Goal: Task Accomplishment & Management: Manage account settings

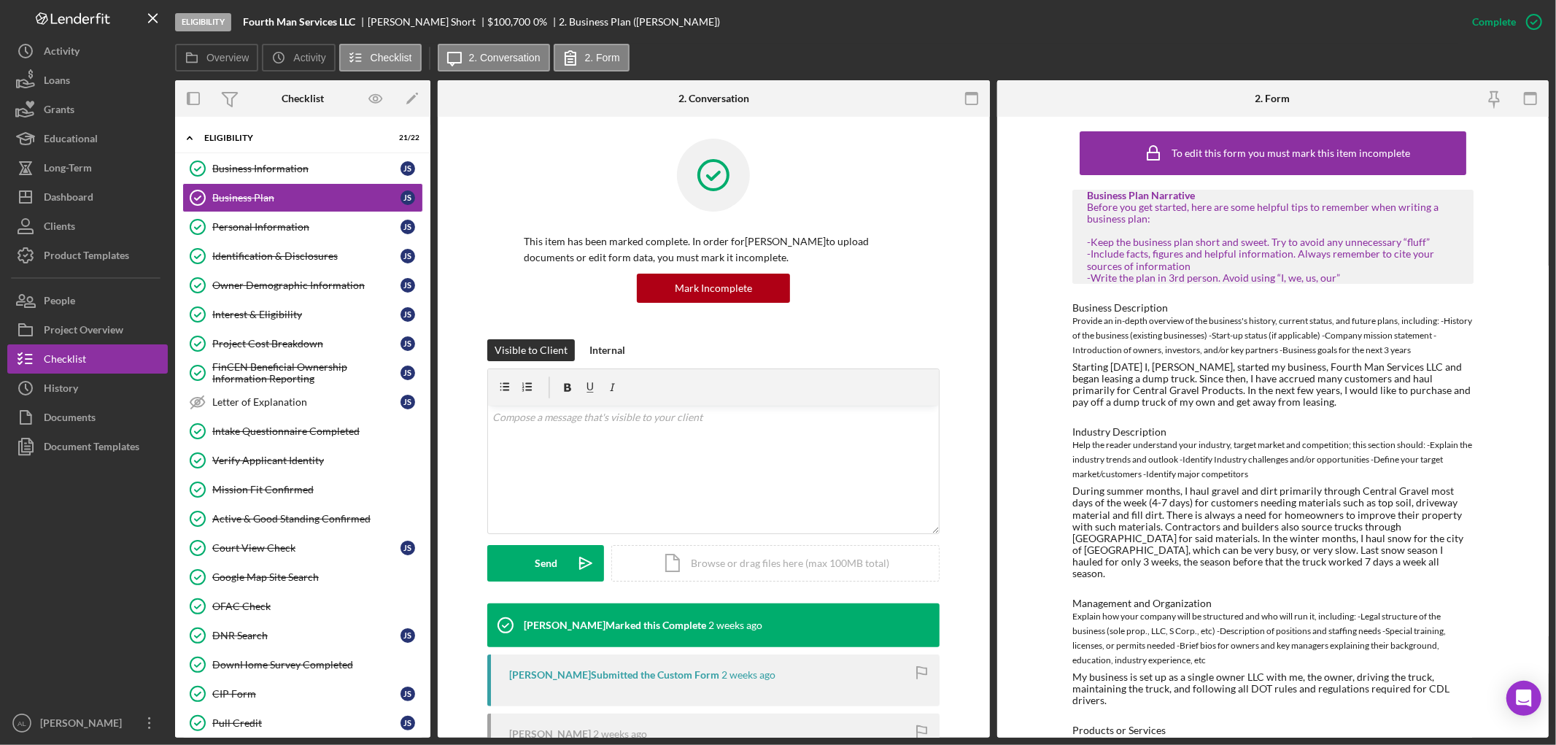
scroll to position [192, 0]
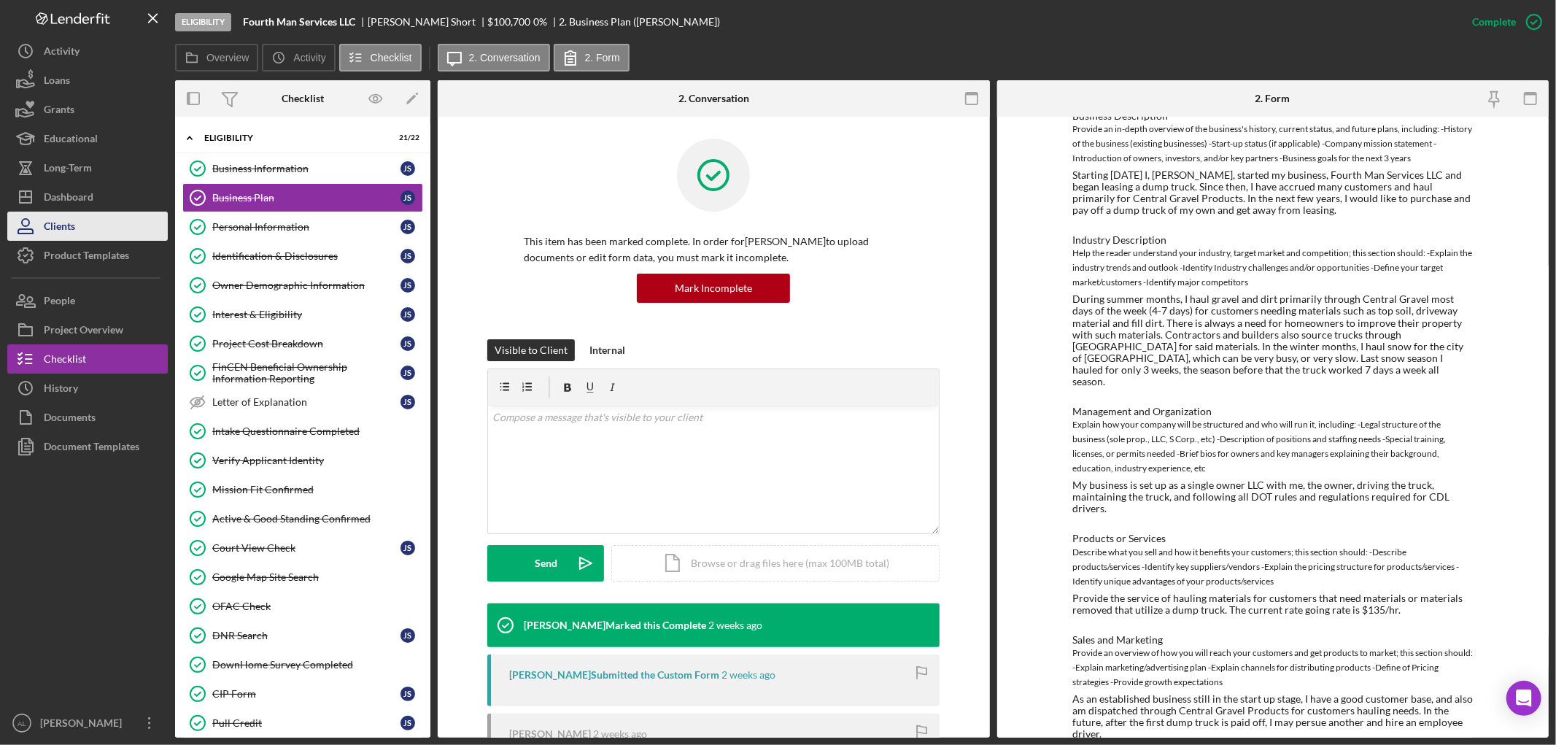
click at [60, 213] on div "Clients" at bounding box center [59, 228] width 31 height 33
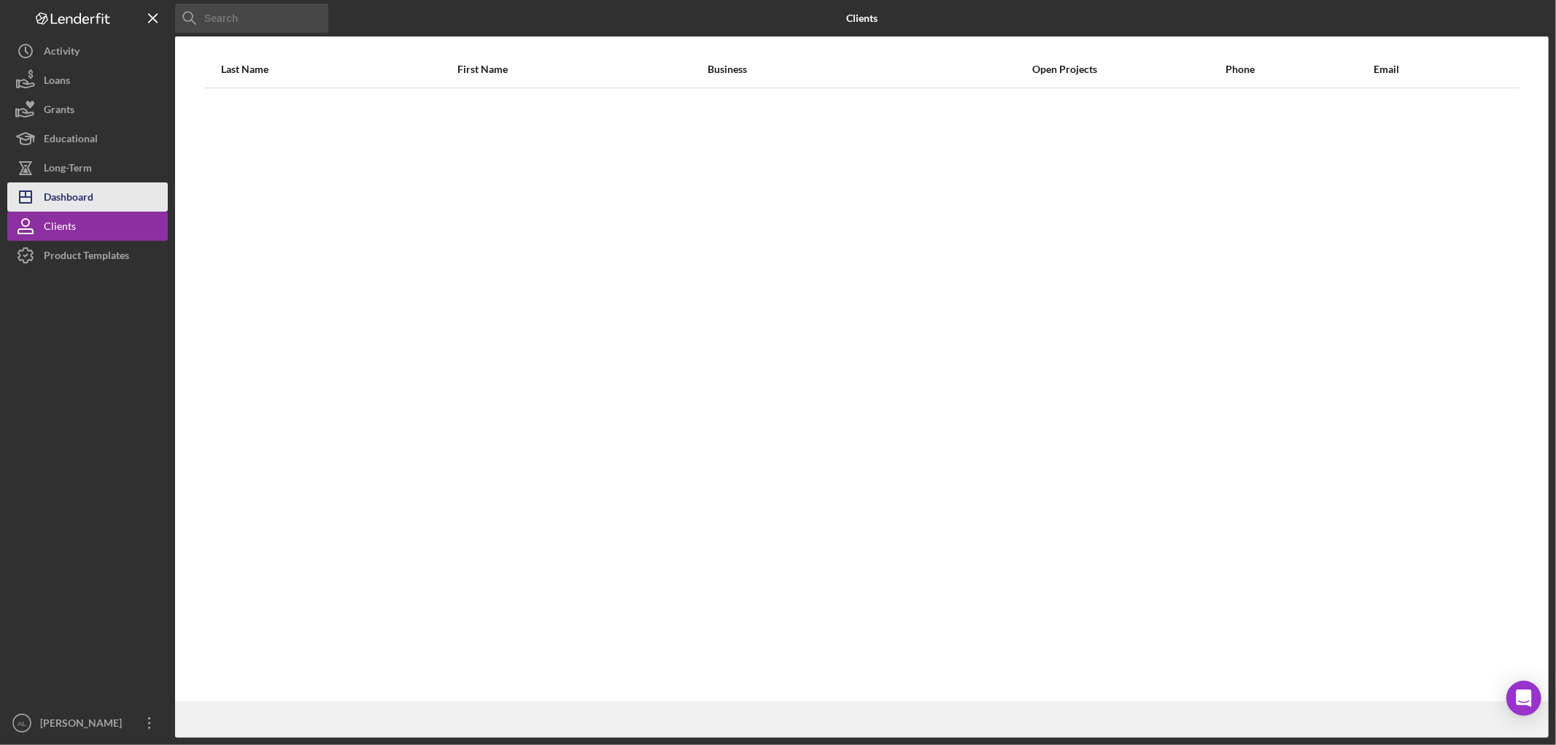
click at [60, 184] on div "Dashboard" at bounding box center [69, 198] width 50 height 33
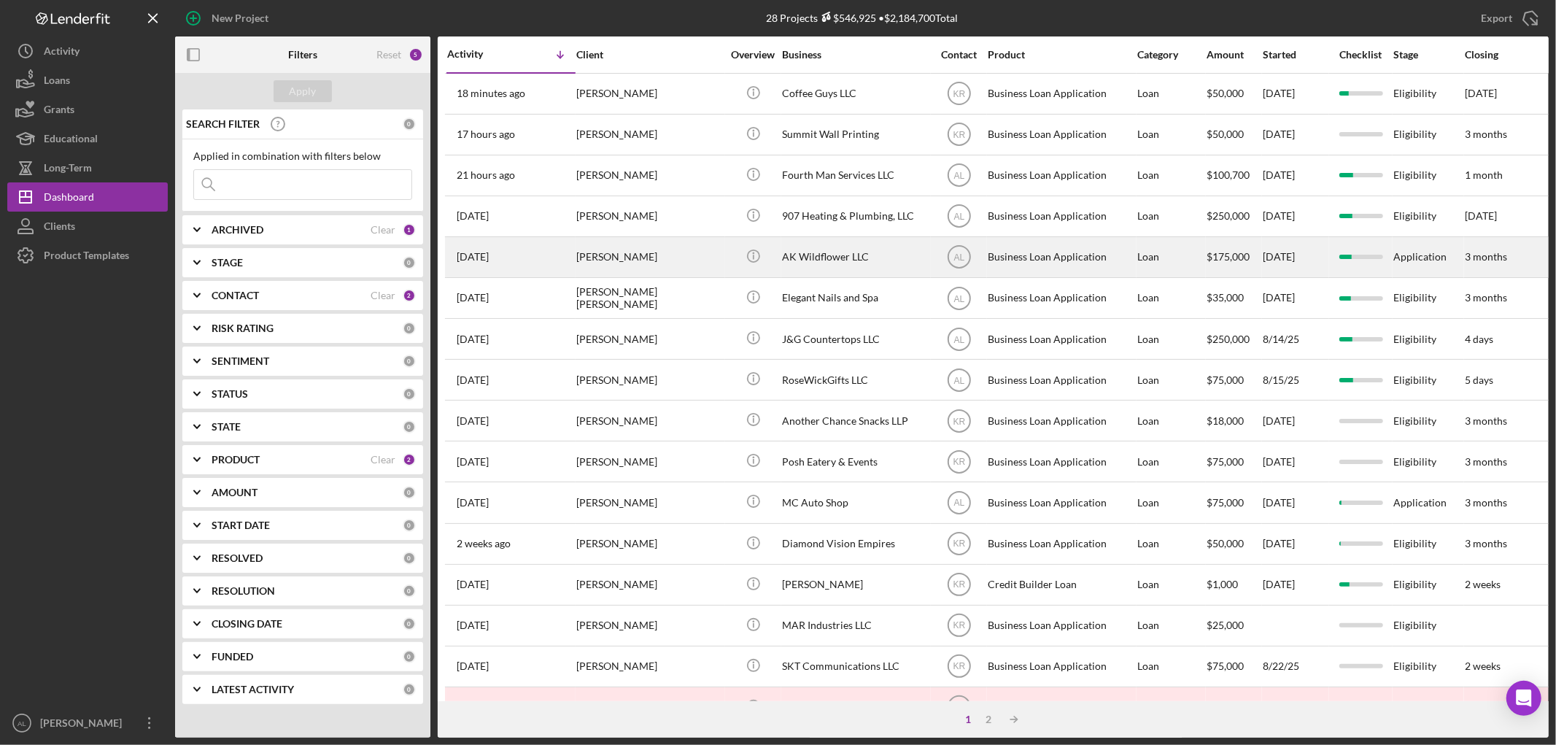
click at [643, 274] on div "[PERSON_NAME]" at bounding box center [649, 257] width 146 height 39
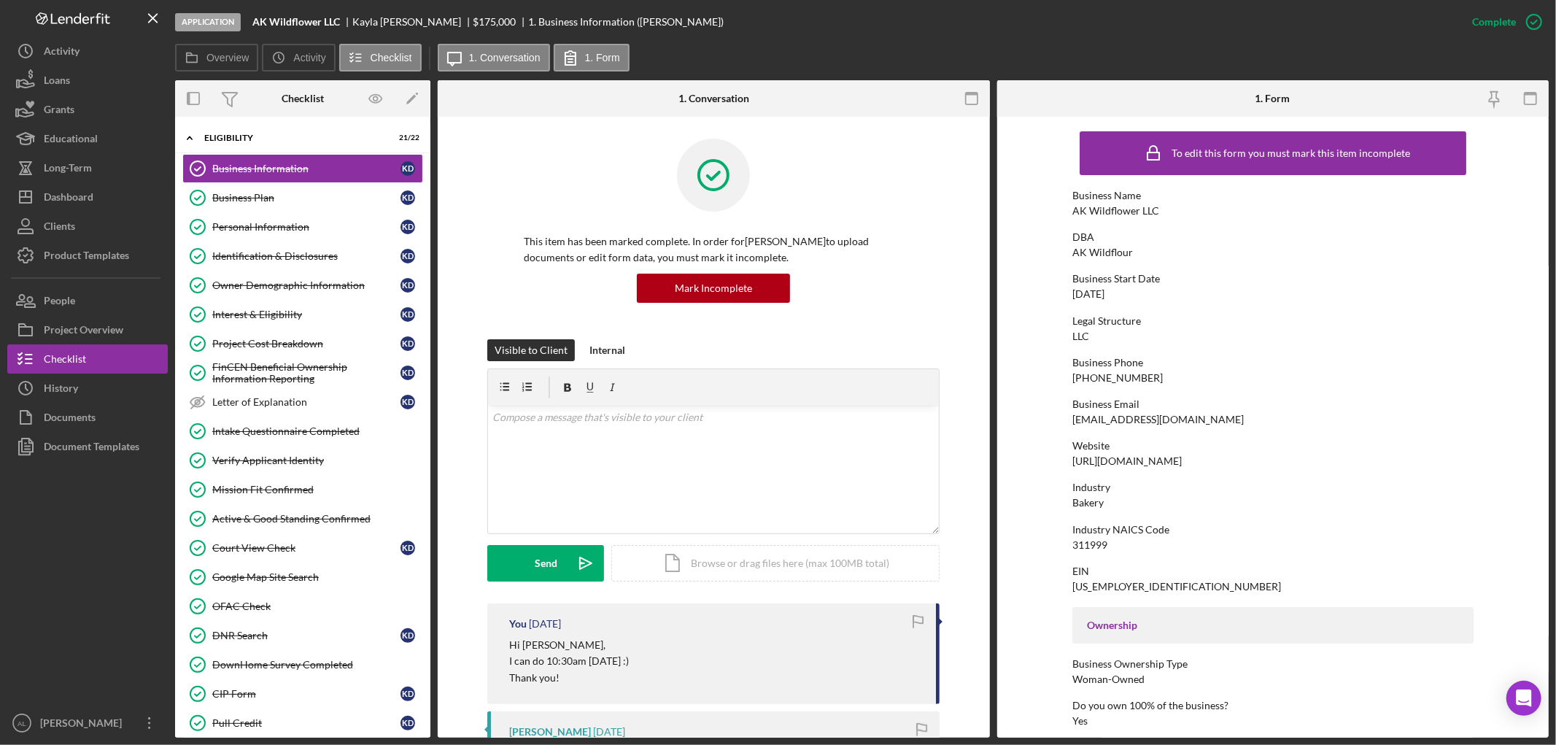
click at [853, 154] on div at bounding box center [713, 186] width 379 height 95
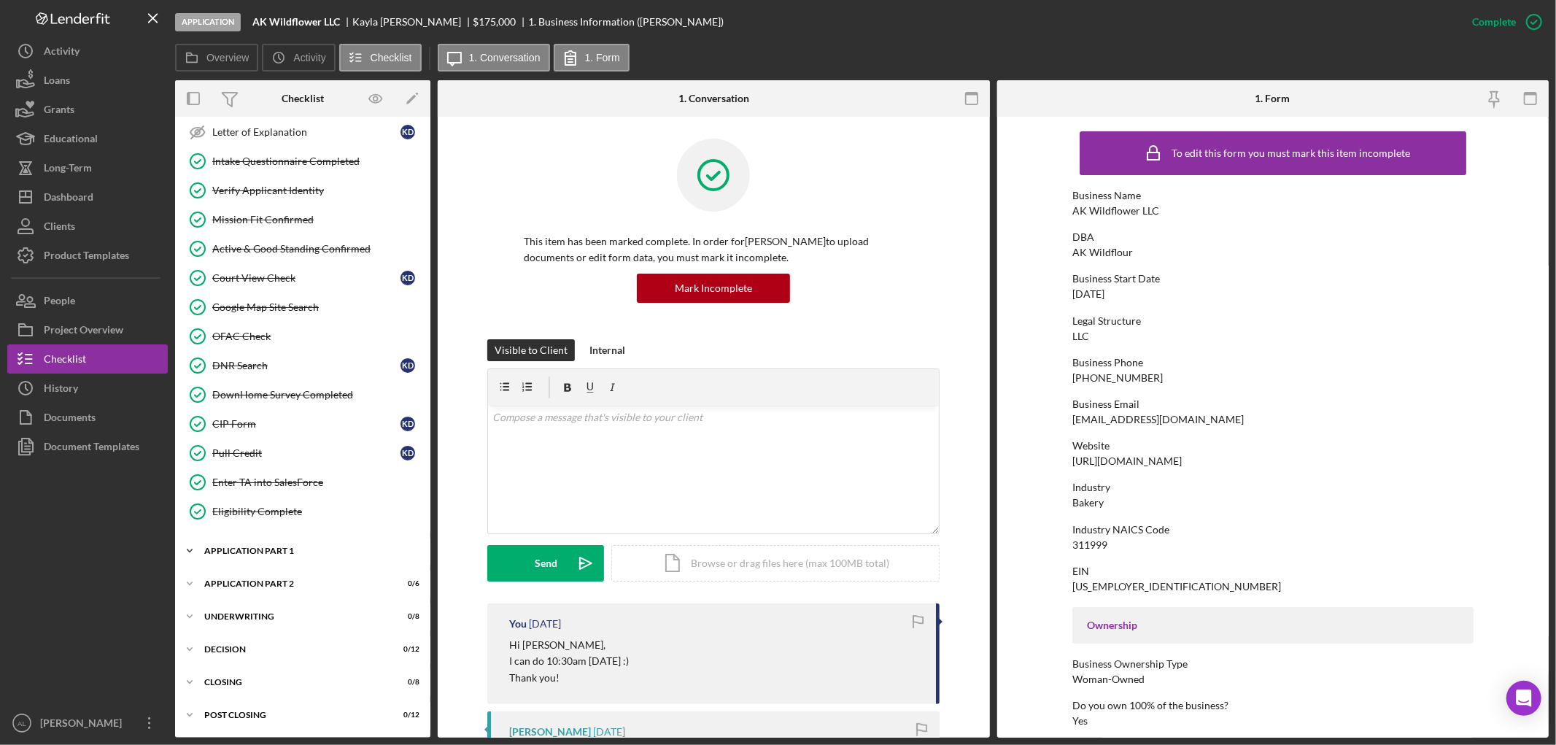
click at [282, 556] on div "Icon/Expander Application Part 1 2 / 11" at bounding box center [302, 550] width 255 height 29
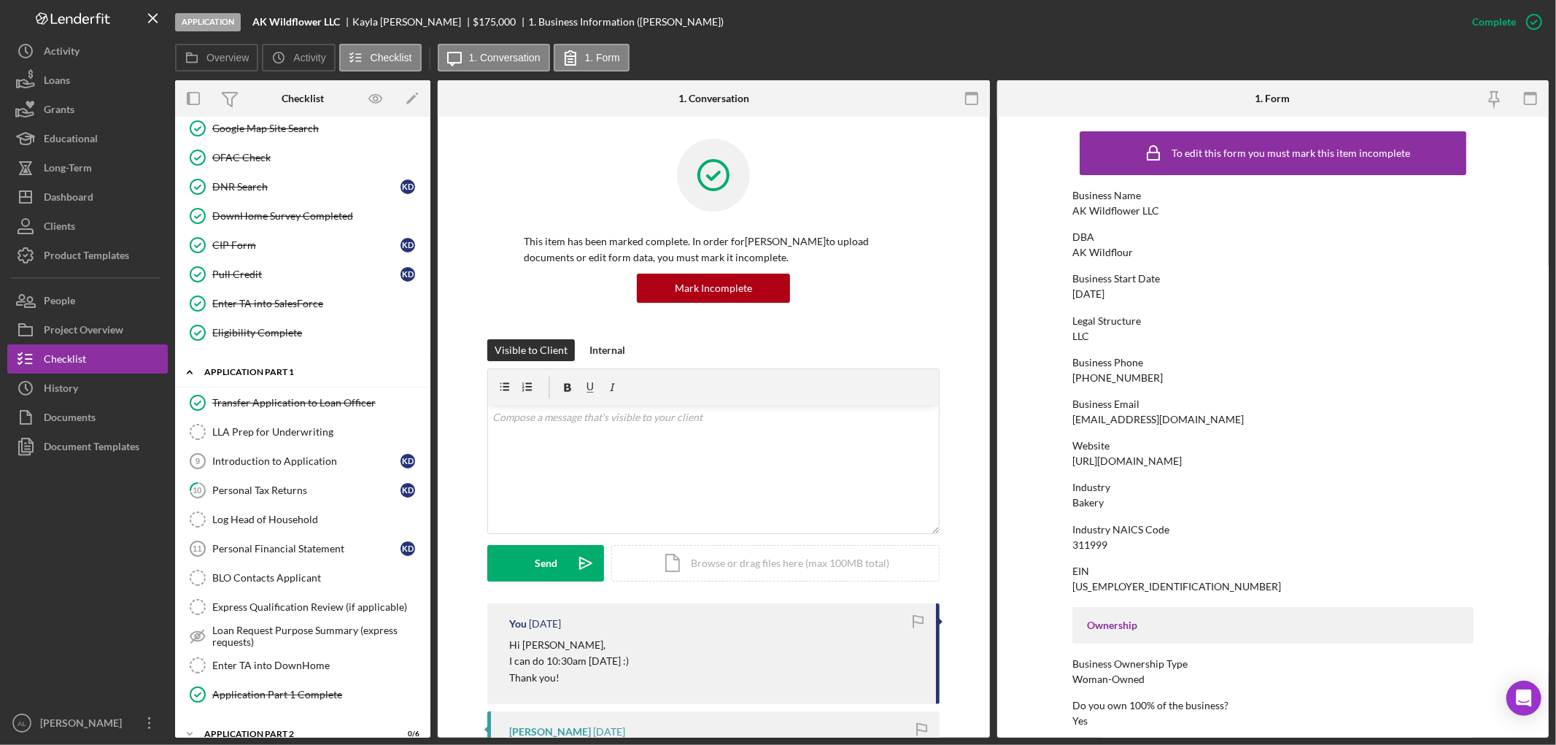
scroll to position [597, 0]
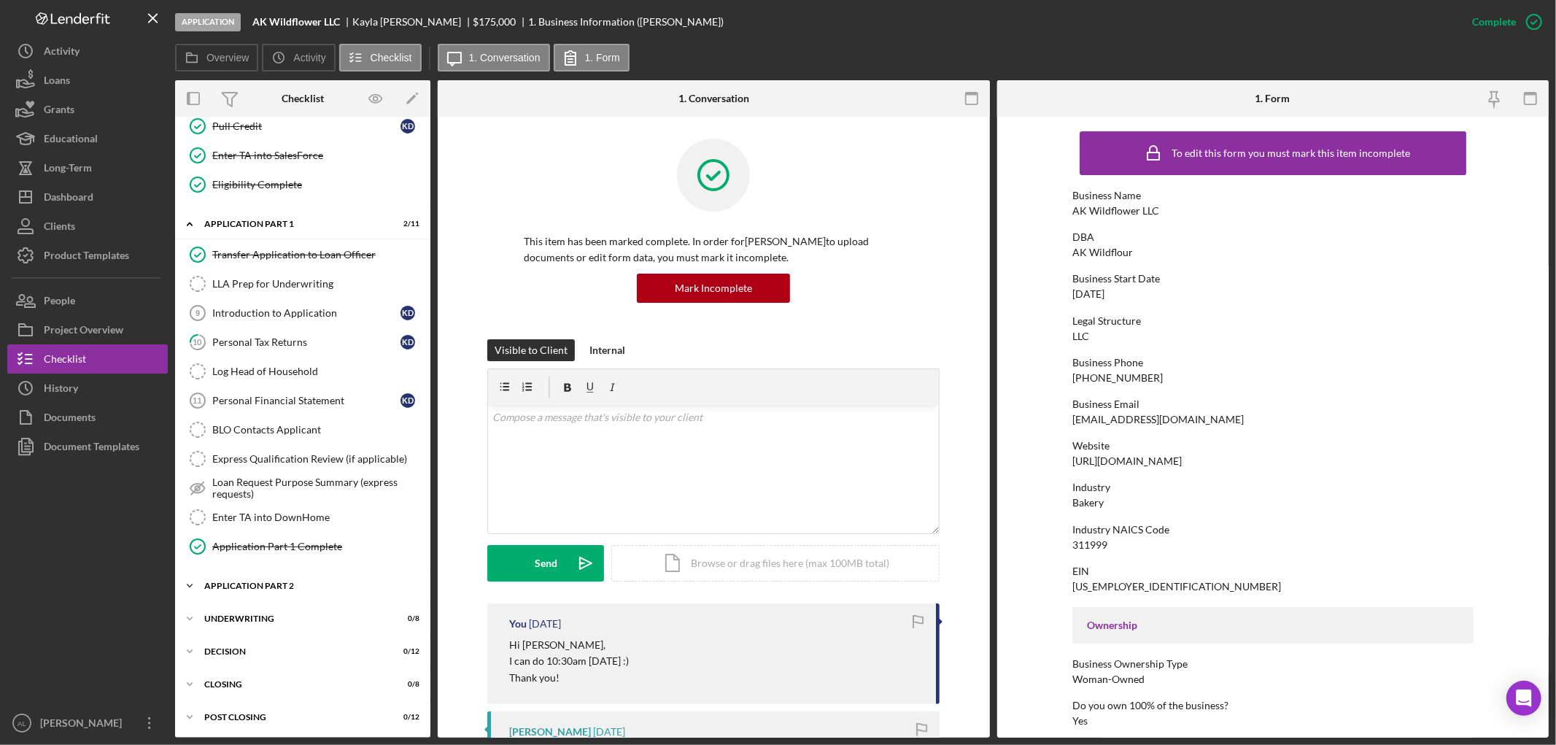
click at [279, 579] on div "Icon/Expander Application Part 2 0 / 6" at bounding box center [302, 585] width 255 height 29
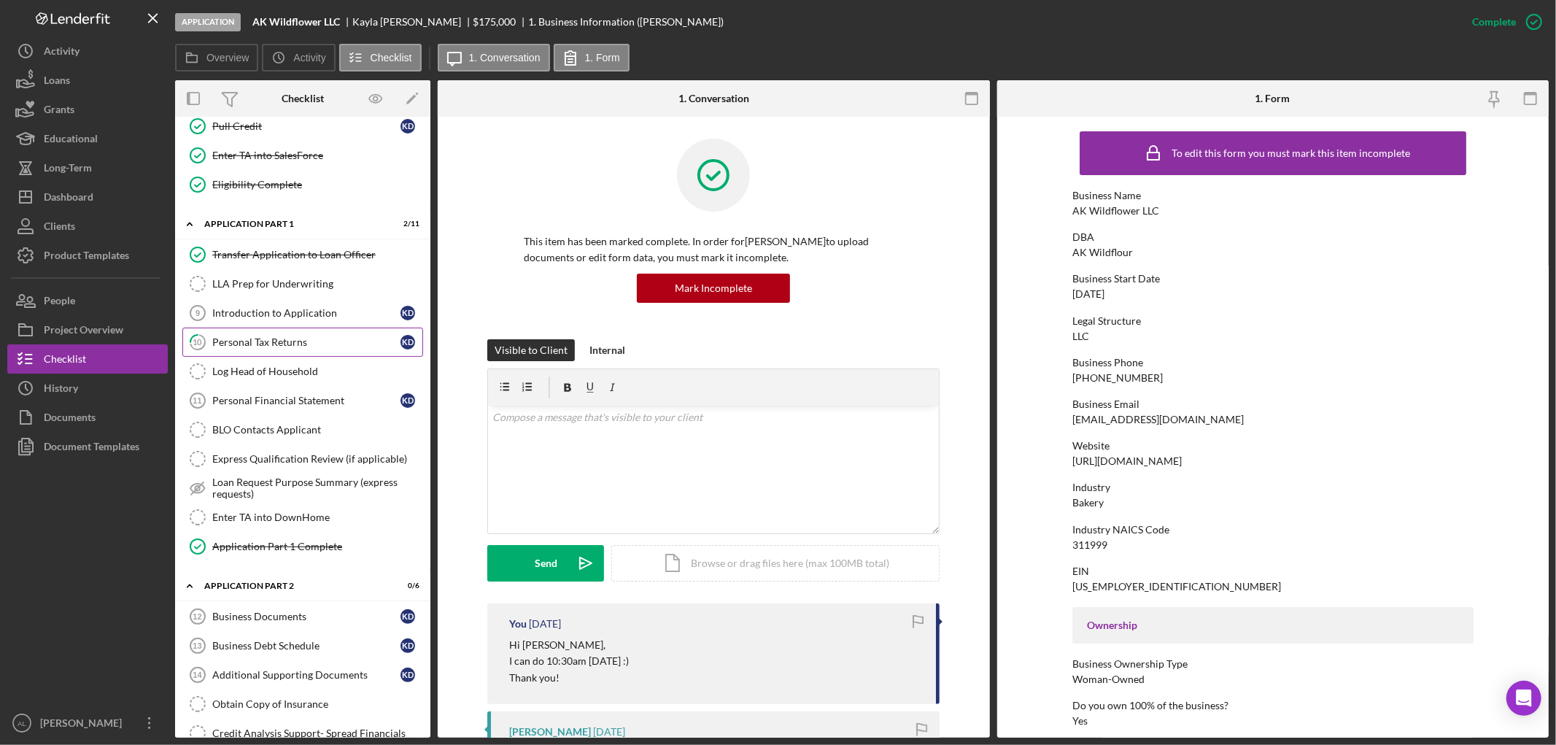
click at [311, 331] on link "10 Personal Tax Returns K D" at bounding box center [302, 341] width 241 height 29
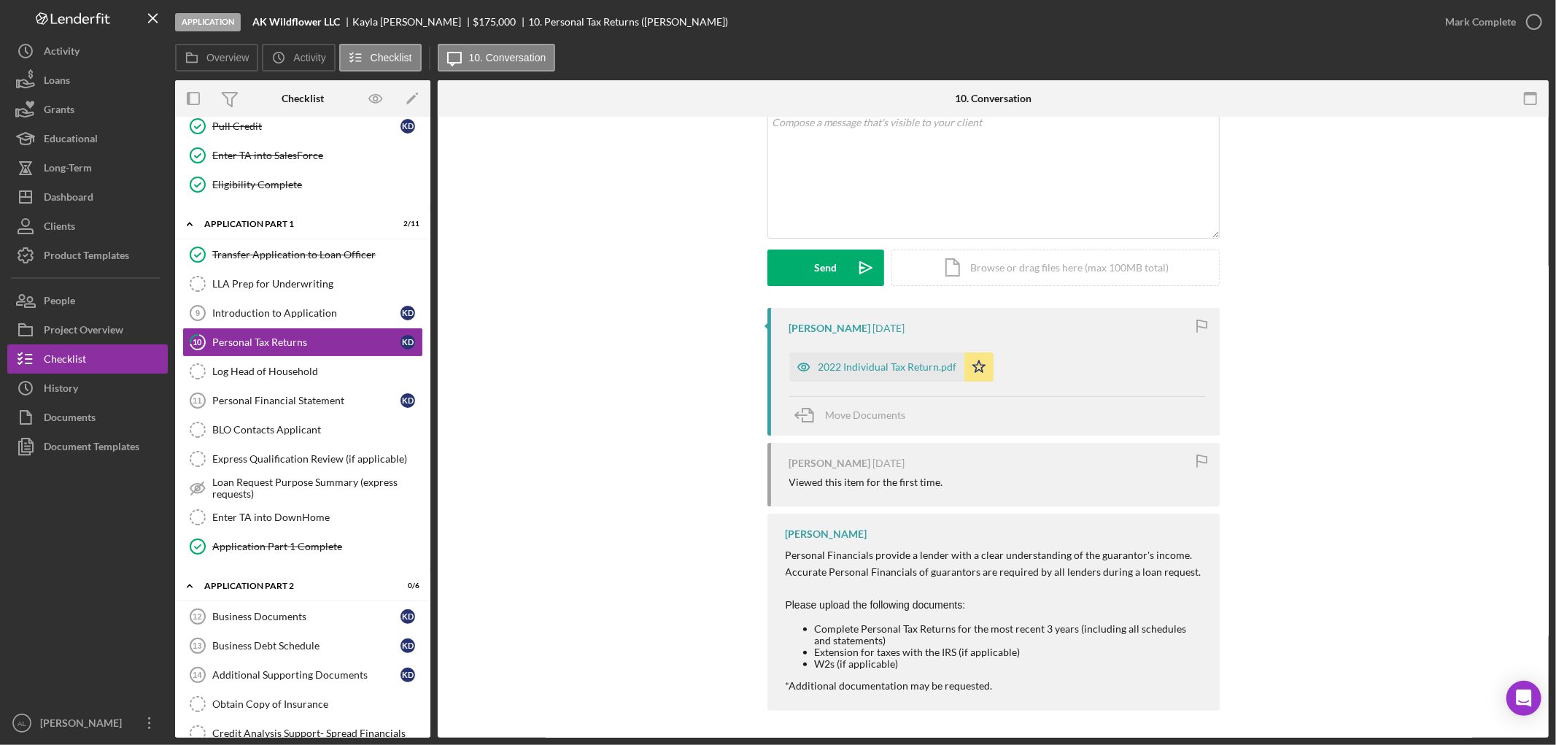
scroll to position [98, 0]
click at [902, 365] on div "2022 Individual Tax Return.pdf" at bounding box center [887, 365] width 139 height 12
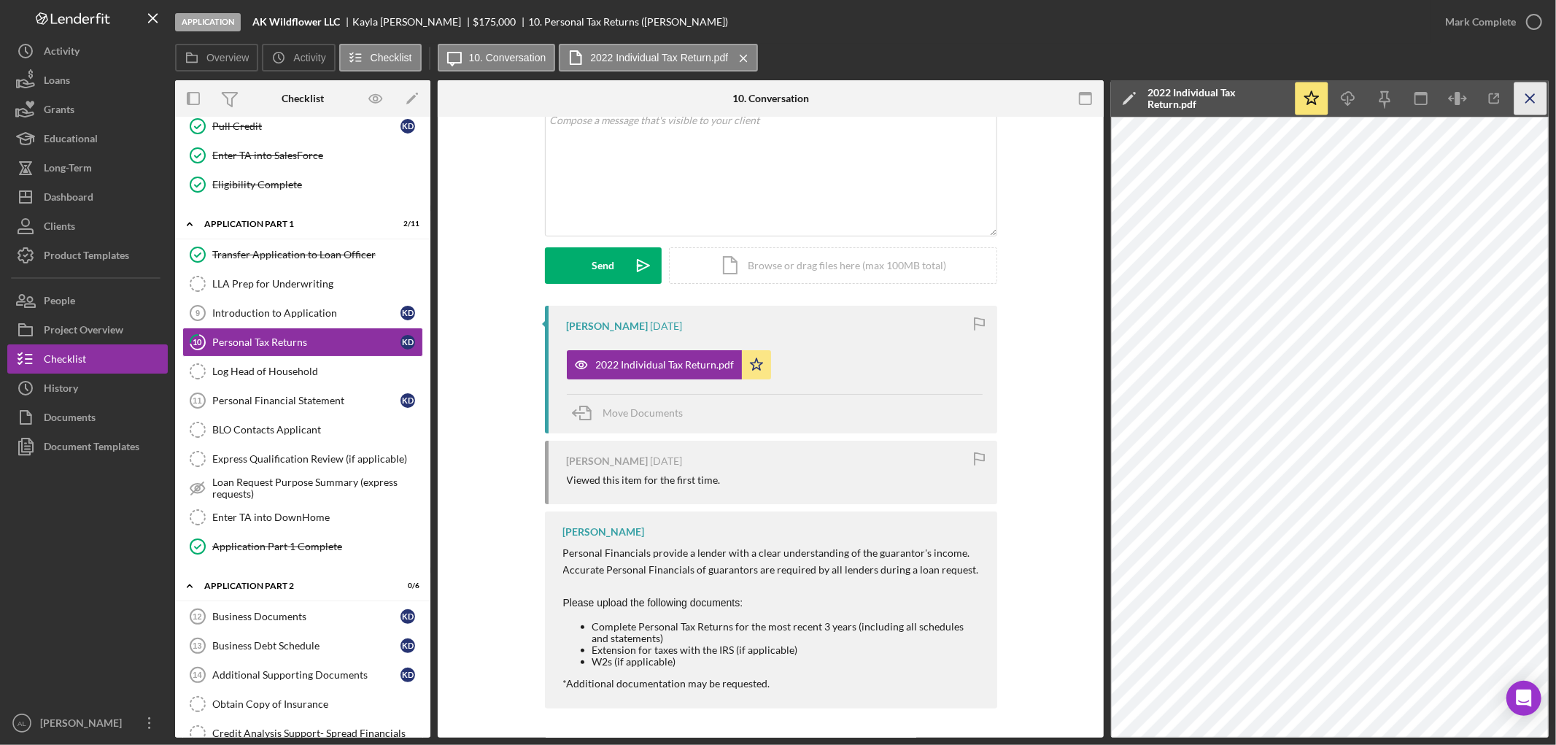
click at [1543, 96] on icon "Icon/Menu Close" at bounding box center [1530, 98] width 33 height 33
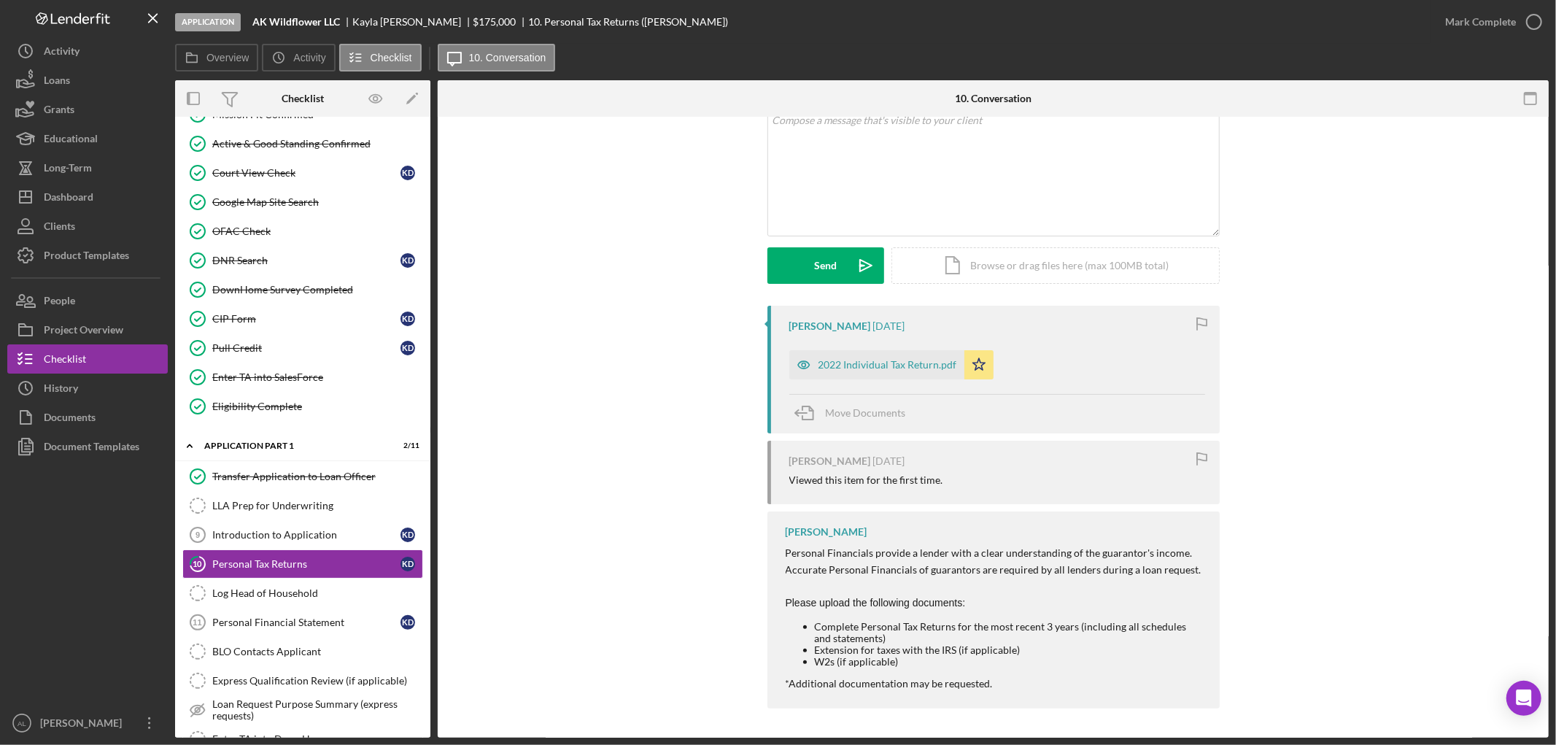
scroll to position [301, 0]
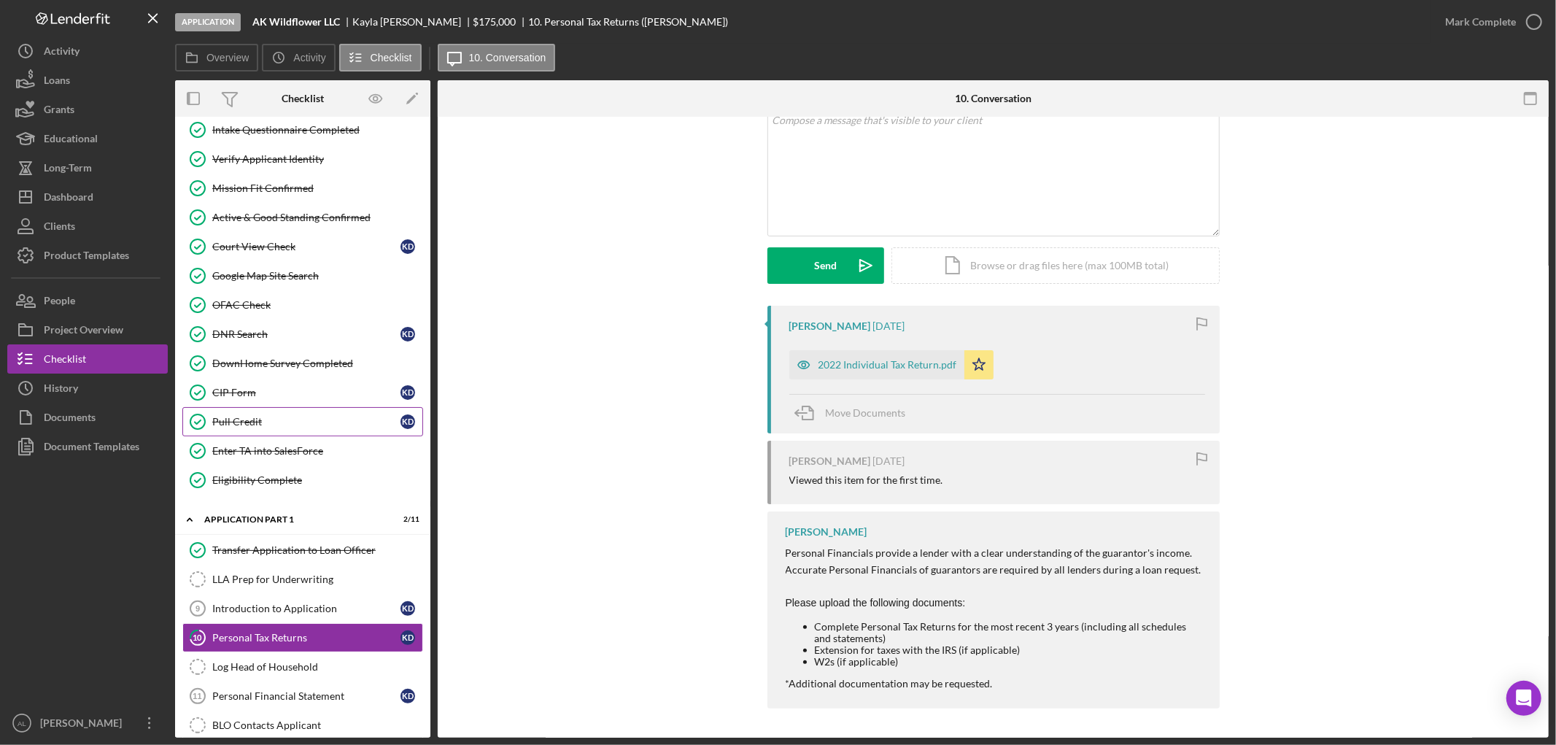
click at [263, 432] on link "Pull Credit Pull Credit K D" at bounding box center [302, 421] width 241 height 29
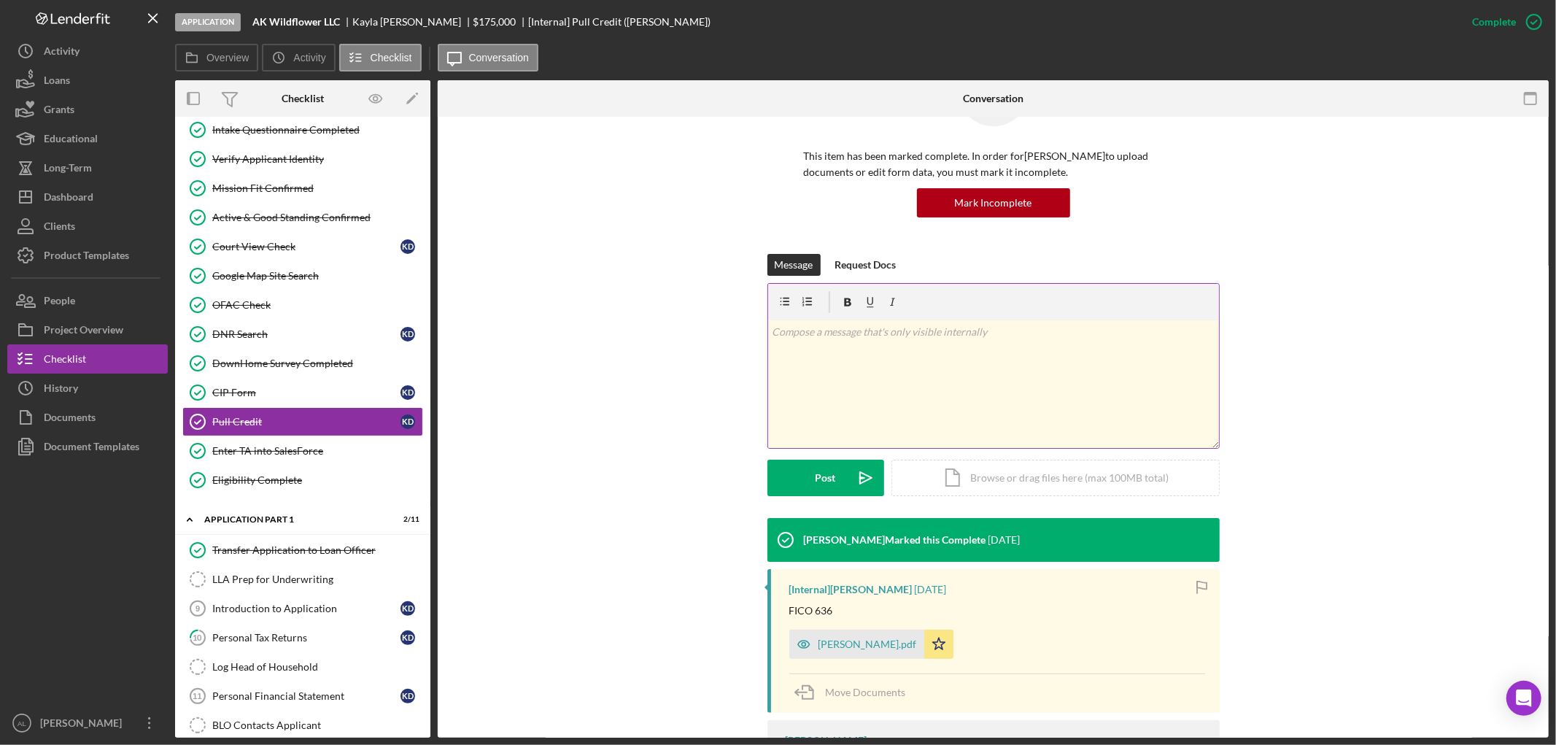
scroll to position [198, 0]
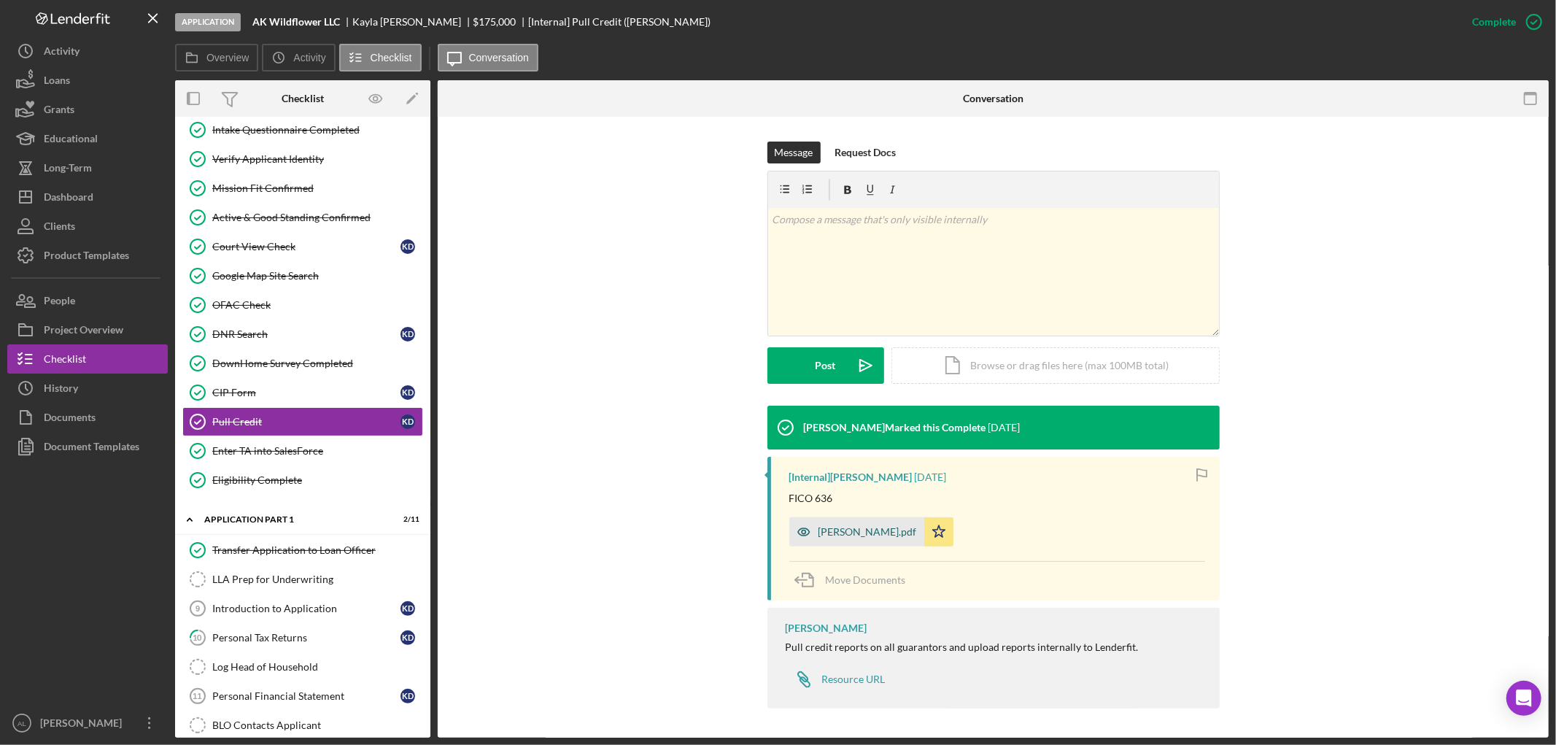
click at [833, 532] on div "[PERSON_NAME].pdf" at bounding box center [867, 532] width 98 height 12
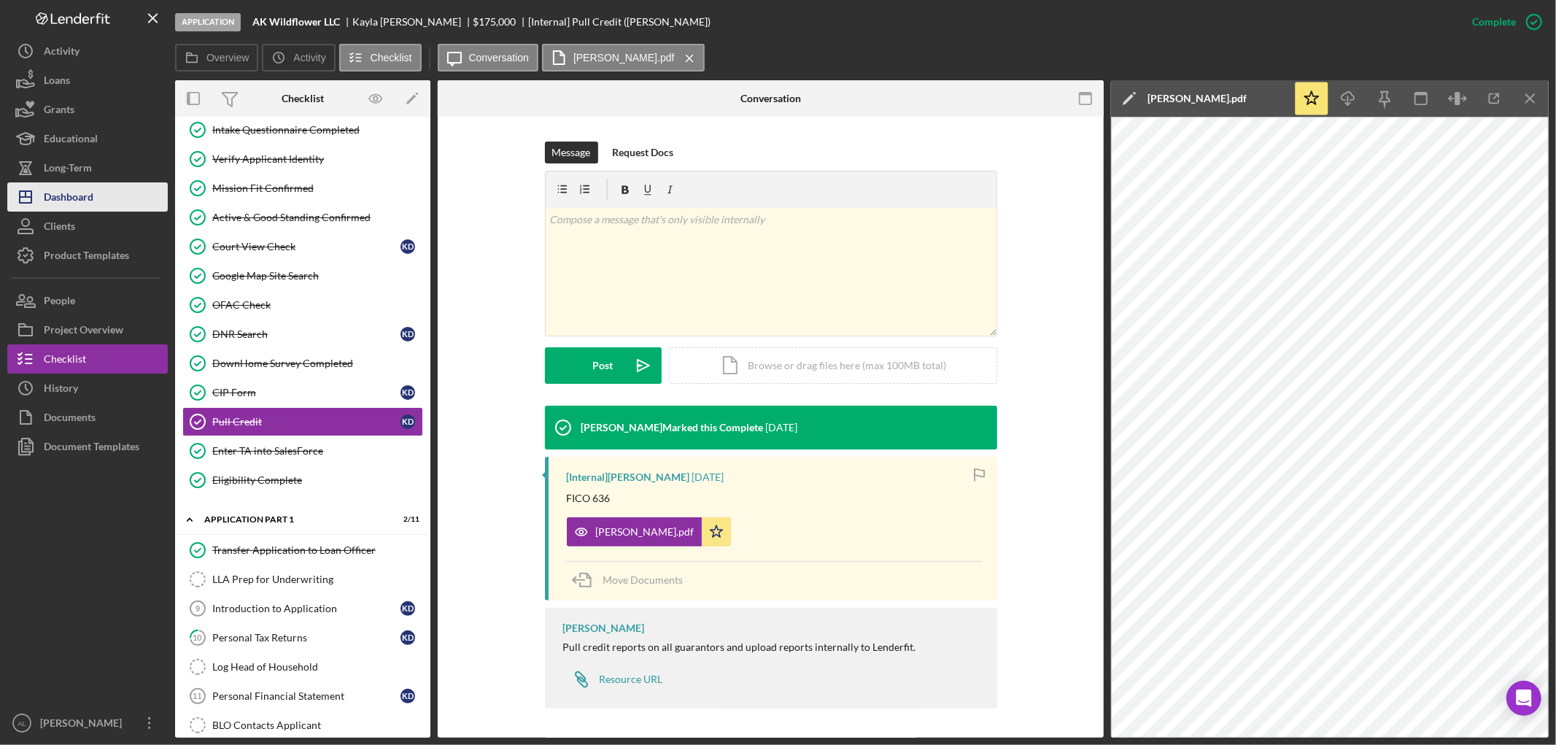
click at [90, 188] on div "Dashboard" at bounding box center [69, 198] width 50 height 33
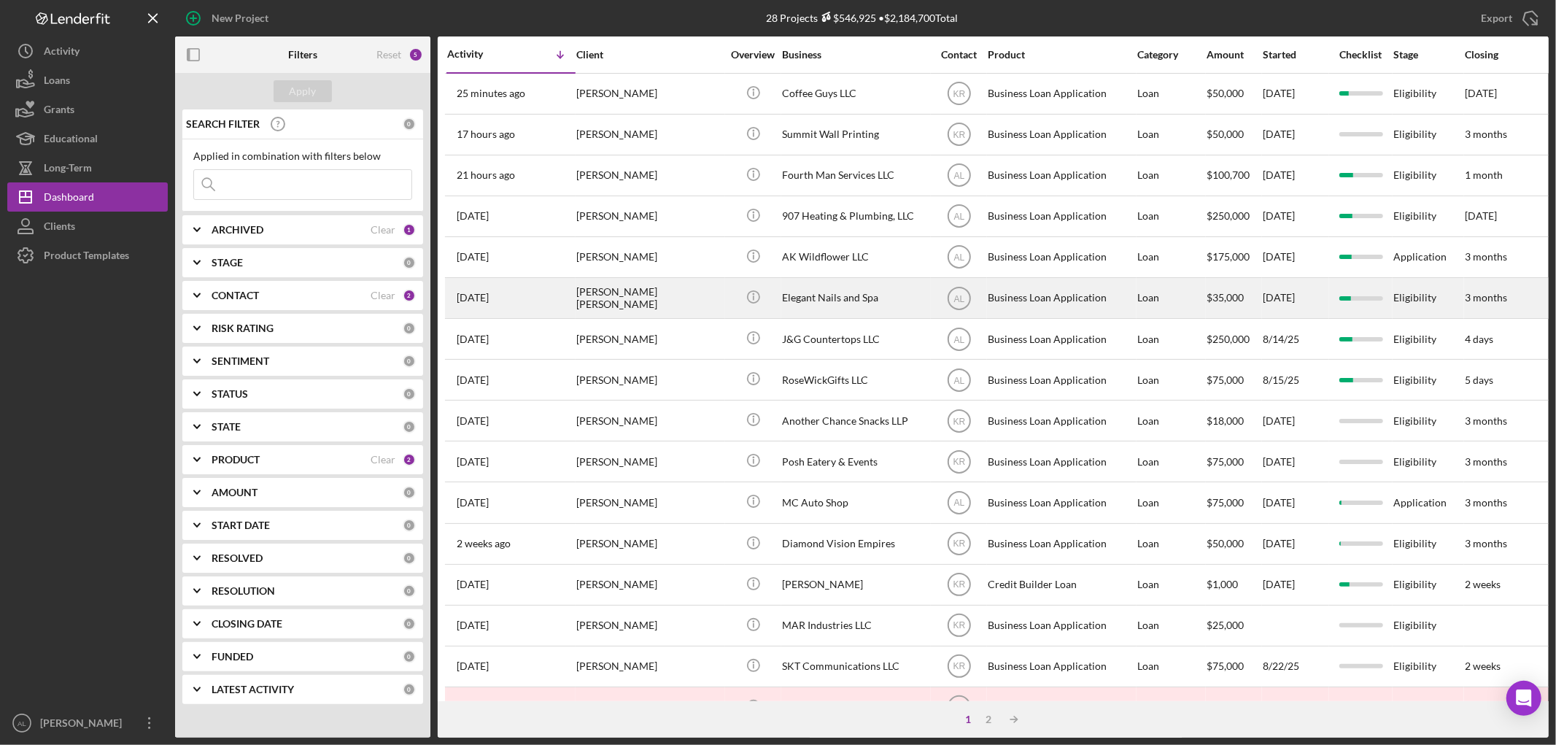
click at [664, 307] on div "[PERSON_NAME] [PERSON_NAME]" at bounding box center [649, 298] width 146 height 39
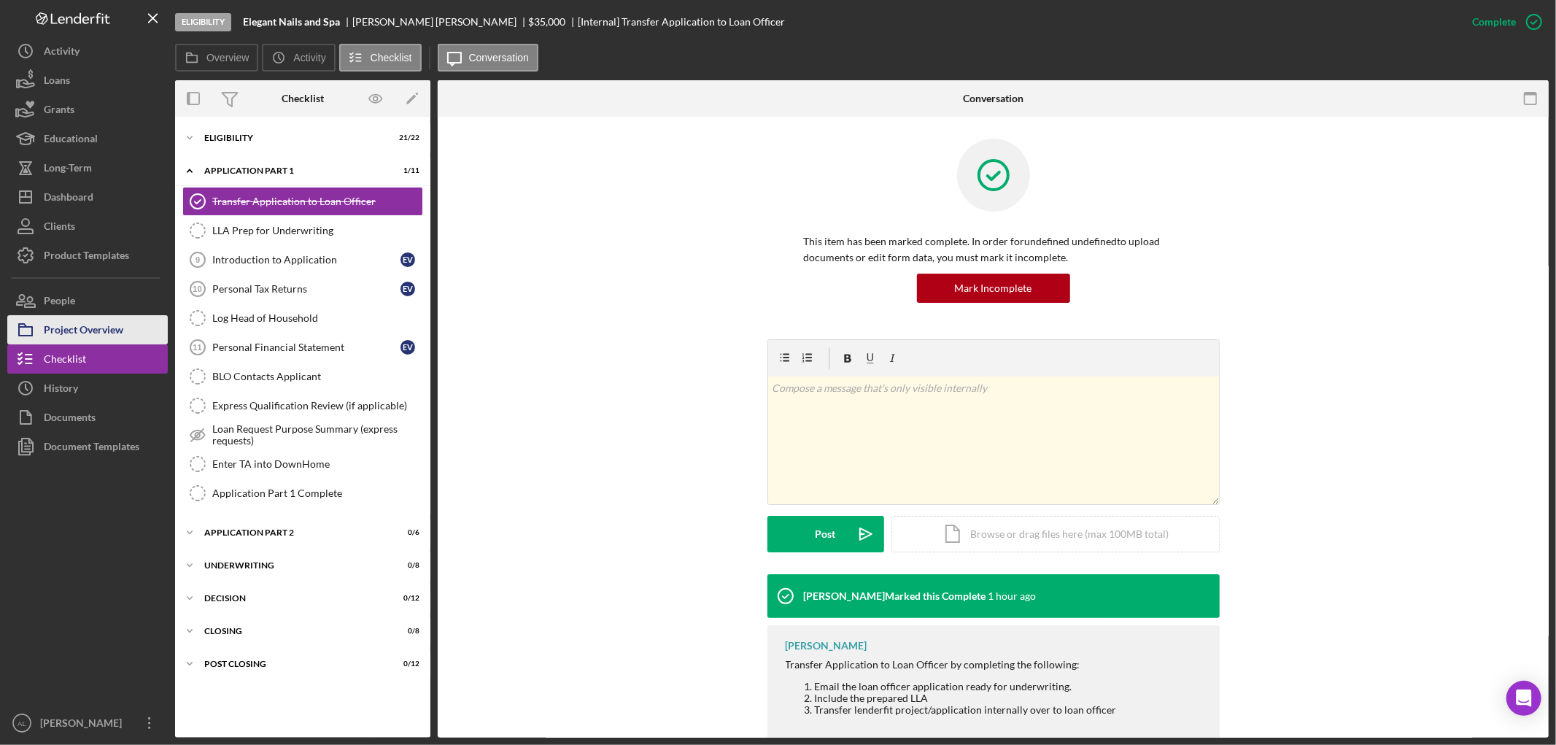
click at [68, 330] on div "Project Overview" at bounding box center [84, 331] width 80 height 33
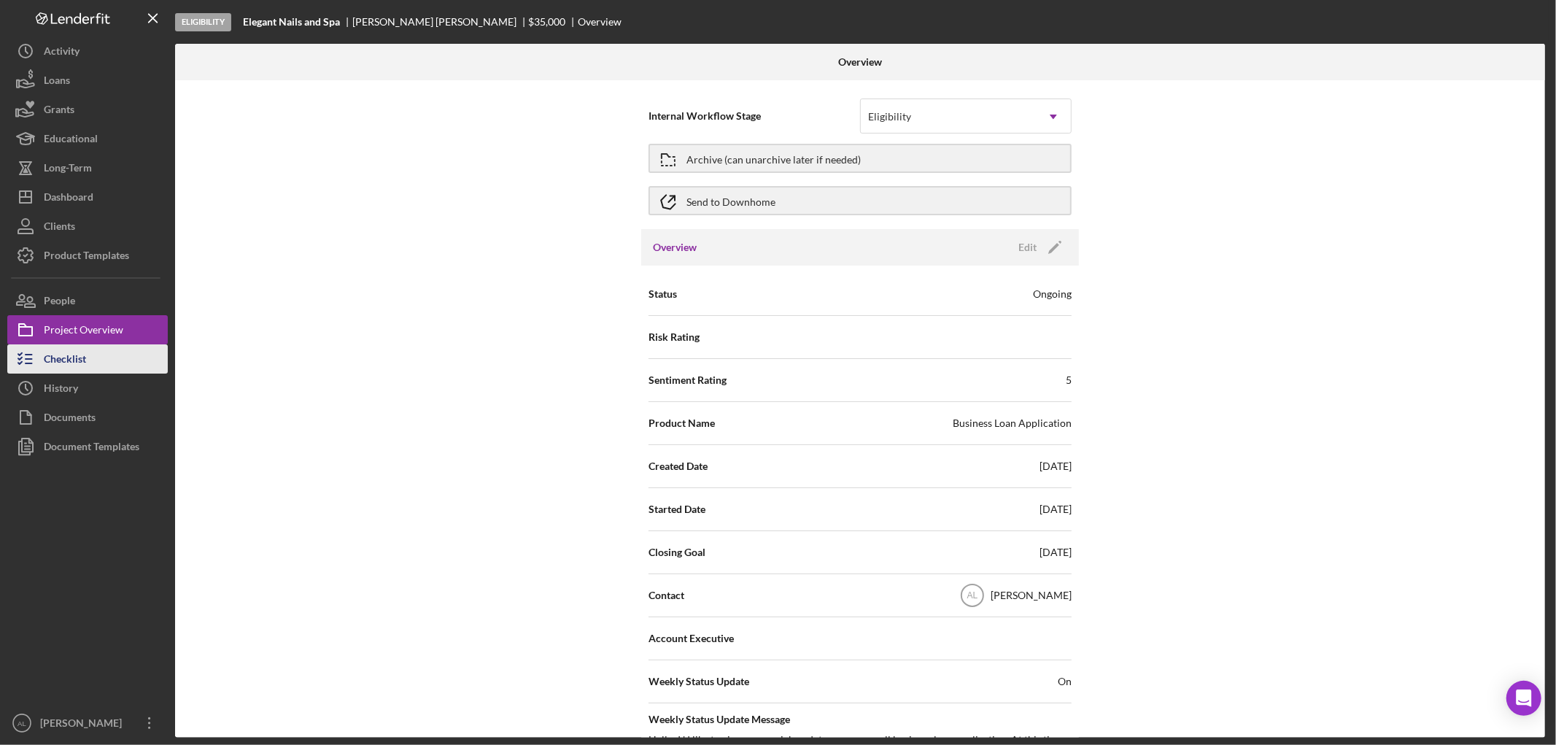
click at [80, 356] on div "Checklist" at bounding box center [65, 360] width 42 height 33
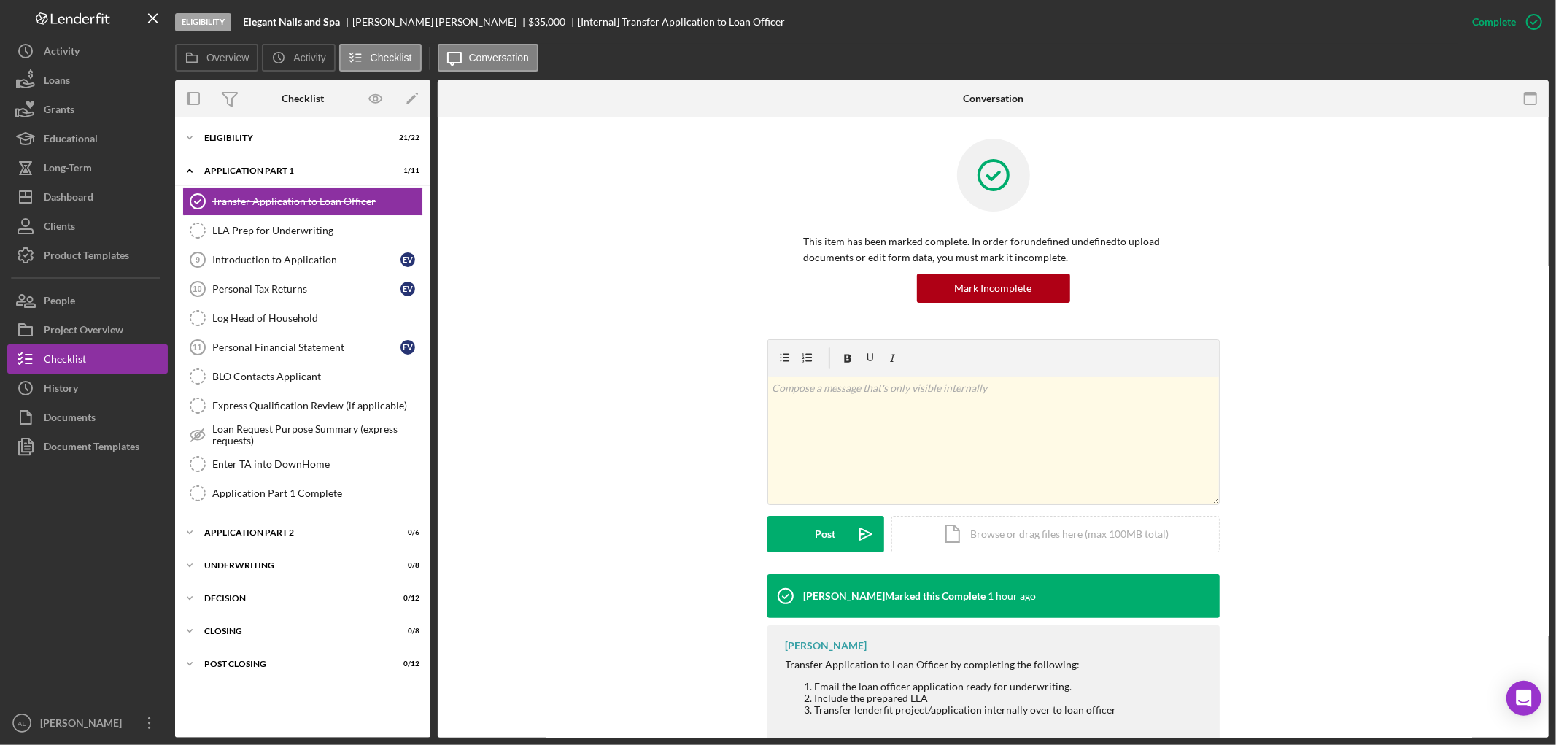
click at [276, 122] on div "Icon/Expander Eligibility 21 / 22 Icon/Expander Application Part 1 1 / 11 Trans…" at bounding box center [302, 427] width 255 height 621
click at [272, 133] on div "Eligibility" at bounding box center [308, 137] width 208 height 9
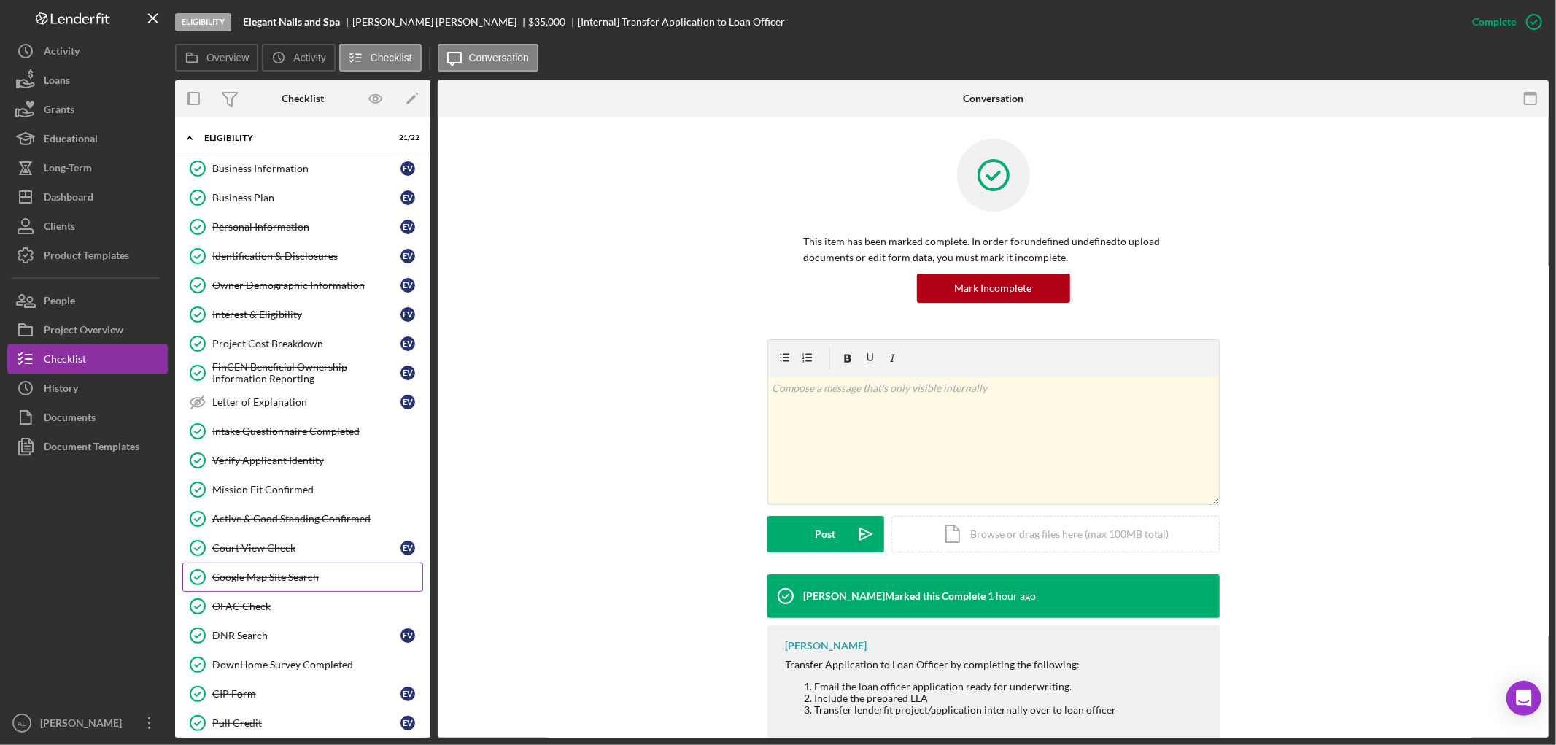
scroll to position [486, 0]
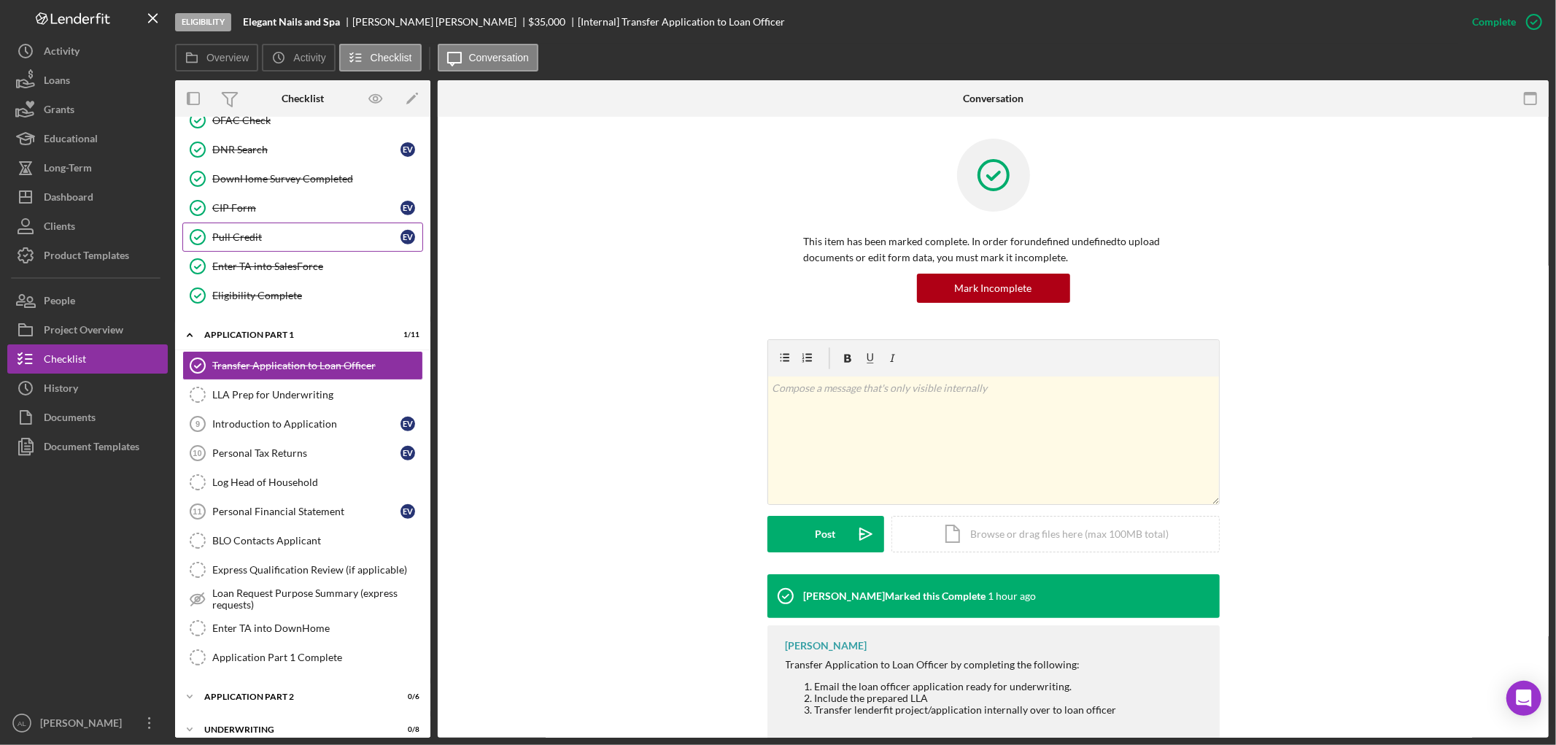
click at [286, 236] on div "Pull Credit" at bounding box center [306, 237] width 188 height 12
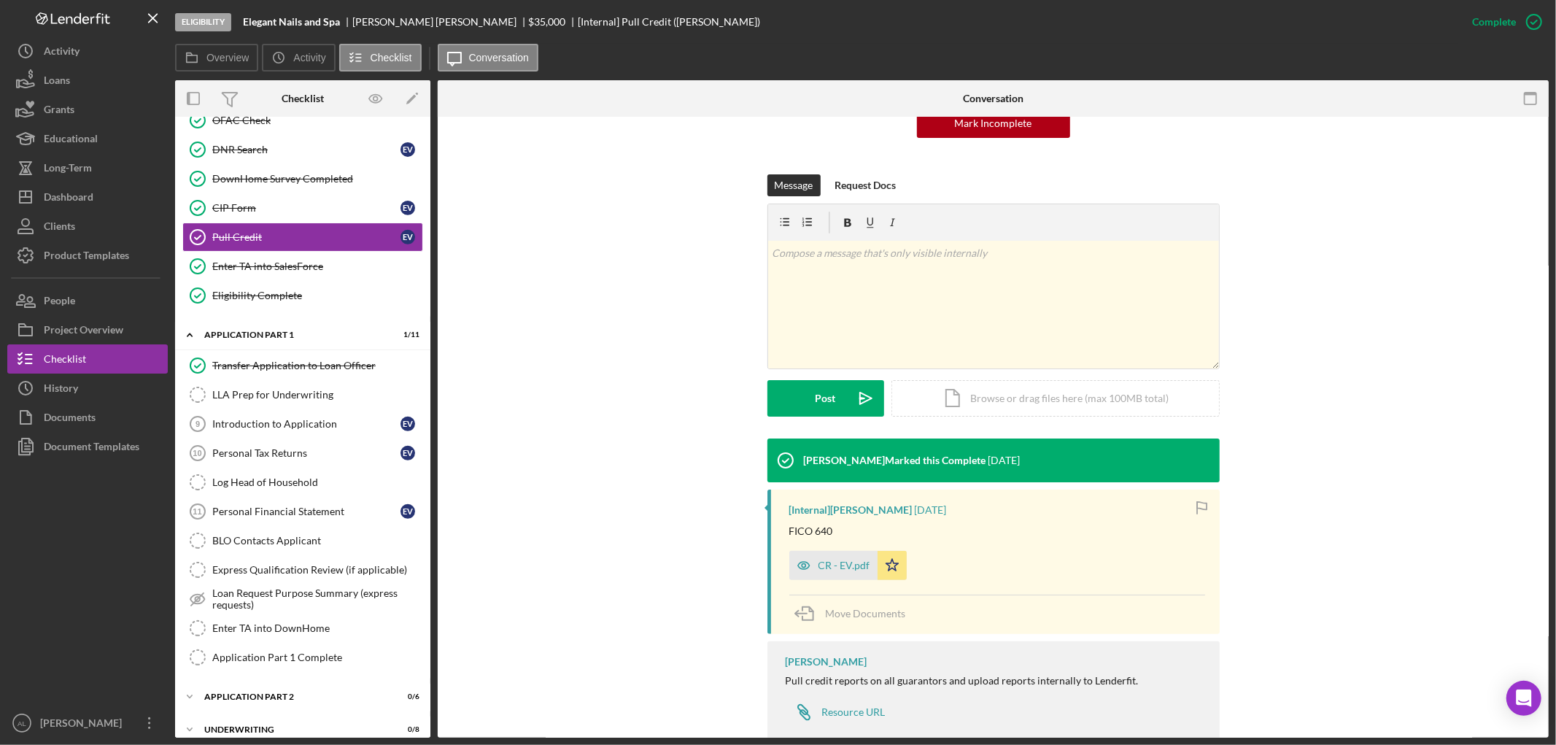
scroll to position [198, 0]
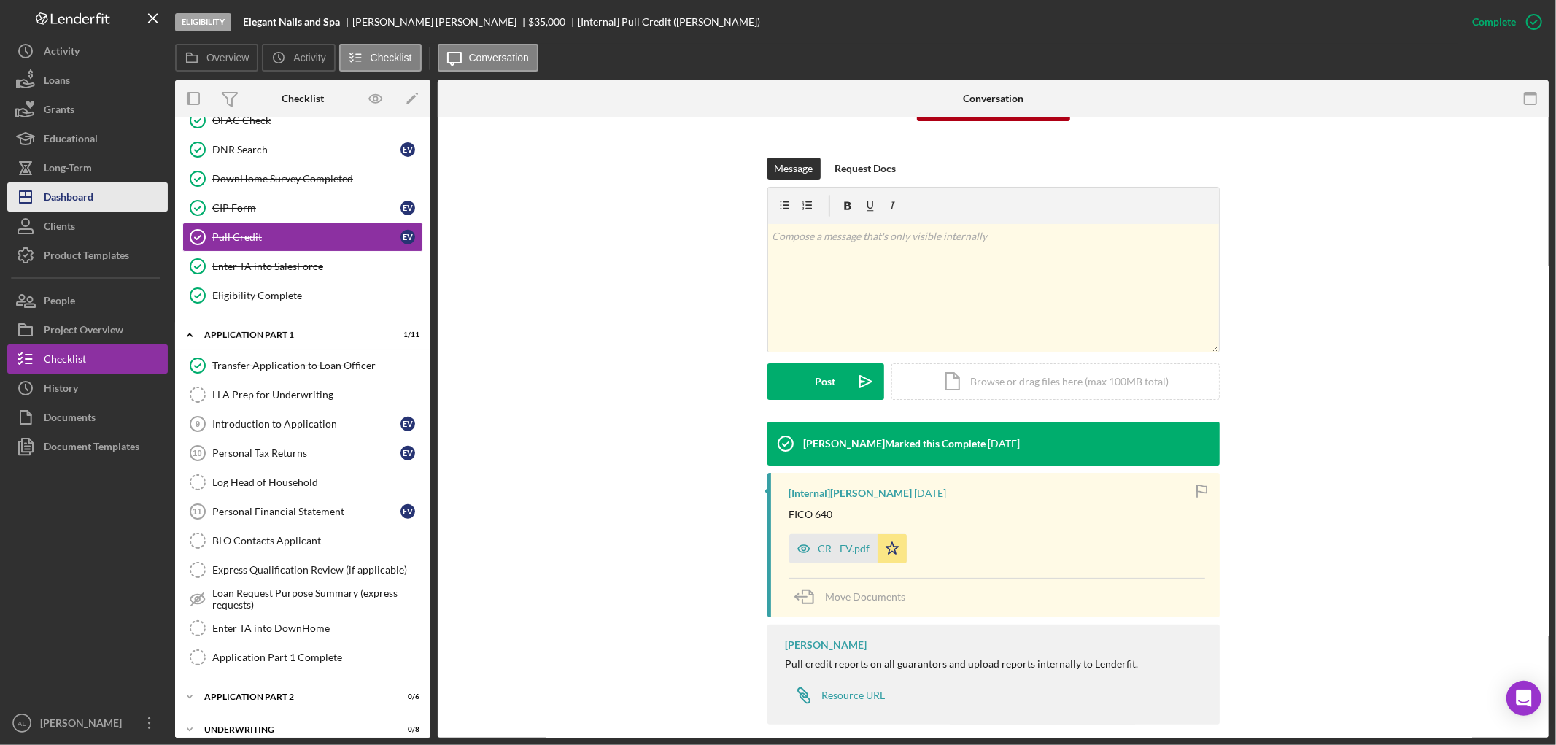
click at [75, 204] on div "Dashboard" at bounding box center [69, 198] width 50 height 33
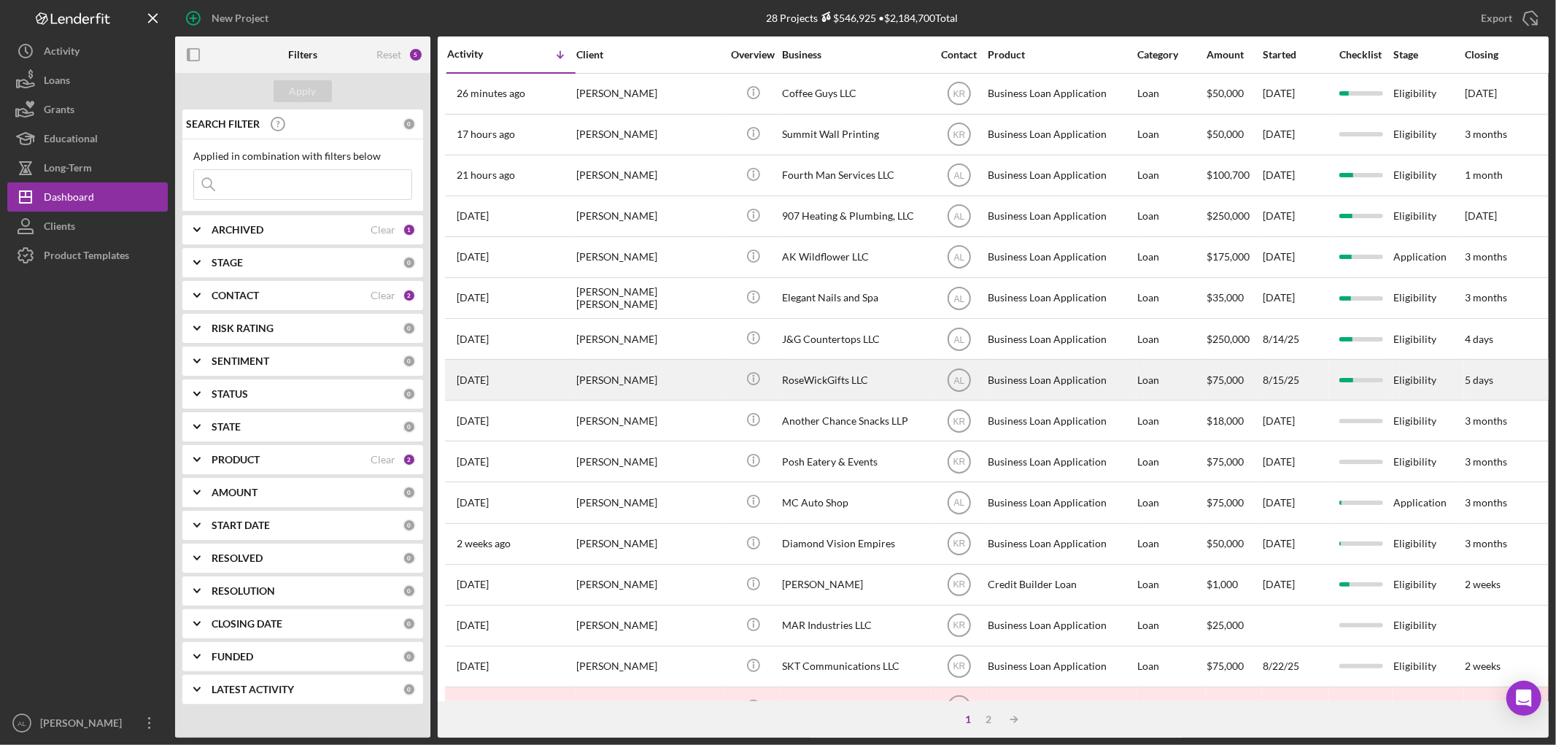
click at [619, 391] on div "[PERSON_NAME]" at bounding box center [649, 379] width 146 height 39
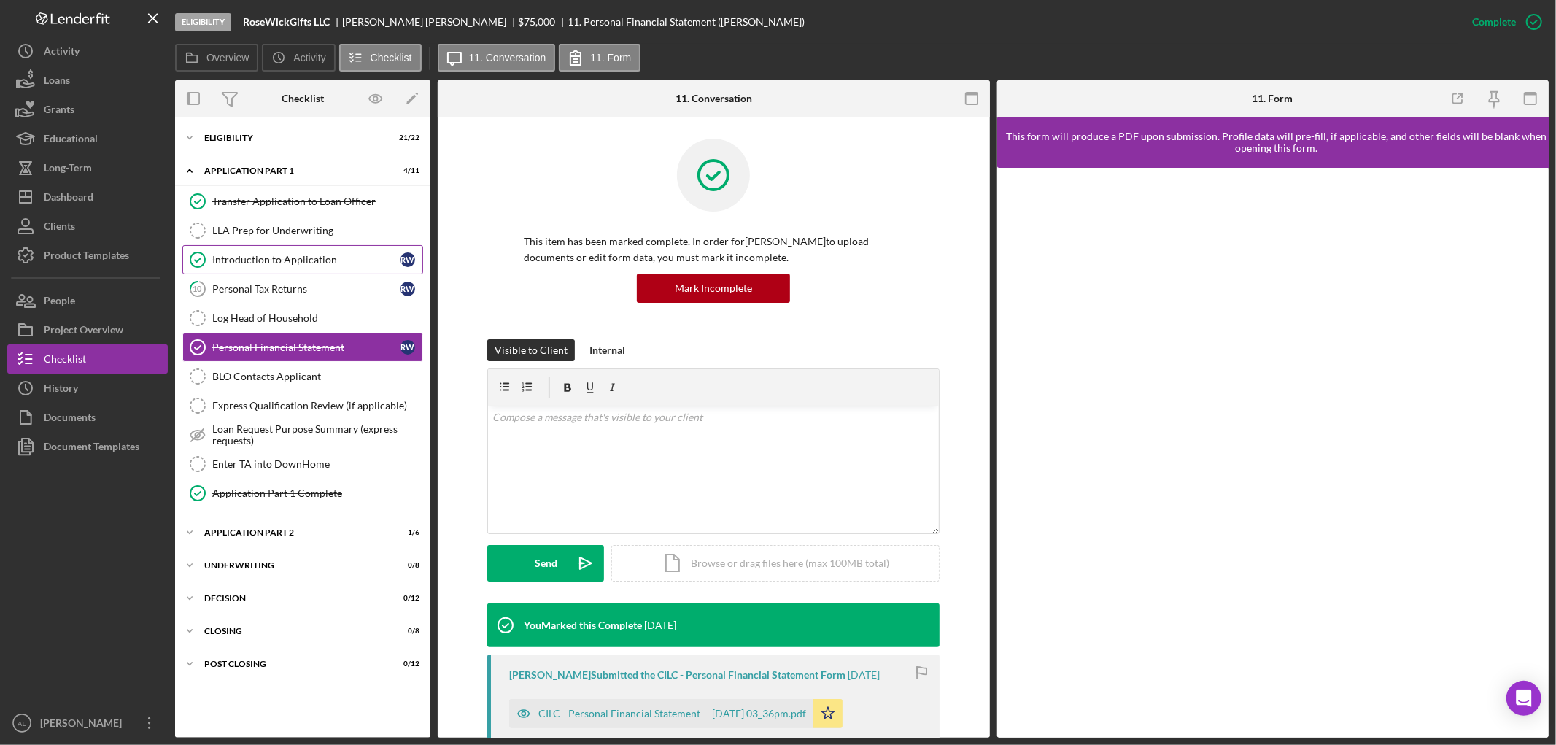
click at [301, 261] on div "Introduction to Application" at bounding box center [306, 260] width 188 height 12
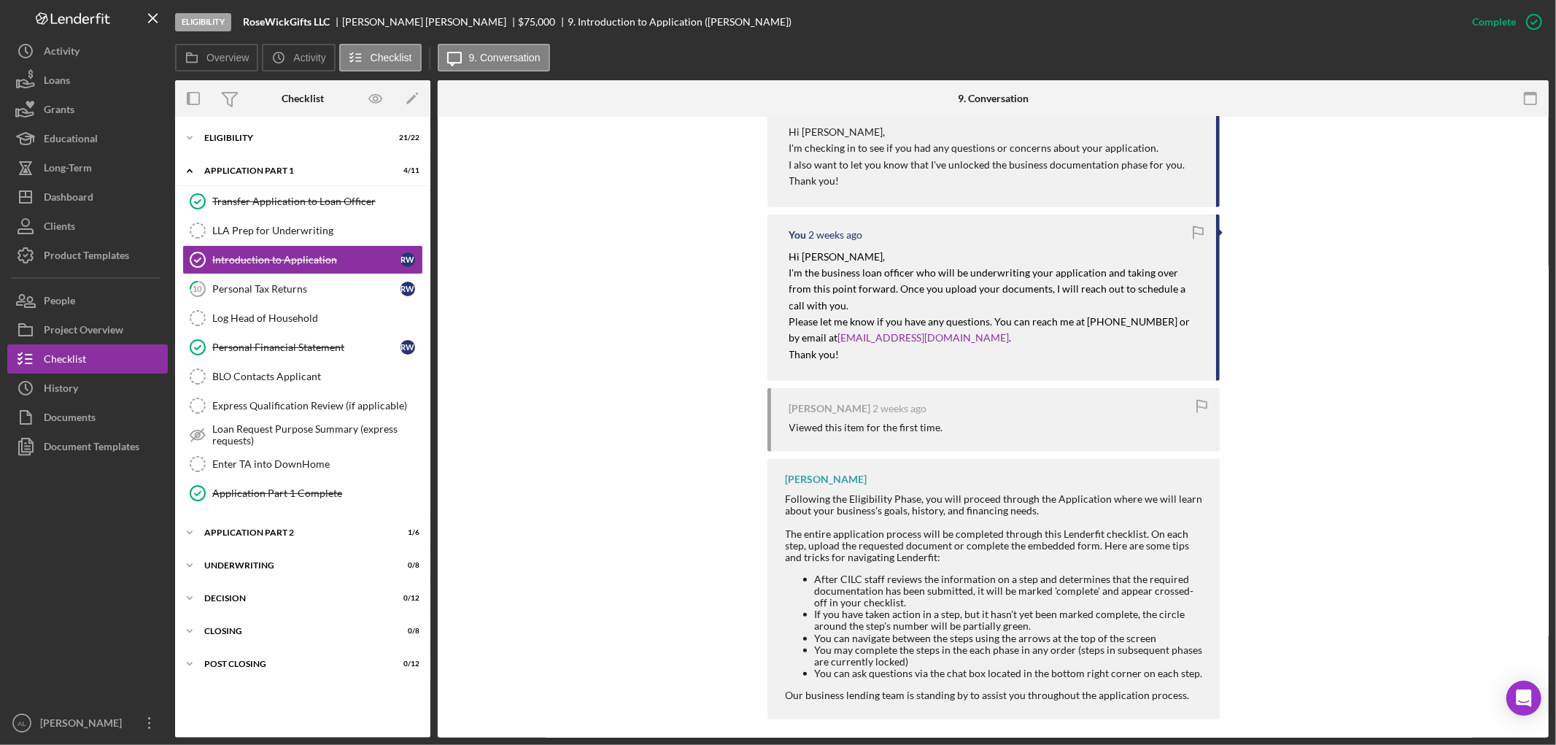
scroll to position [567, 0]
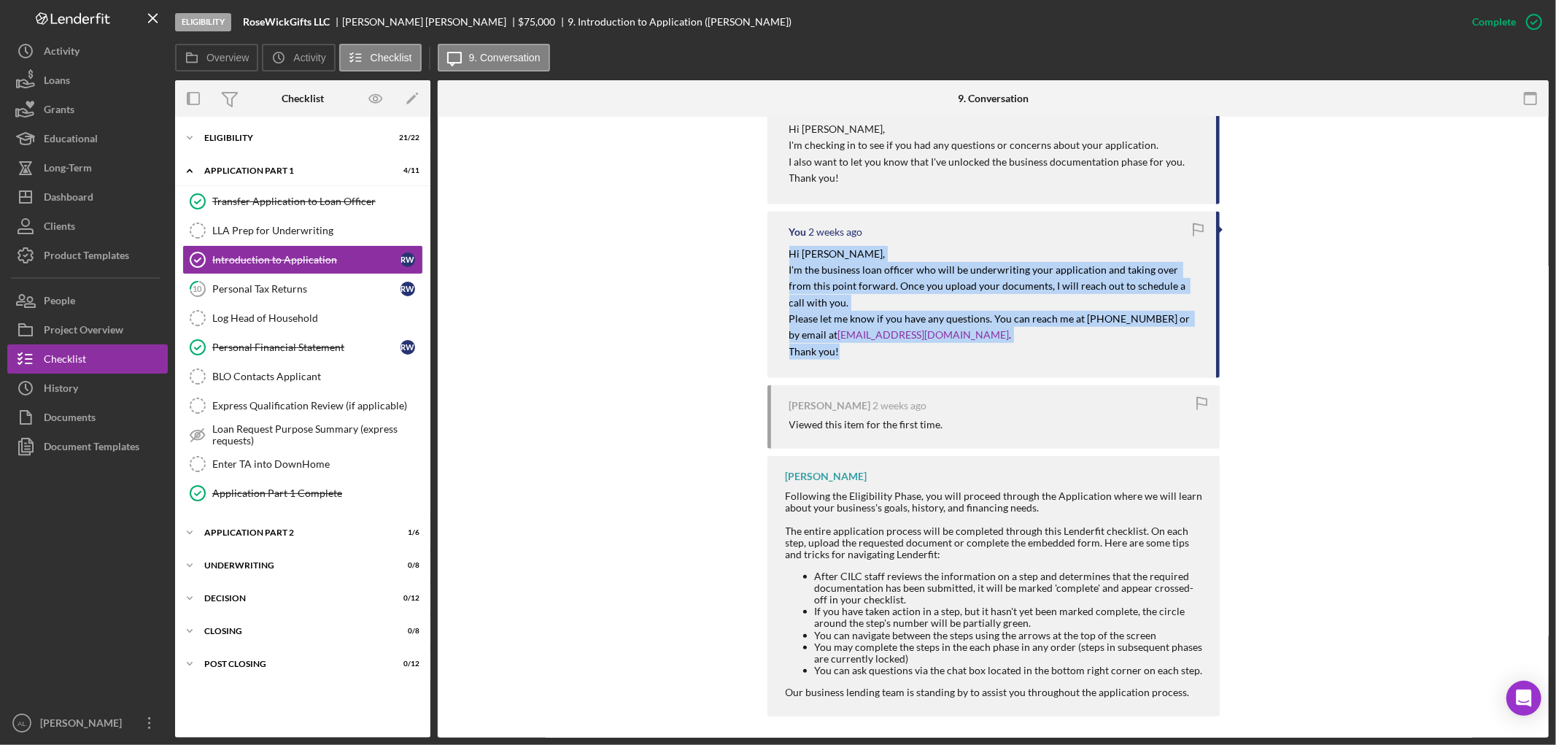
drag, startPoint x: 862, startPoint y: 352, endPoint x: 781, endPoint y: 249, distance: 131.5
click at [781, 249] on div "You [DATE] Hi [PERSON_NAME], I'm the business loan officer who will be underwri…" at bounding box center [993, 295] width 452 height 166
copy div "Hi [PERSON_NAME], I'm the business loan officer who will be underwriting your a…"
click at [114, 191] on button "Icon/Dashboard Dashboard" at bounding box center [87, 196] width 160 height 29
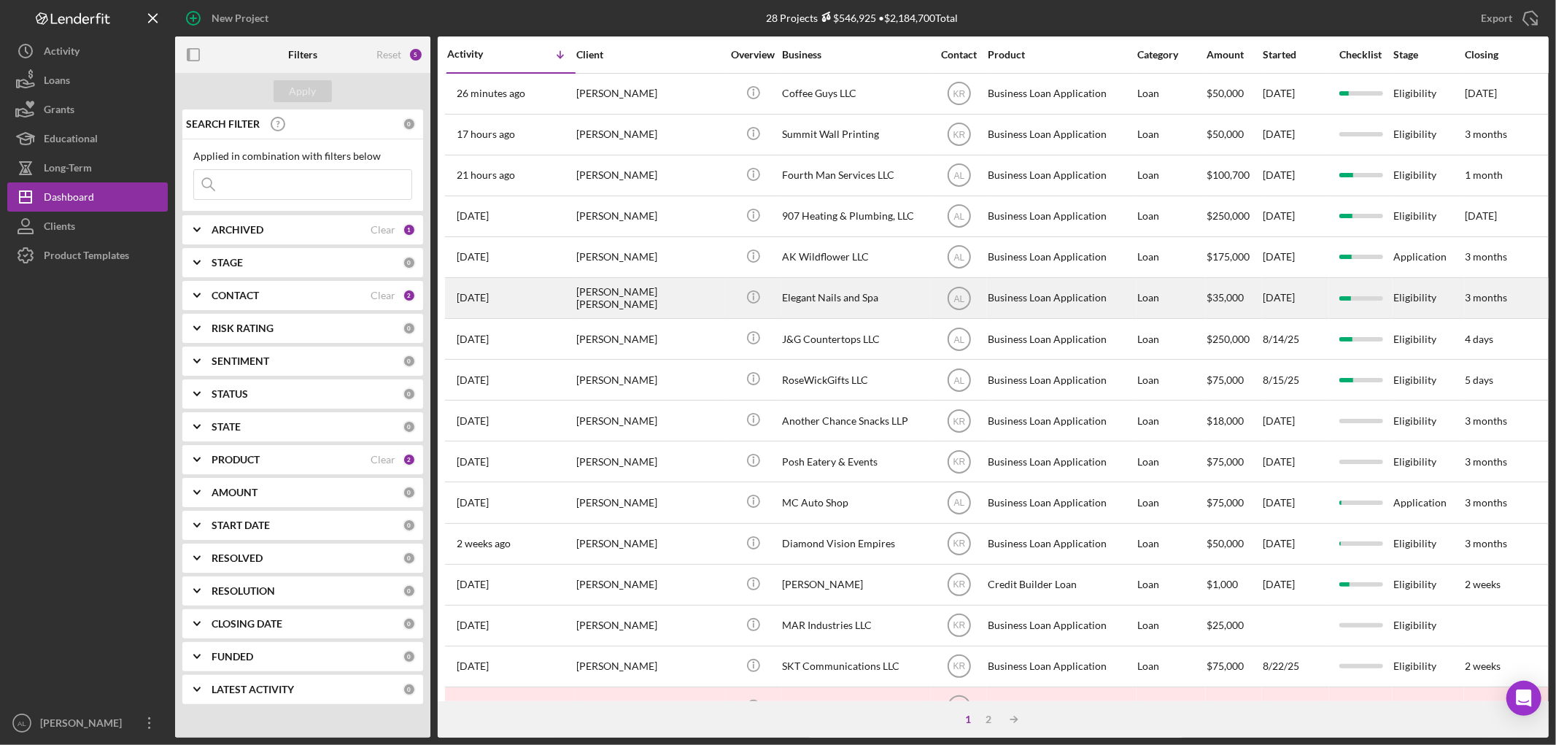
click at [600, 294] on div "[PERSON_NAME] [PERSON_NAME]" at bounding box center [649, 298] width 146 height 39
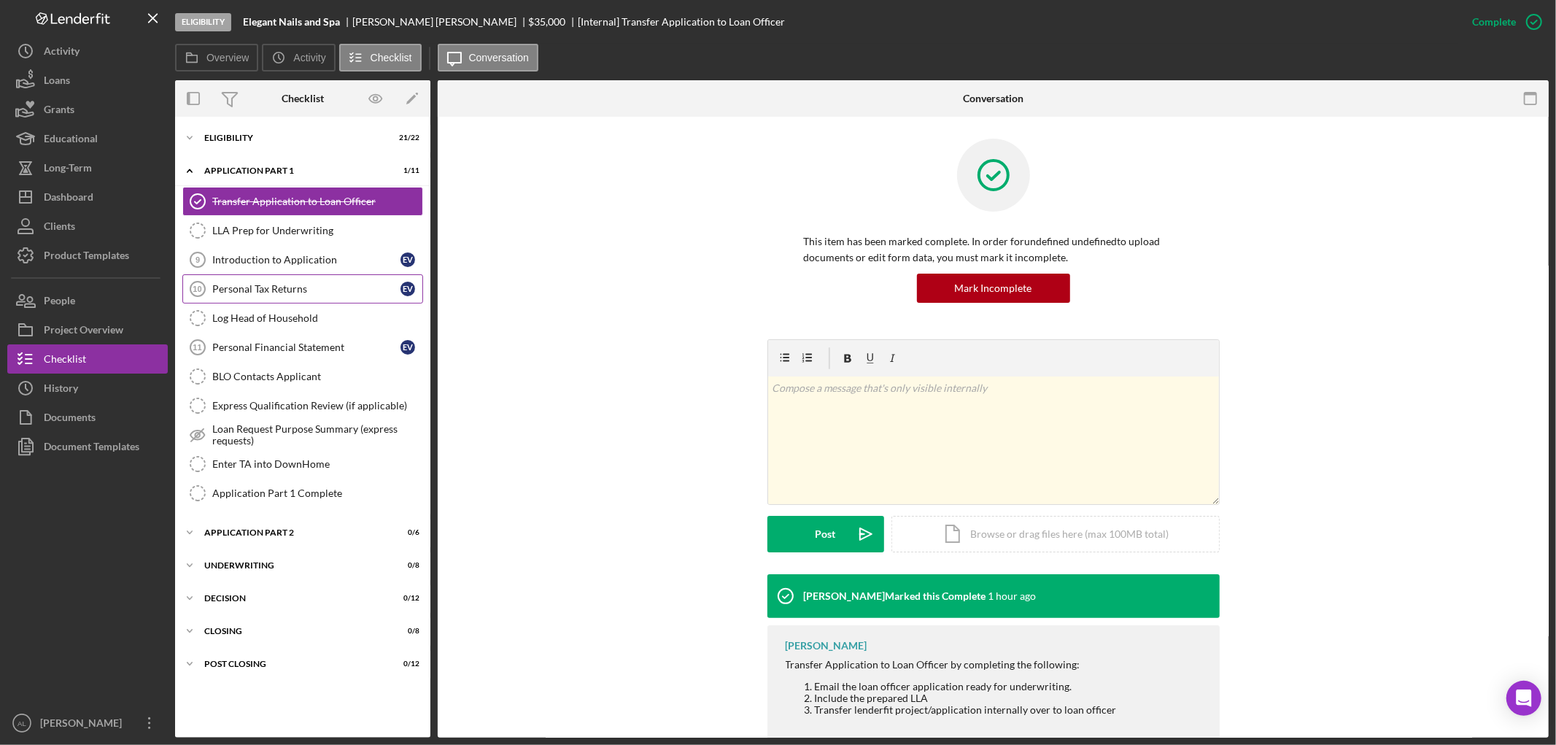
click at [278, 275] on link "Personal Tax Returns 10 Personal Tax Returns E V" at bounding box center [302, 288] width 241 height 29
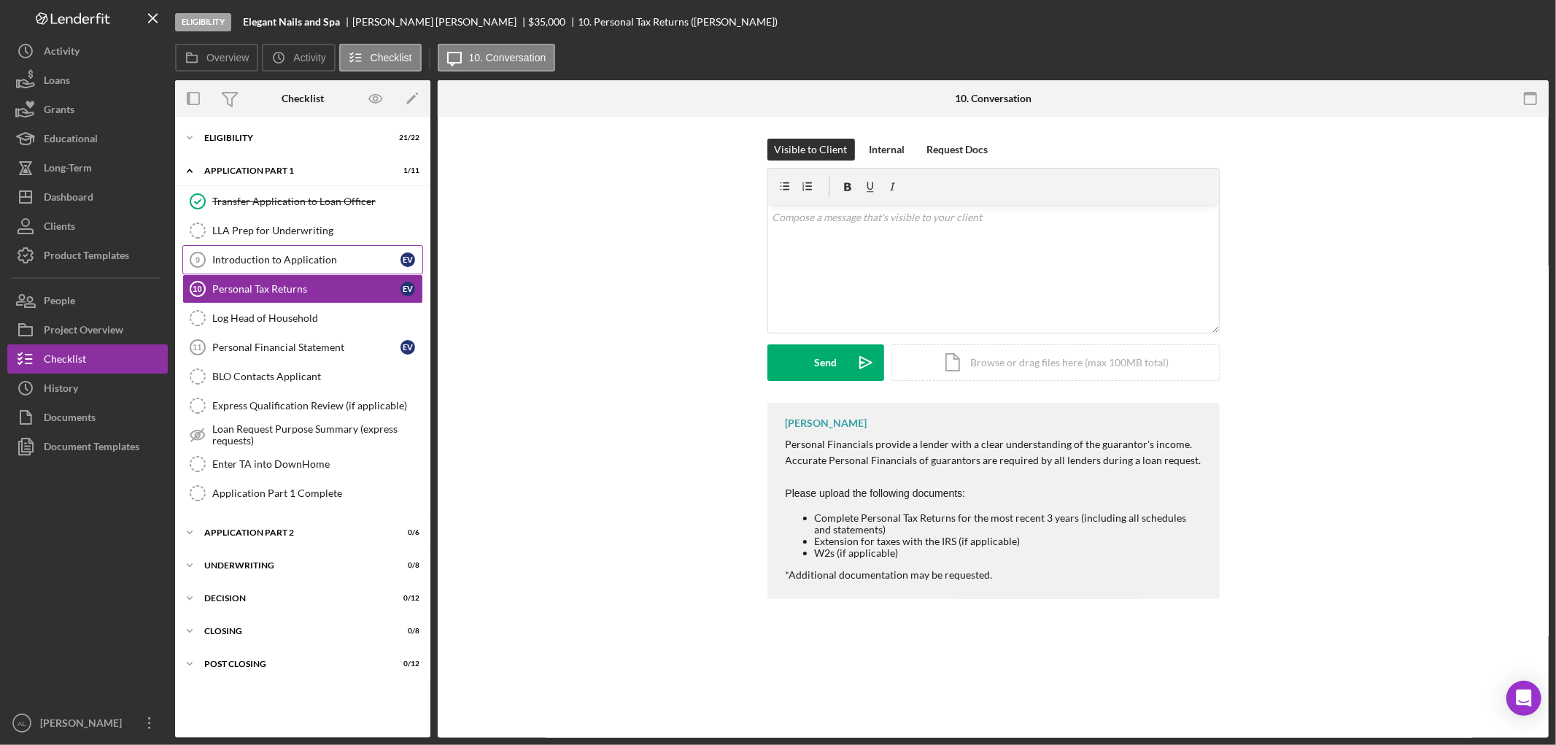
click at [295, 255] on div "Introduction to Application" at bounding box center [306, 260] width 188 height 12
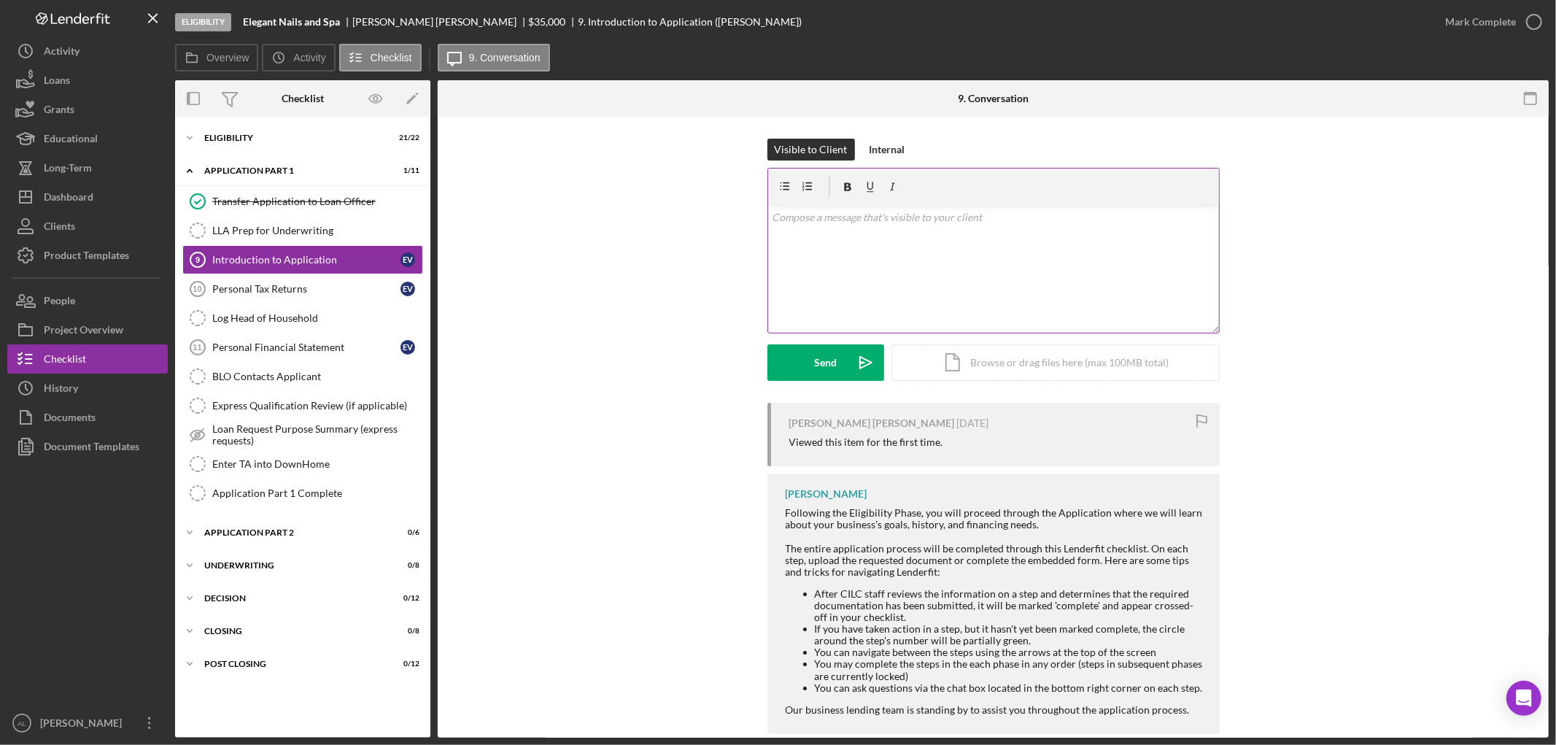
click at [977, 282] on div "v Color teal Color pink Remove color Add row above Add row below Add column bef…" at bounding box center [993, 269] width 451 height 128
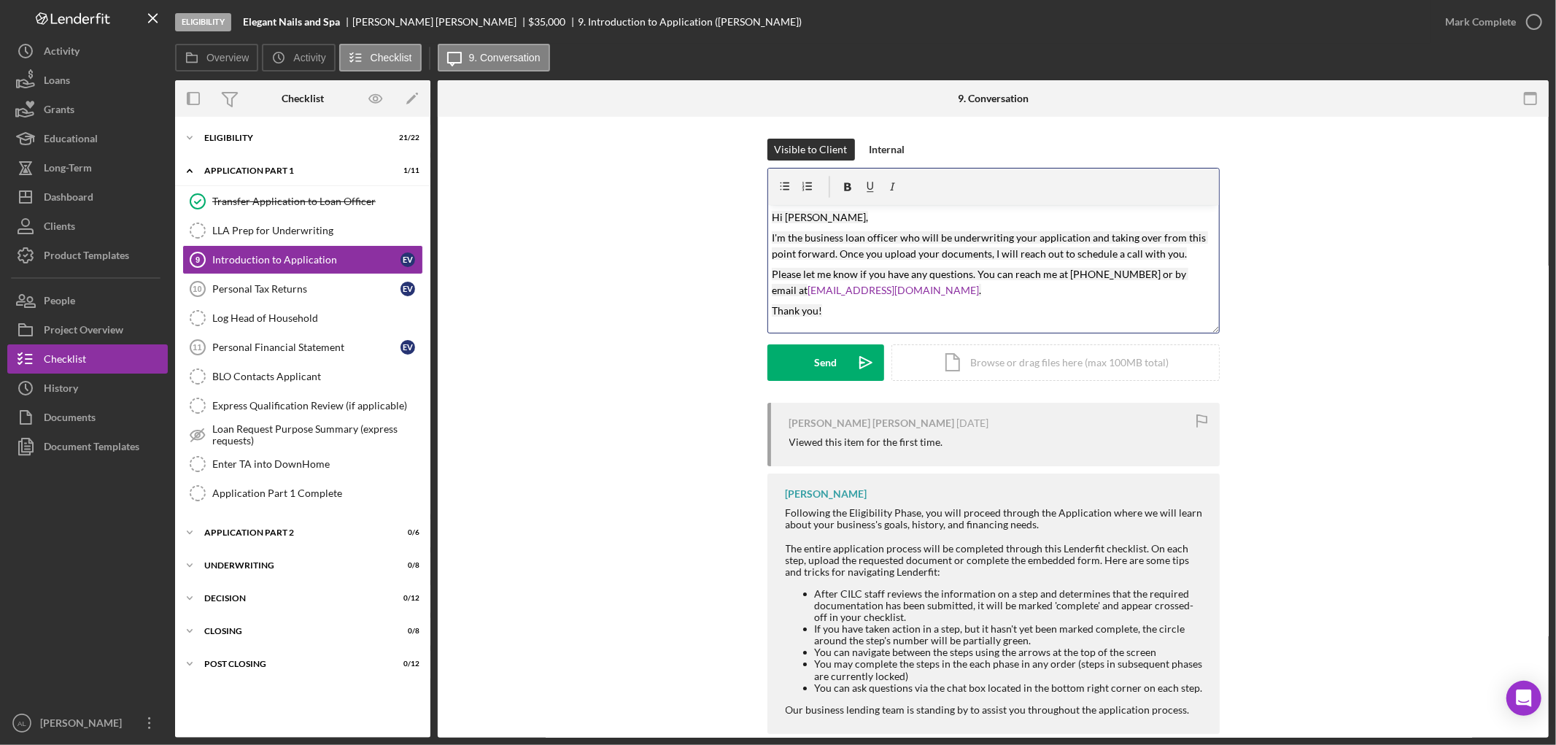
click at [821, 219] on mark "Hi [PERSON_NAME]," at bounding box center [820, 217] width 96 height 12
click at [856, 368] on icon "Icon/icon-invite-send" at bounding box center [866, 362] width 36 height 36
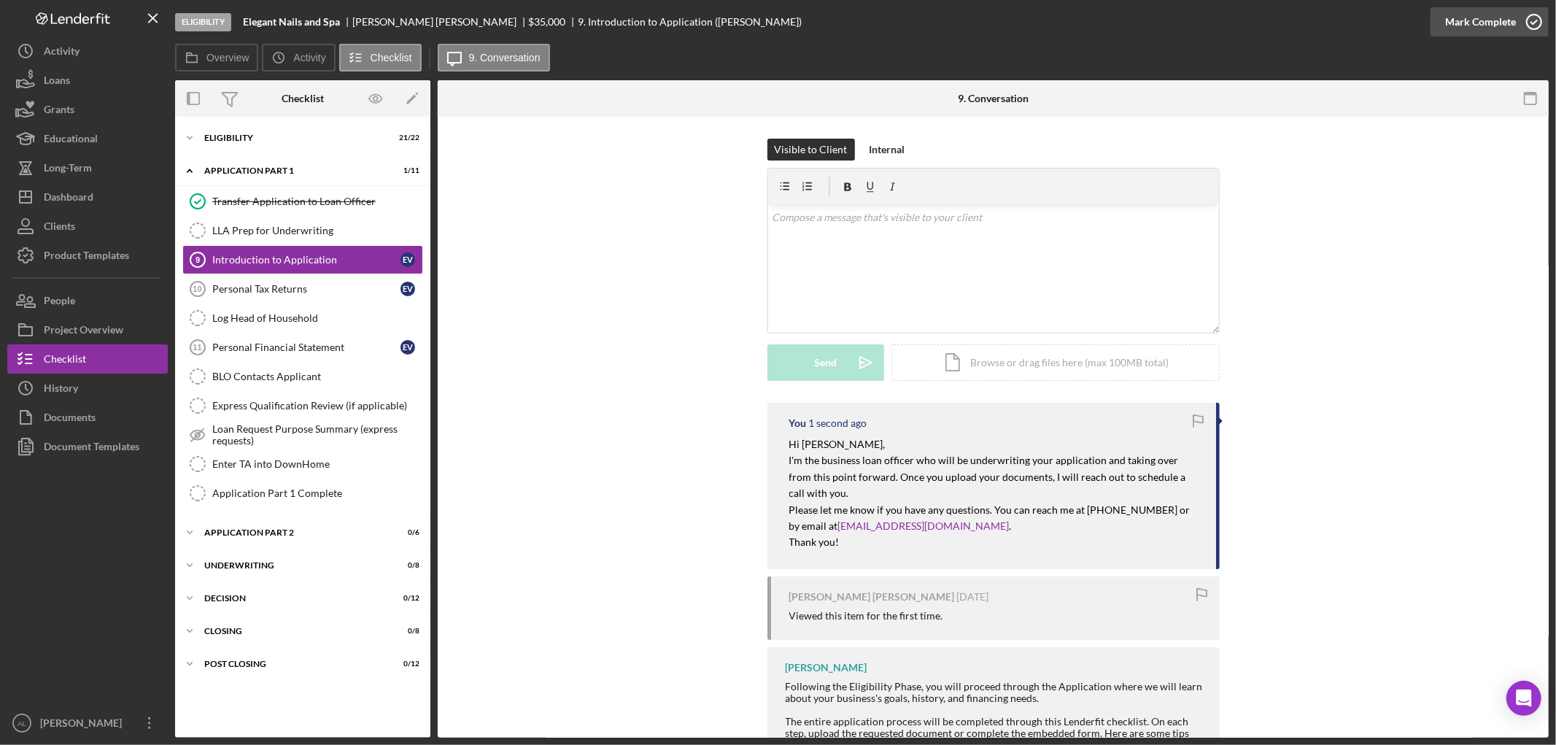
click at [1536, 34] on icon "button" at bounding box center [1534, 22] width 36 height 36
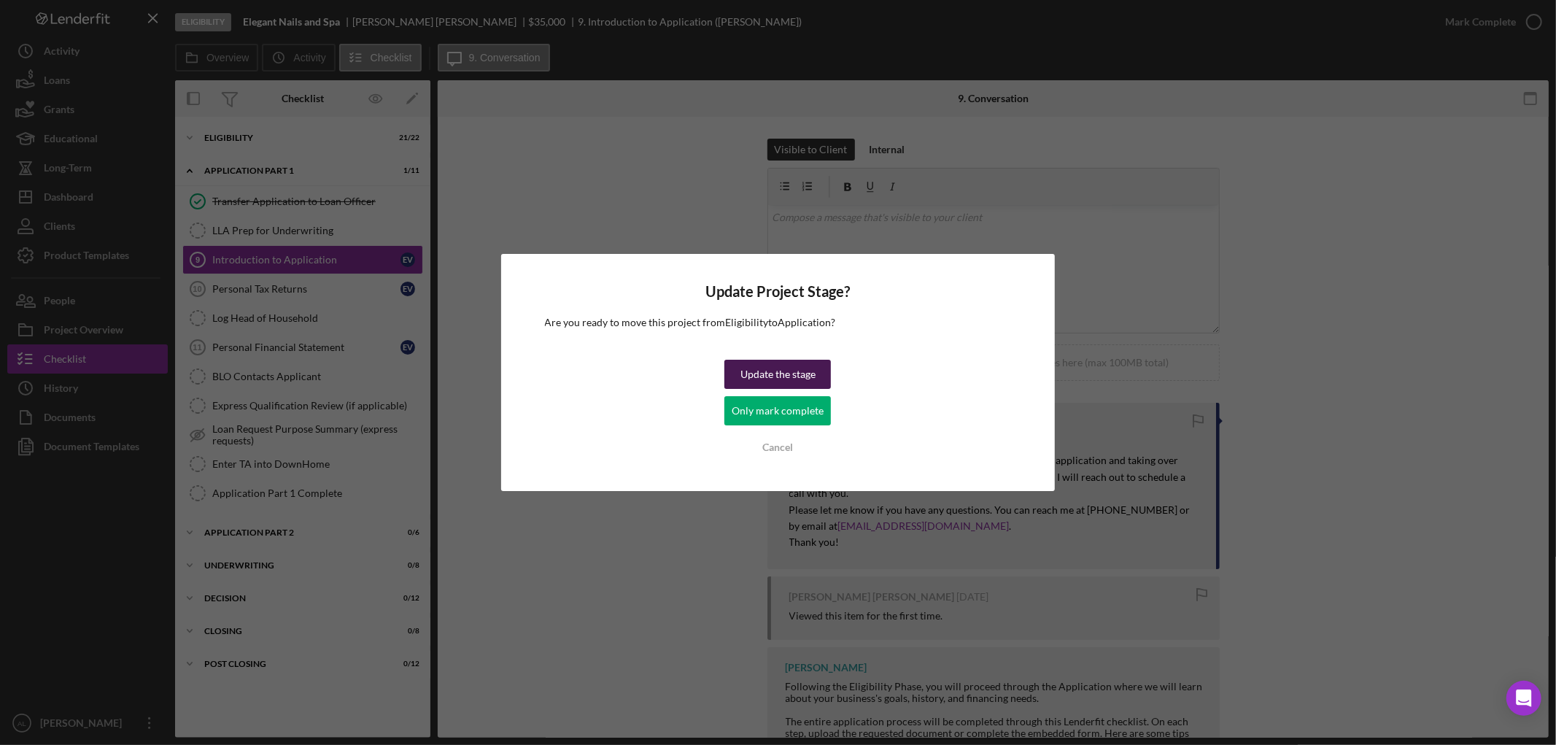
click at [796, 380] on div "Update the stage" at bounding box center [777, 374] width 75 height 29
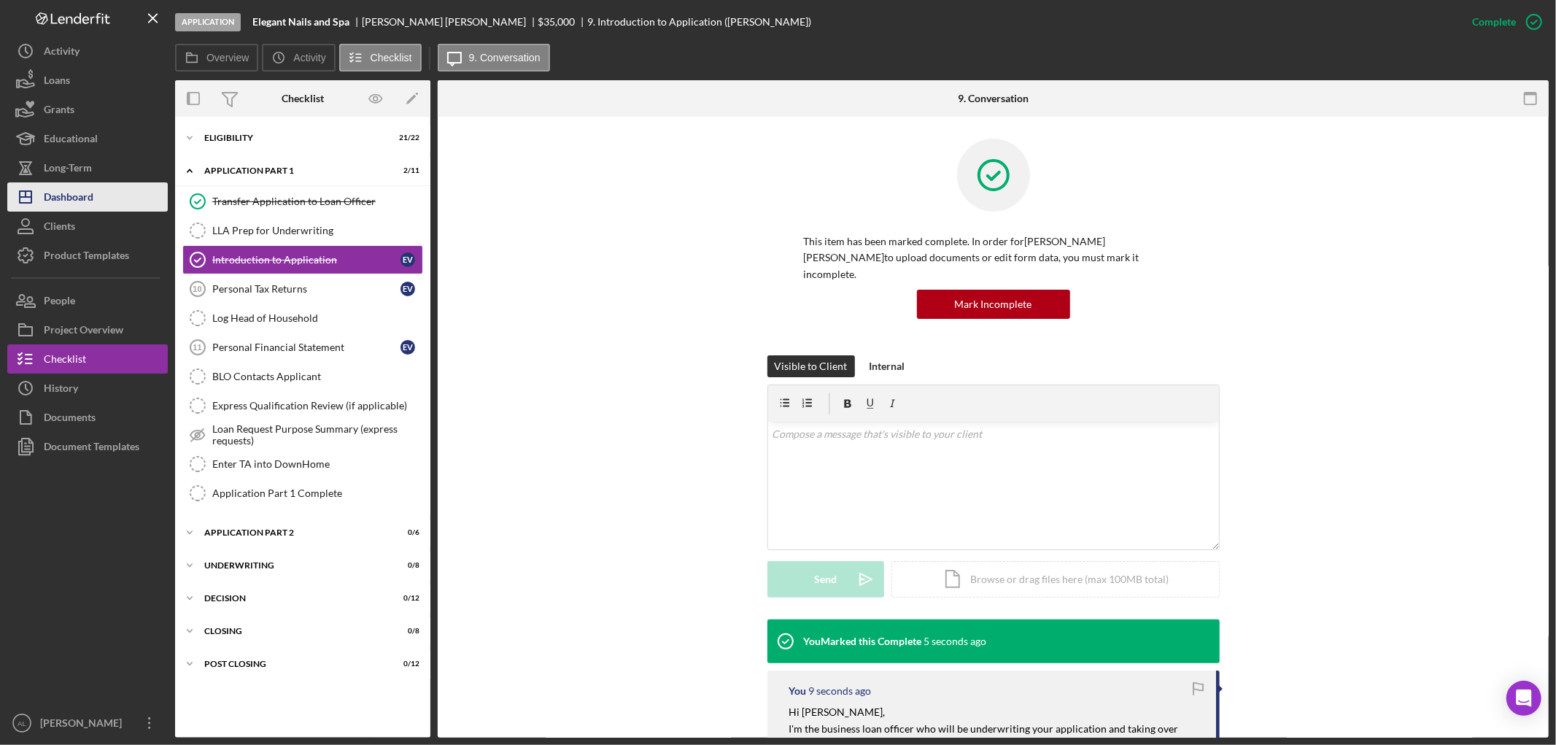
click at [114, 197] on button "Icon/Dashboard Dashboard" at bounding box center [87, 196] width 160 height 29
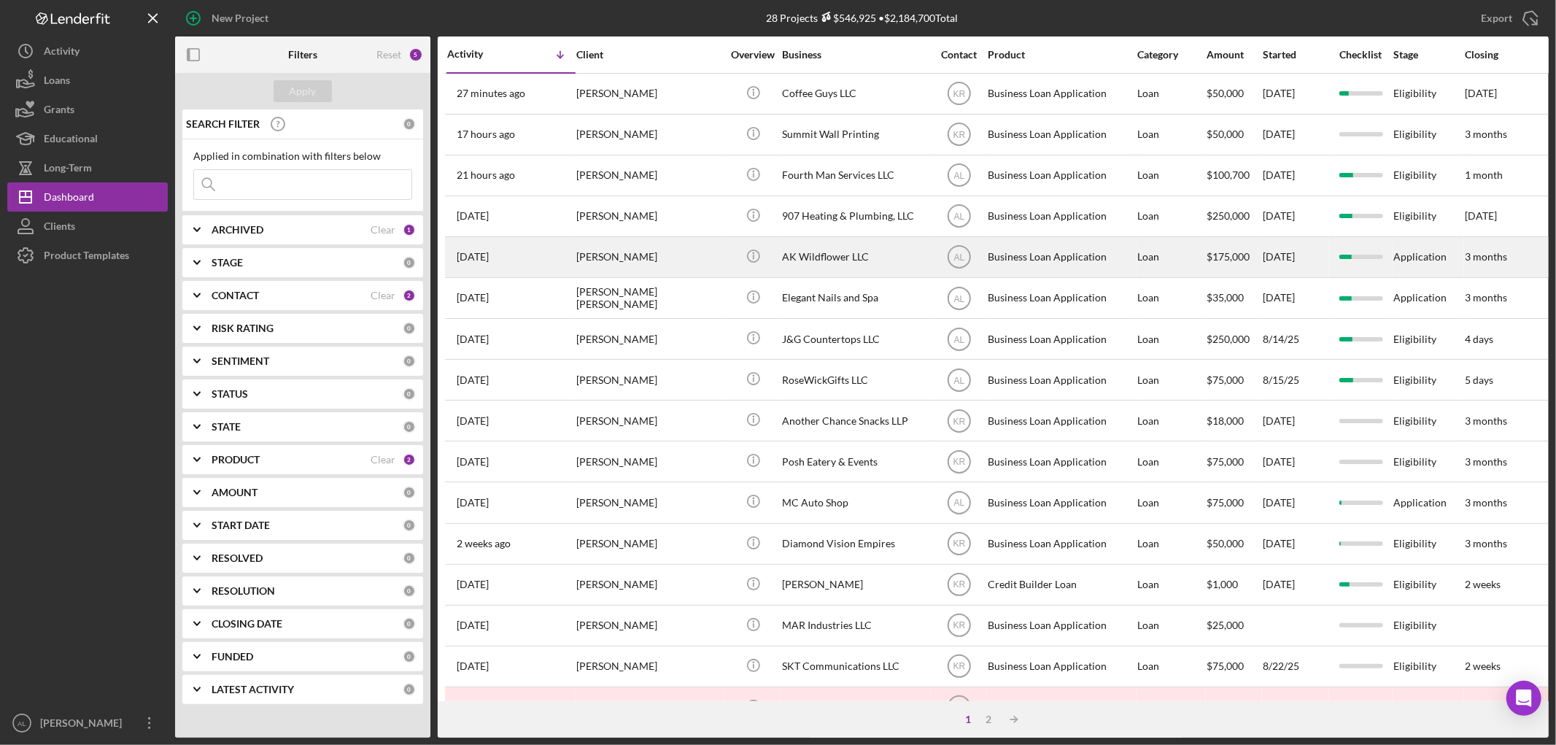
click at [625, 261] on div "[PERSON_NAME]" at bounding box center [649, 257] width 146 height 39
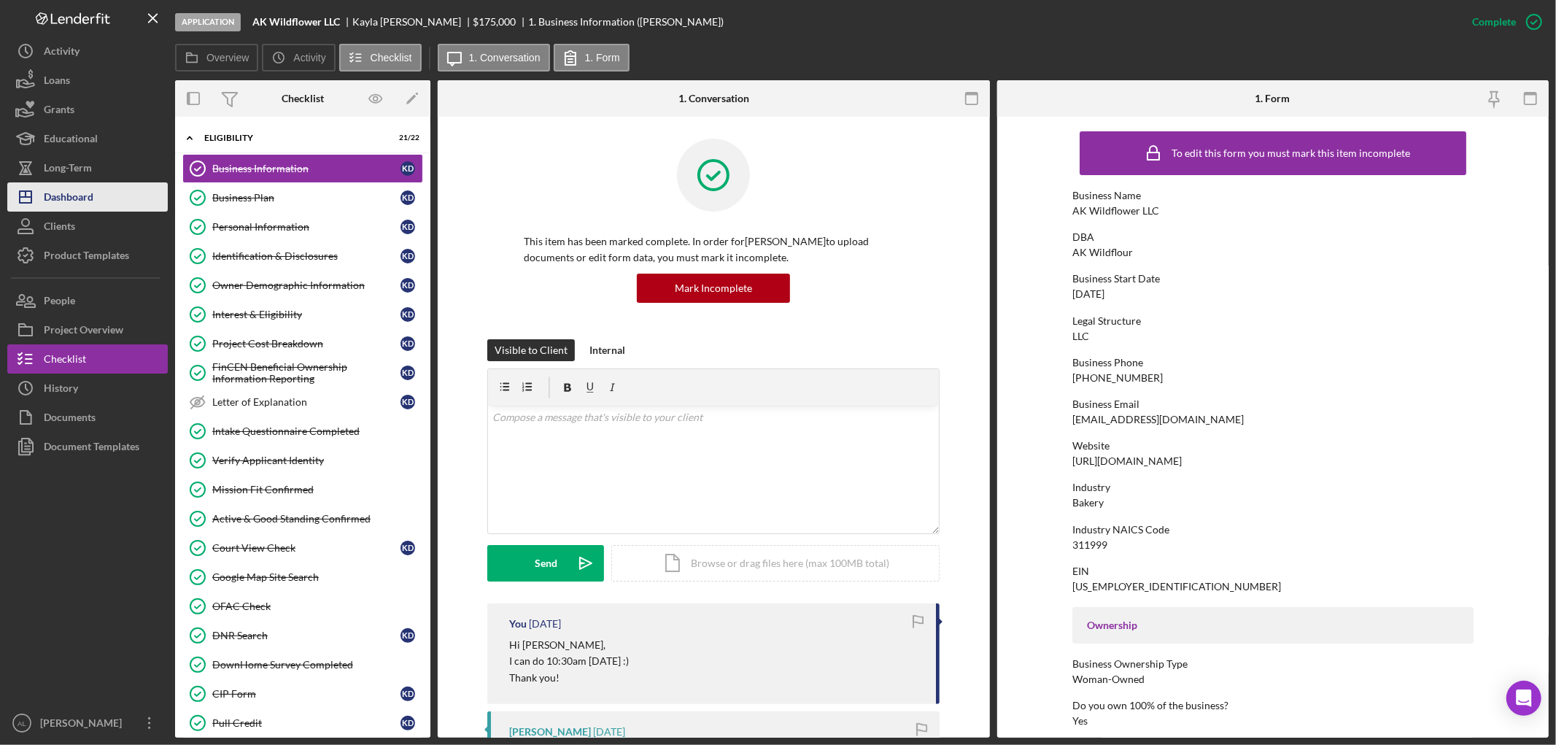
click at [49, 201] on div "Dashboard" at bounding box center [69, 198] width 50 height 33
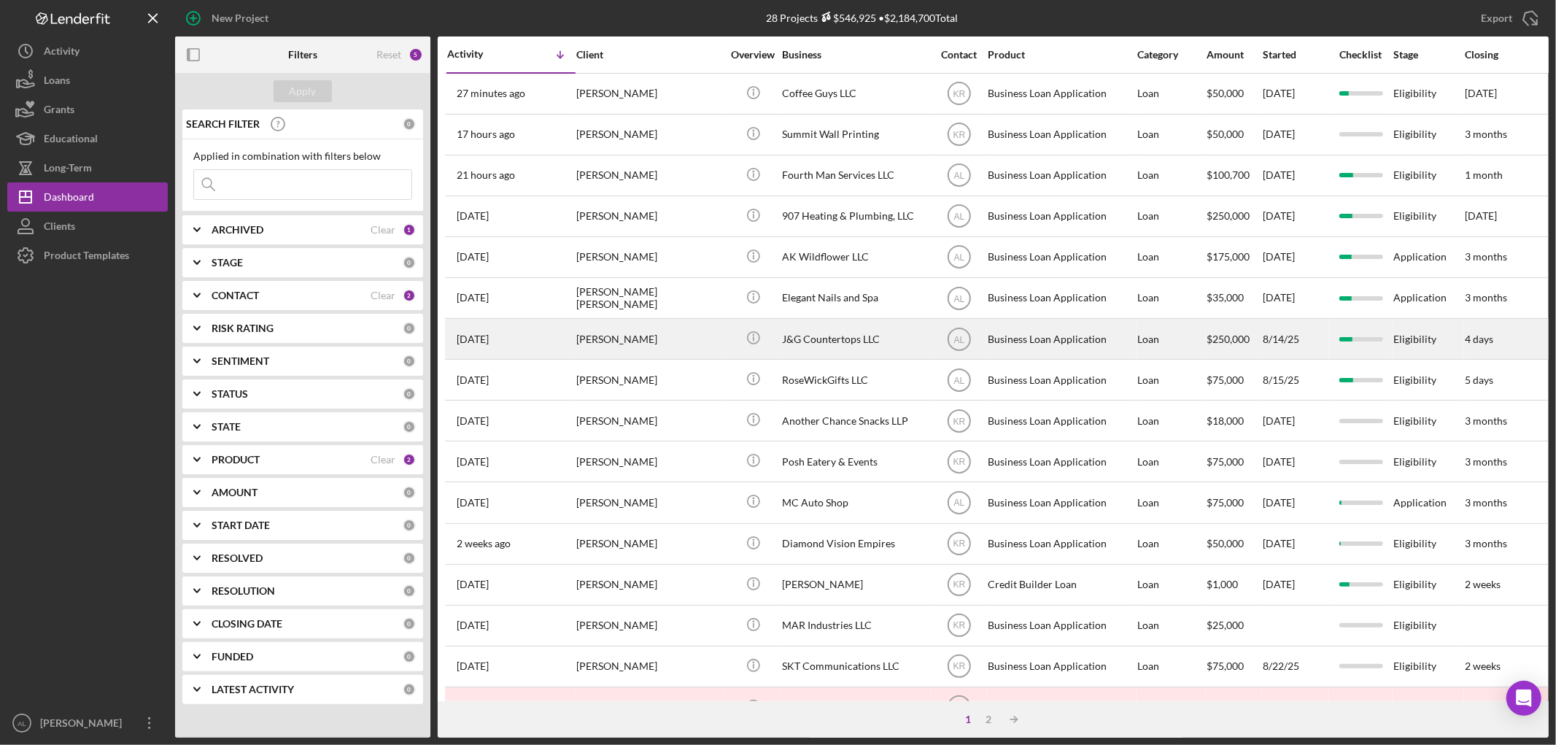
click at [593, 348] on div "[PERSON_NAME]" at bounding box center [649, 338] width 146 height 39
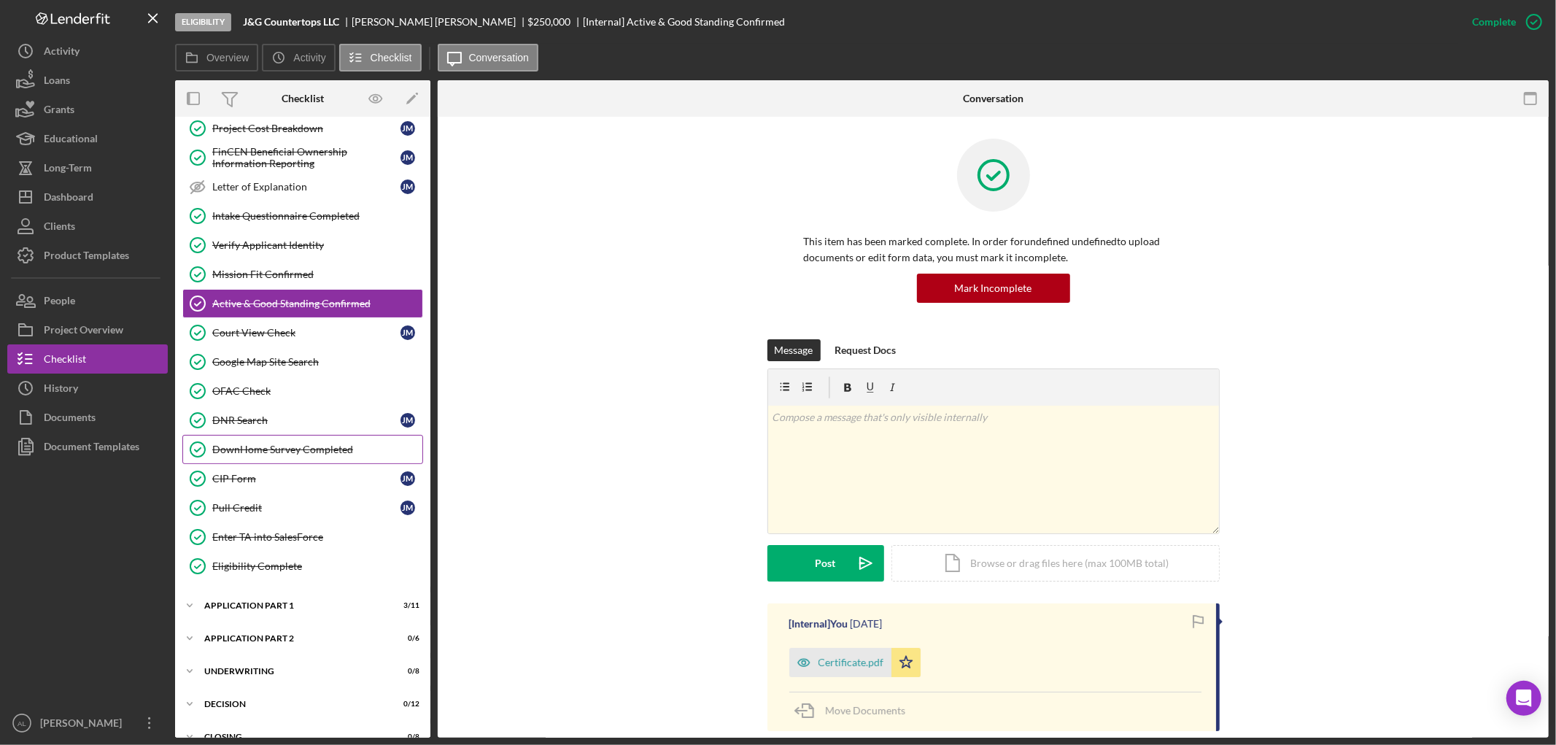
scroll to position [273, 0]
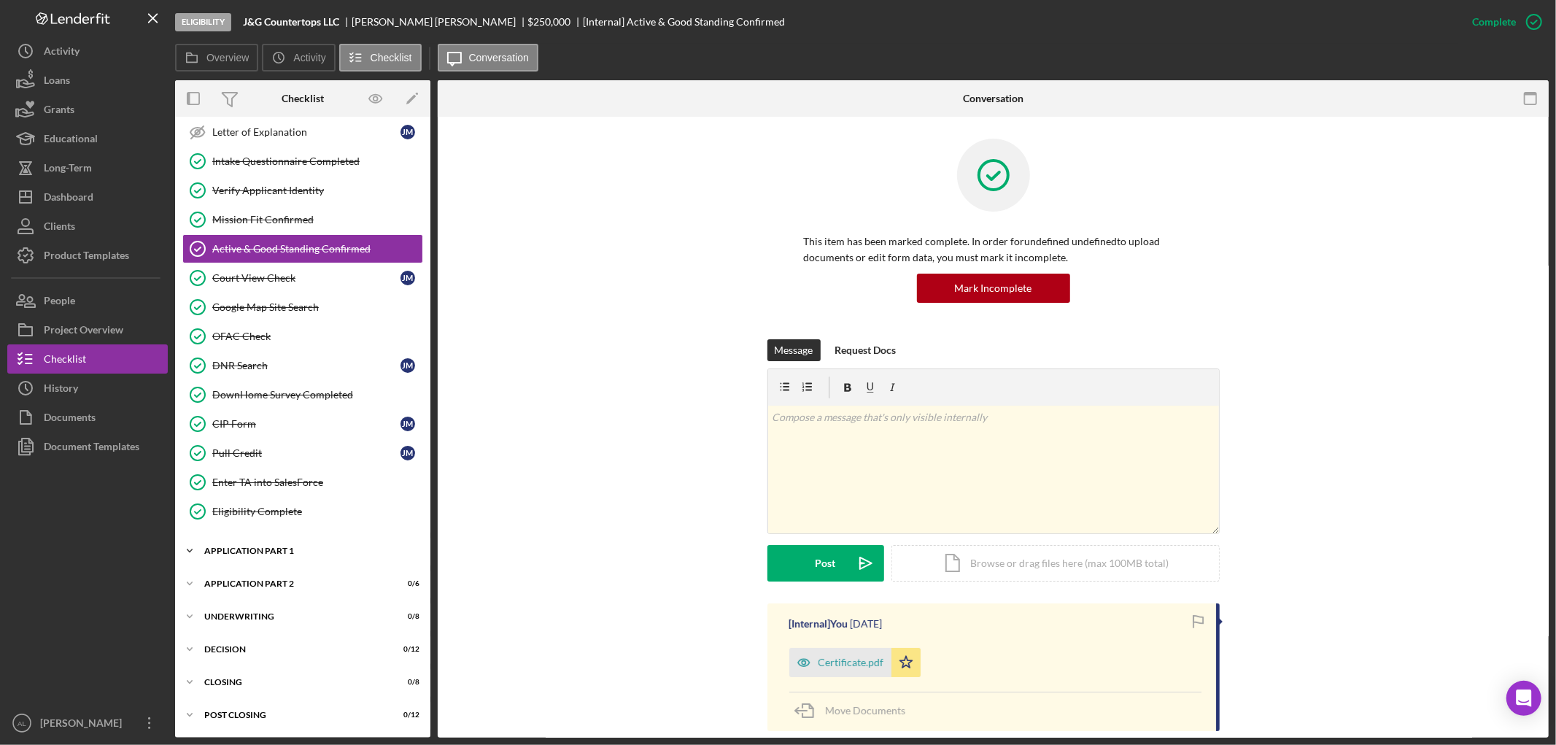
click at [304, 565] on div "Icon/Expander Application Part 1 3 / 11" at bounding box center [302, 550] width 255 height 29
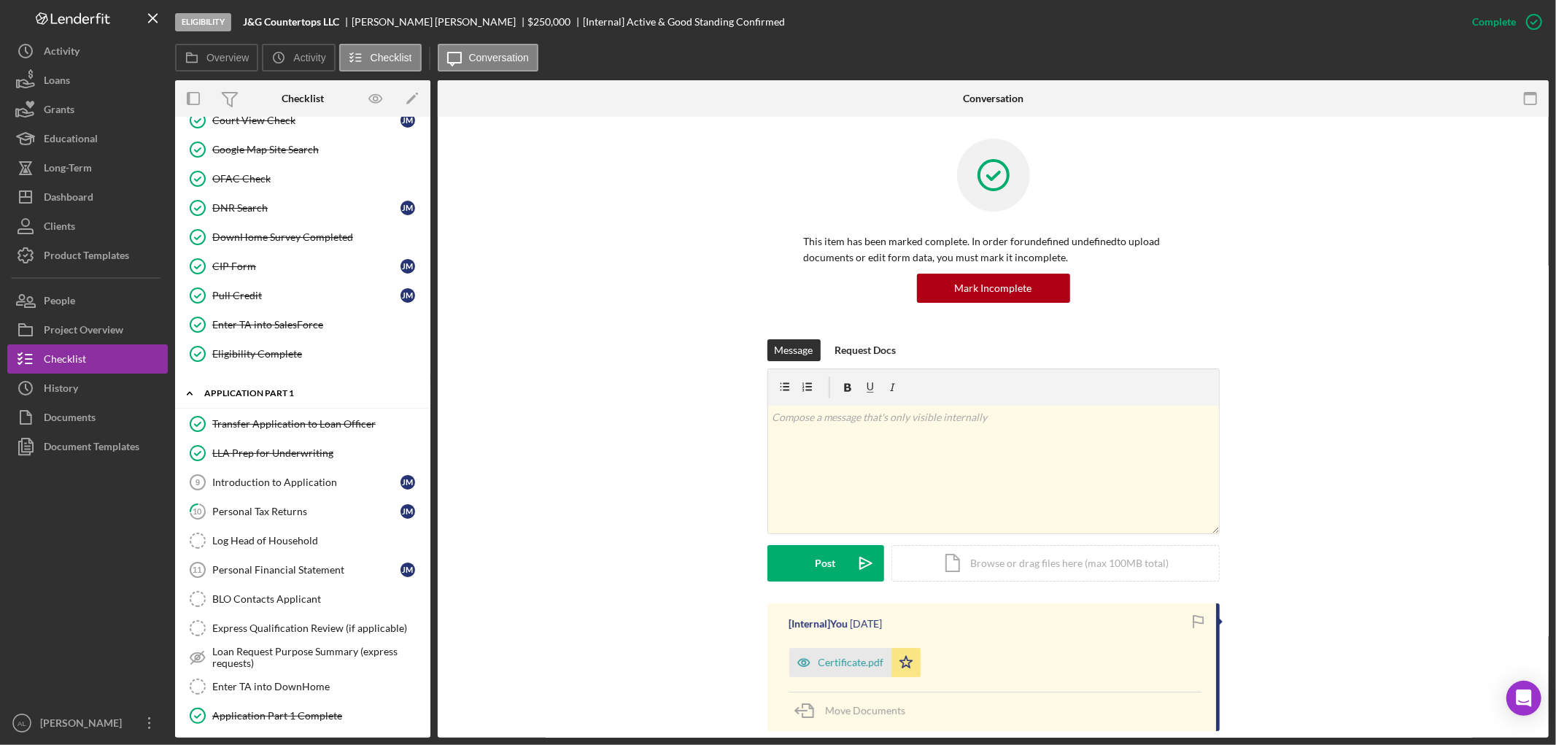
scroll to position [435, 0]
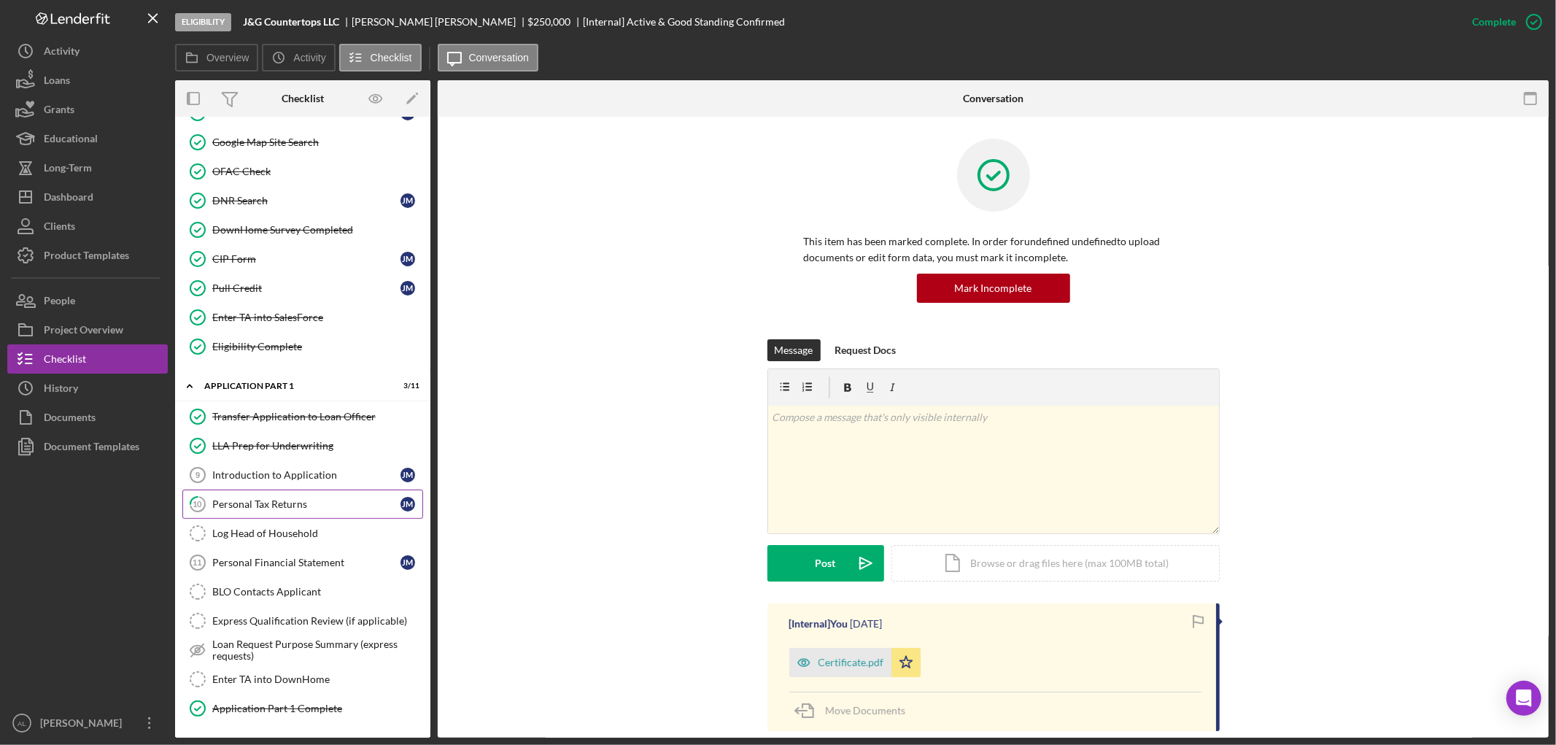
click at [283, 498] on link "10 Personal Tax Returns [PERSON_NAME]" at bounding box center [302, 503] width 241 height 29
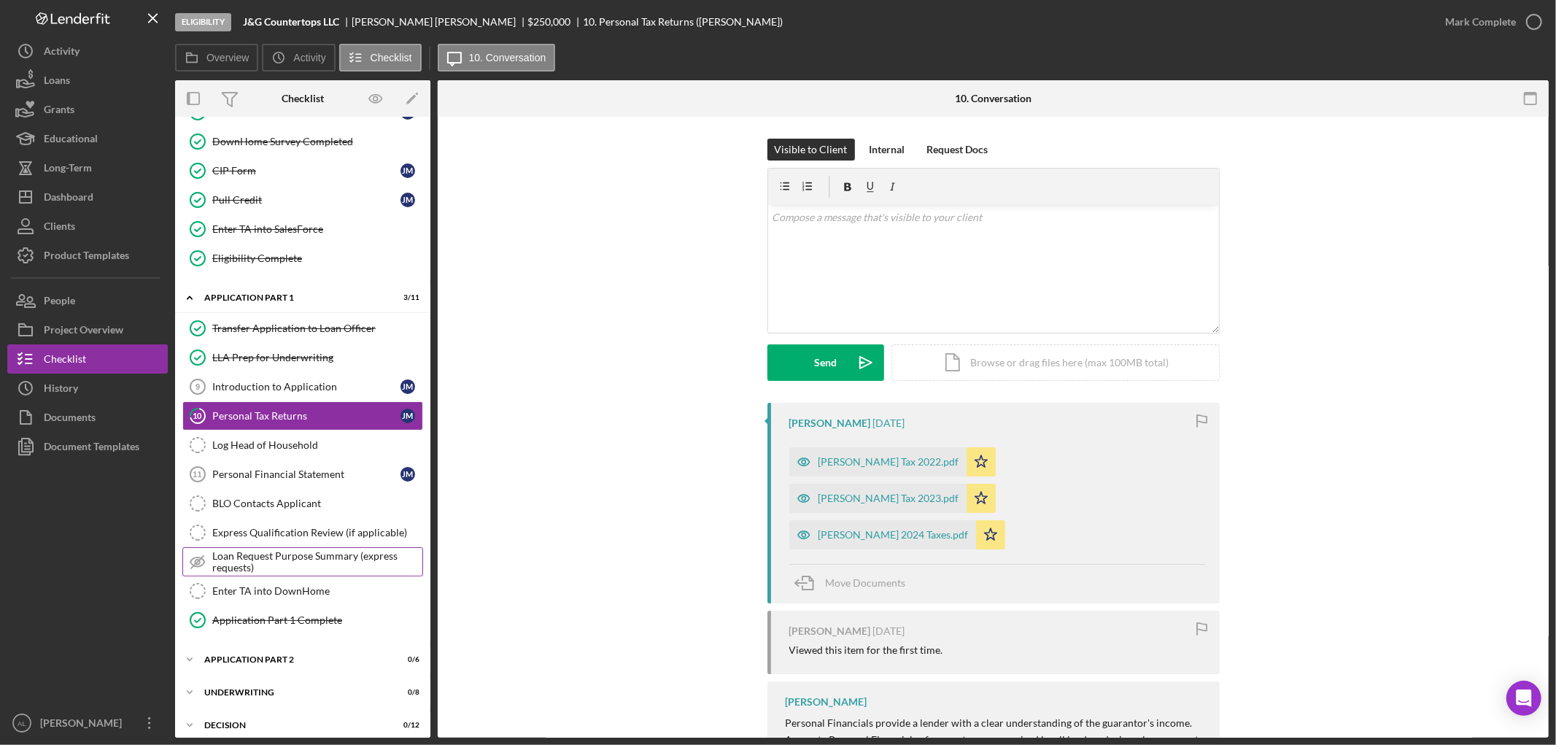
scroll to position [603, 0]
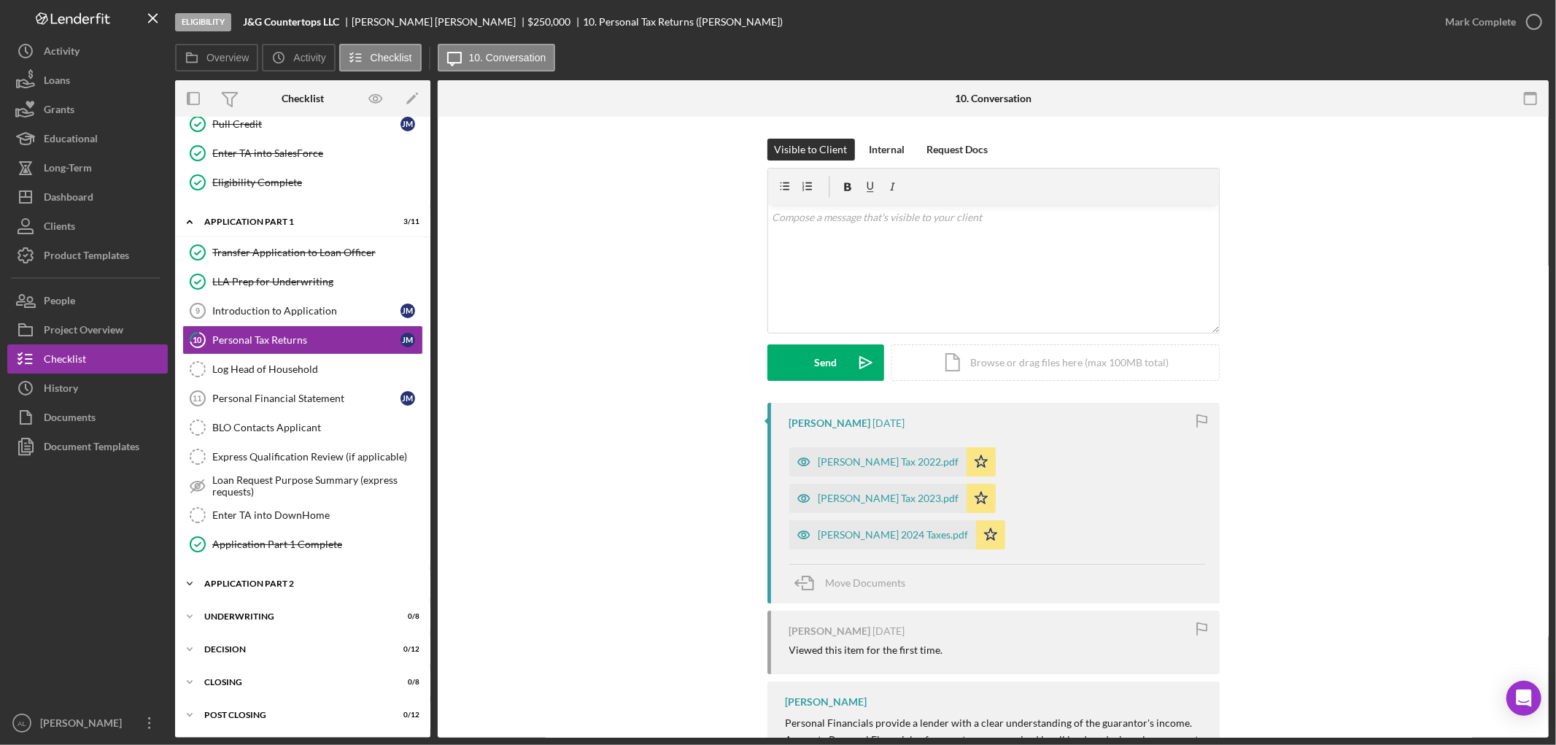
click at [290, 578] on div "Icon/Expander Application Part 2 0 / 6" at bounding box center [302, 583] width 255 height 29
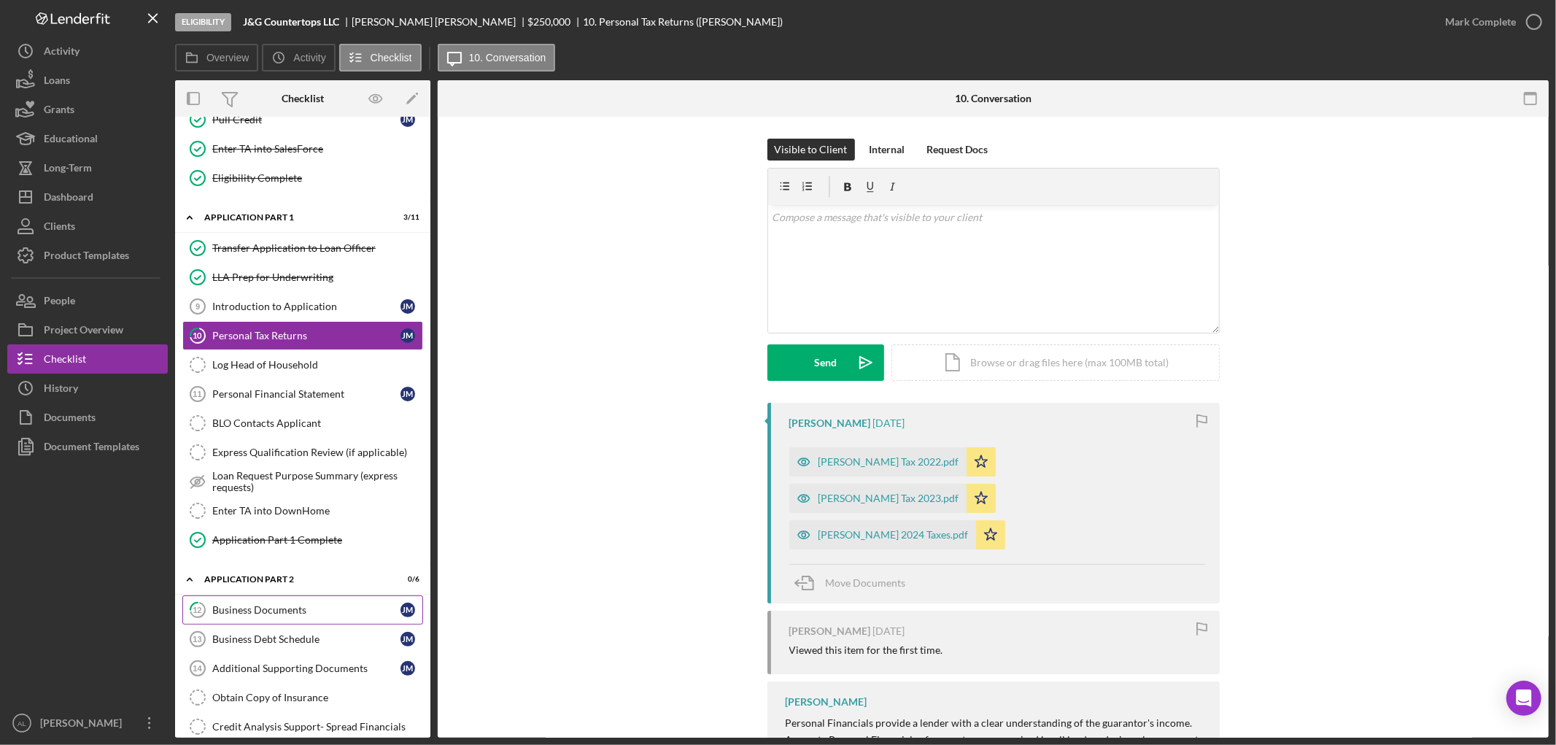
click at [303, 610] on div "Business Documents" at bounding box center [306, 610] width 188 height 12
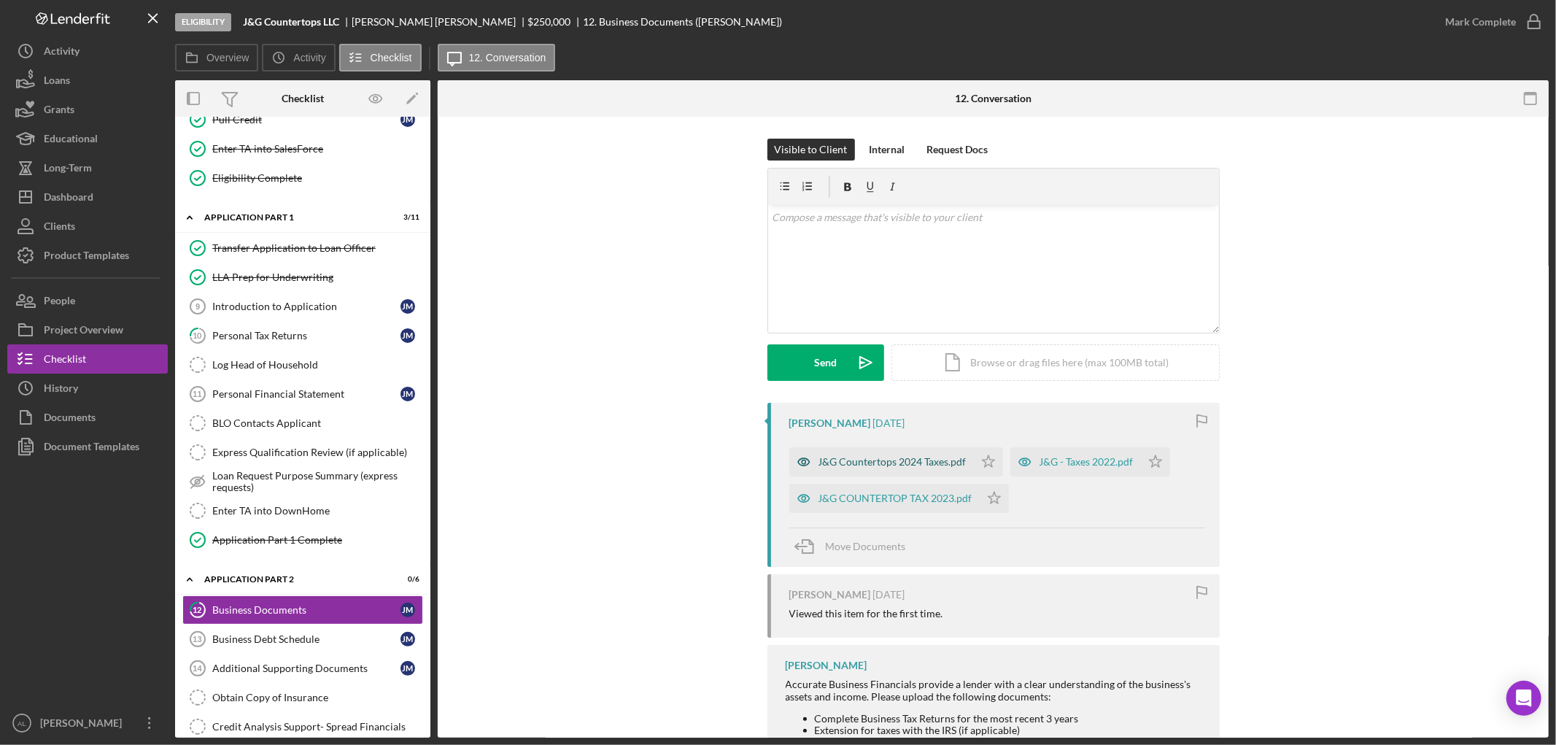
click at [910, 457] on div "J&G Countertops 2024 Taxes.pdf" at bounding box center [892, 462] width 148 height 12
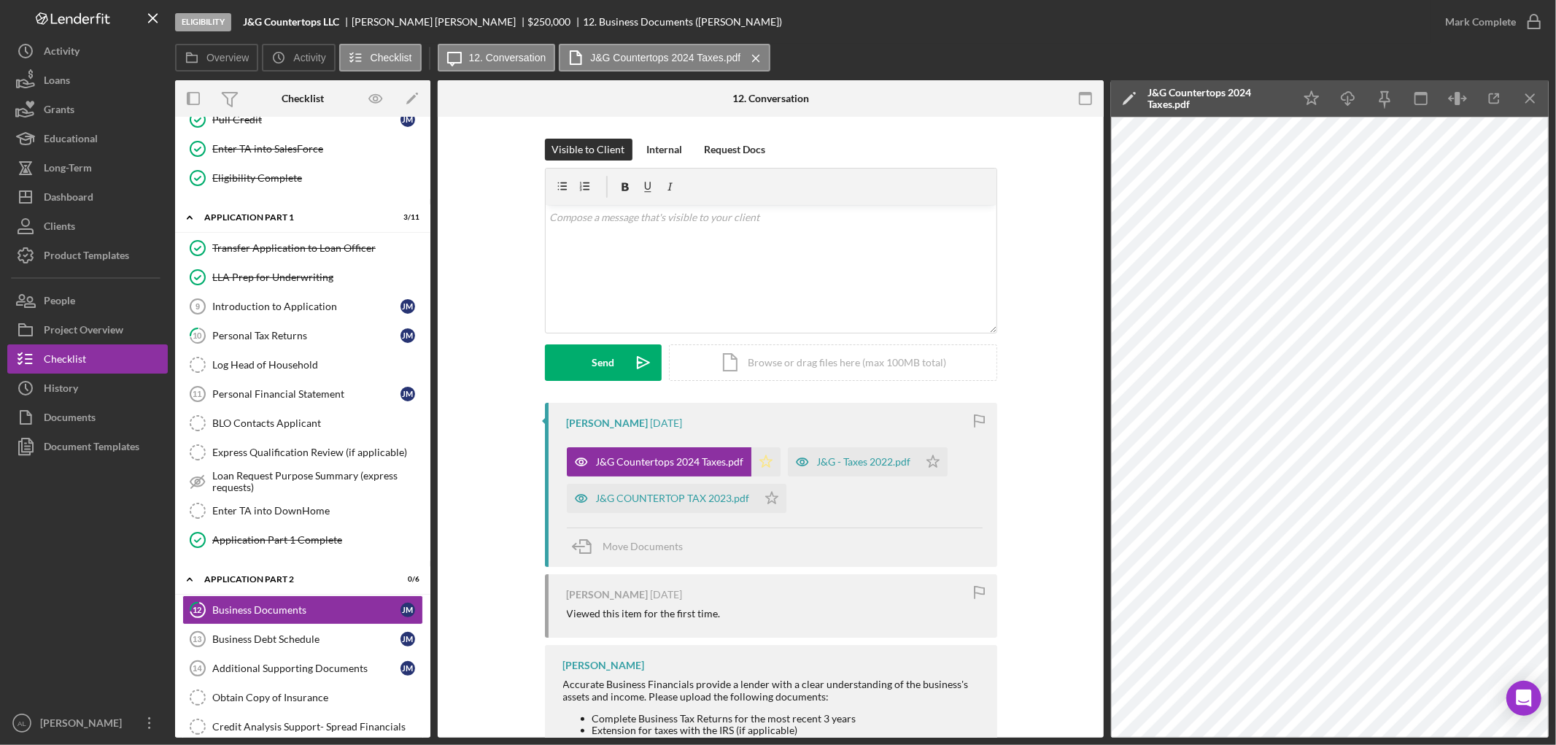
click at [751, 462] on icon "Icon/Star" at bounding box center [765, 461] width 29 height 29
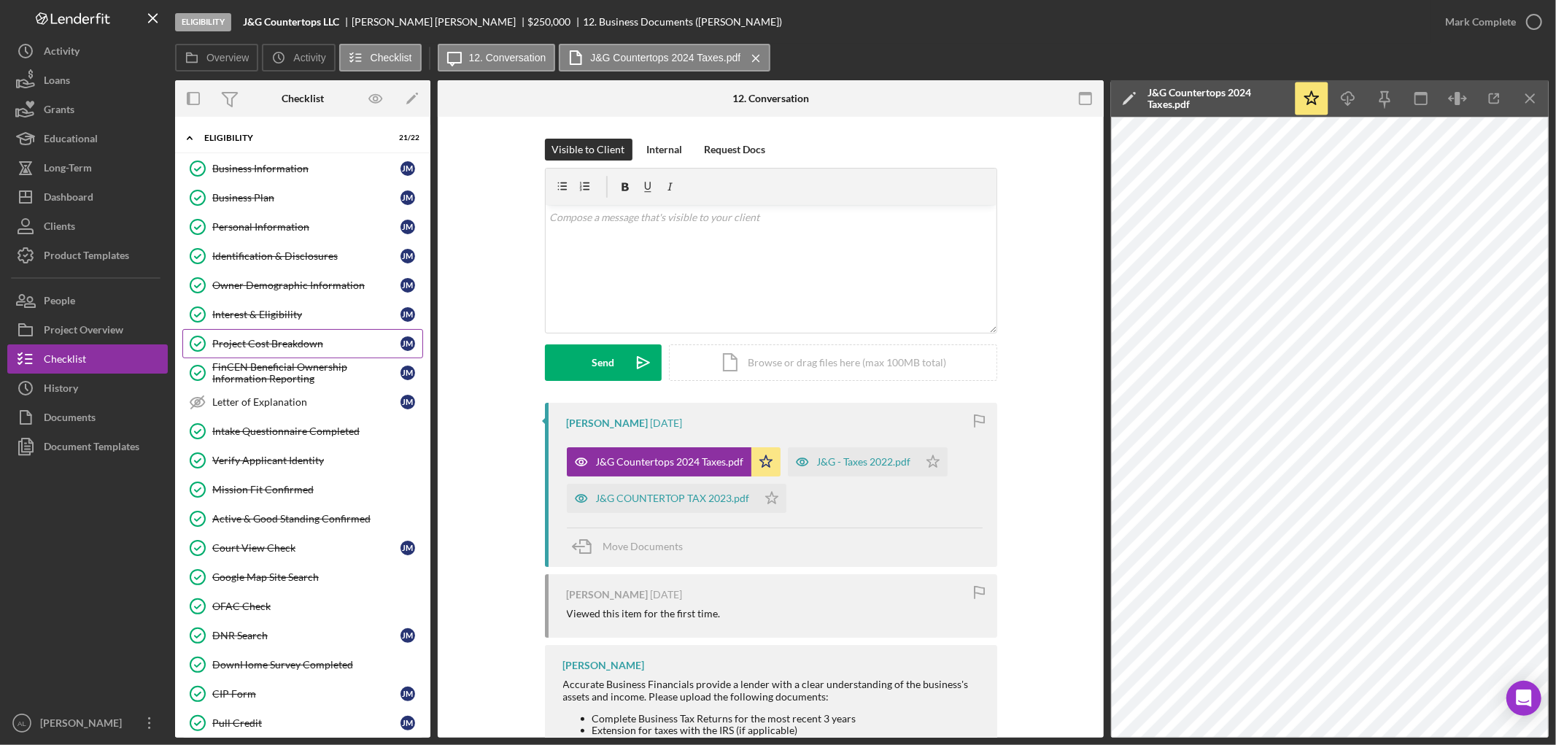
click at [328, 343] on div "Project Cost Breakdown" at bounding box center [306, 344] width 188 height 12
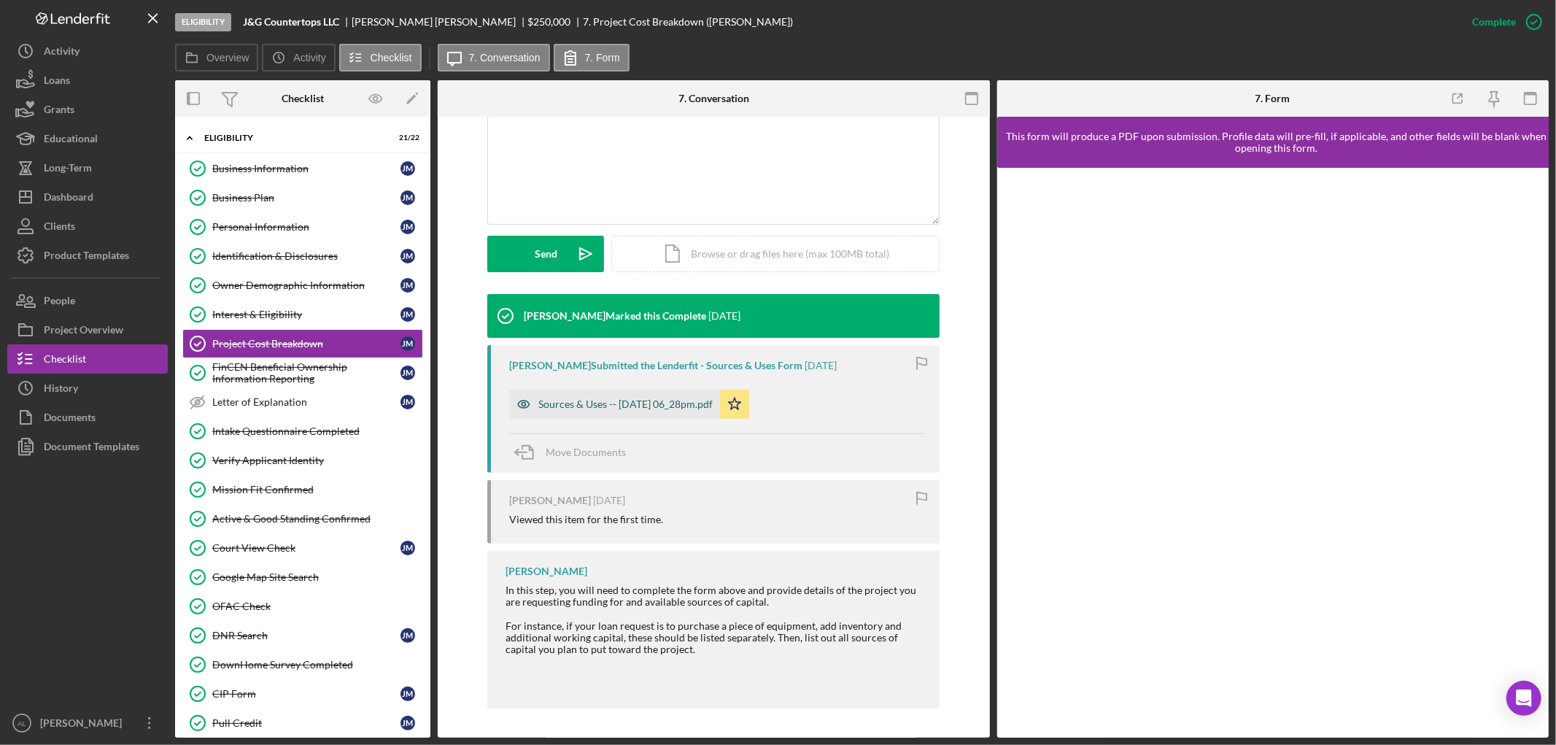
click at [657, 398] on div "Sources & Uses -- [DATE] 06_28pm.pdf" at bounding box center [625, 404] width 174 height 12
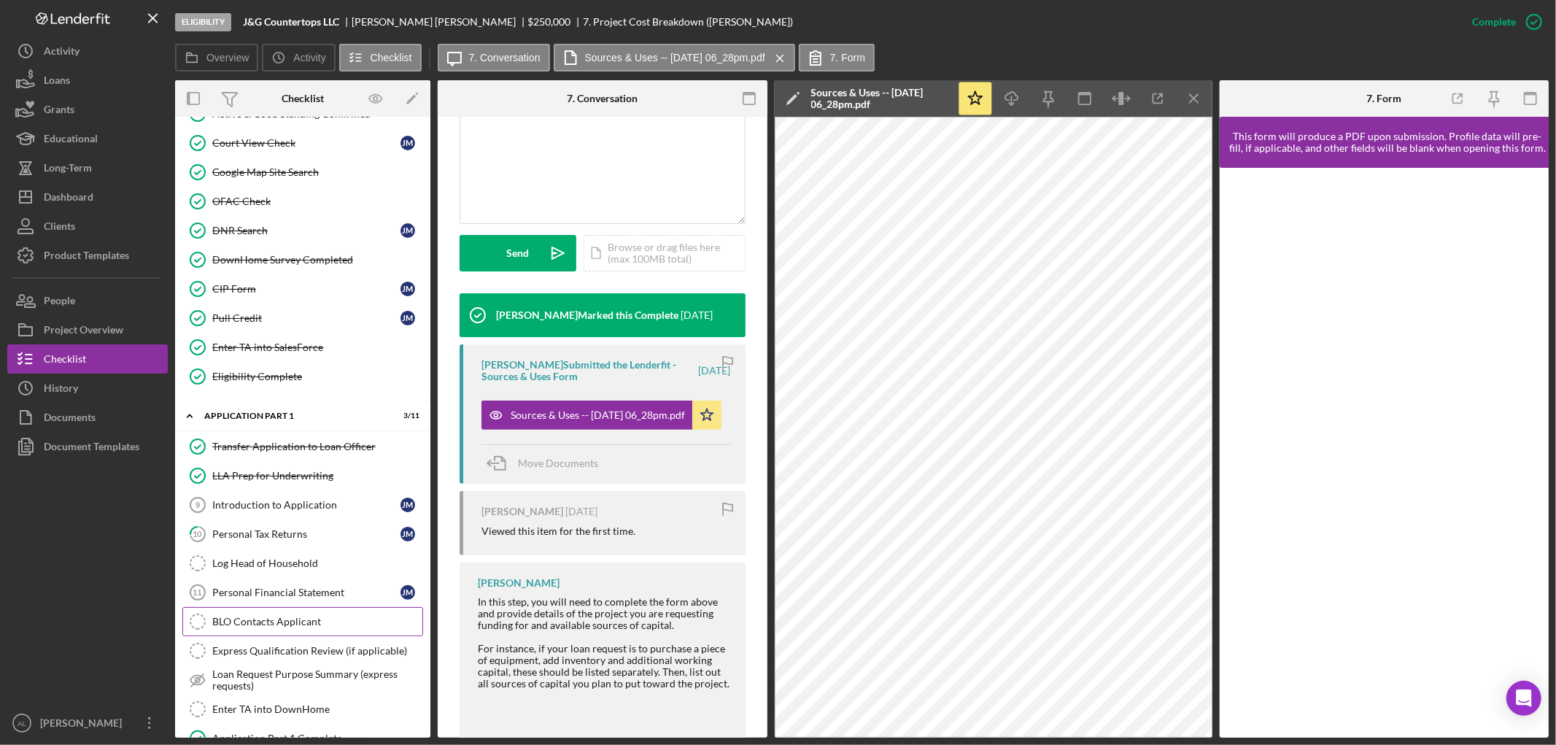
scroll to position [788, 0]
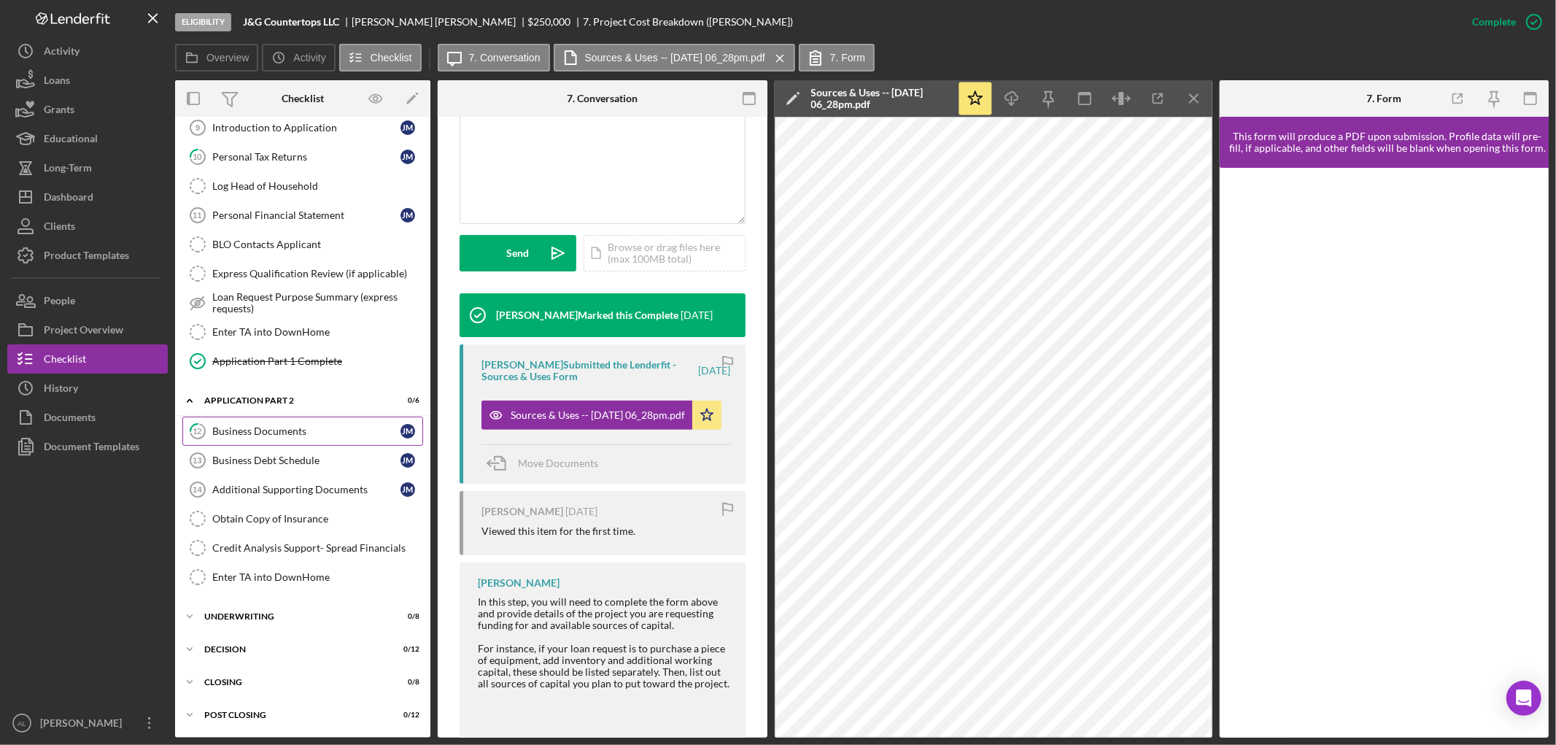
click at [299, 432] on div "Business Documents" at bounding box center [306, 431] width 188 height 12
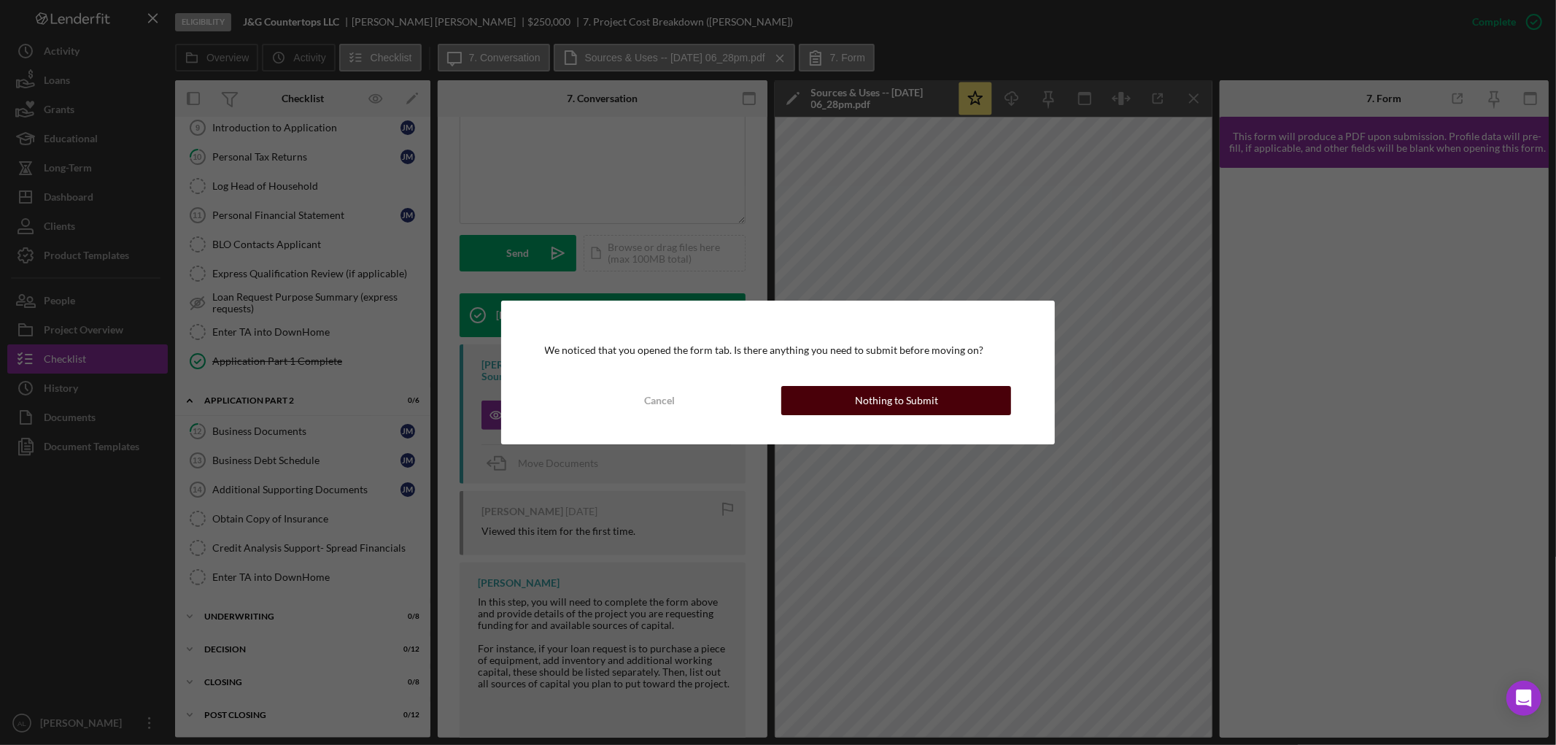
click at [944, 403] on button "Nothing to Submit" at bounding box center [896, 400] width 230 height 29
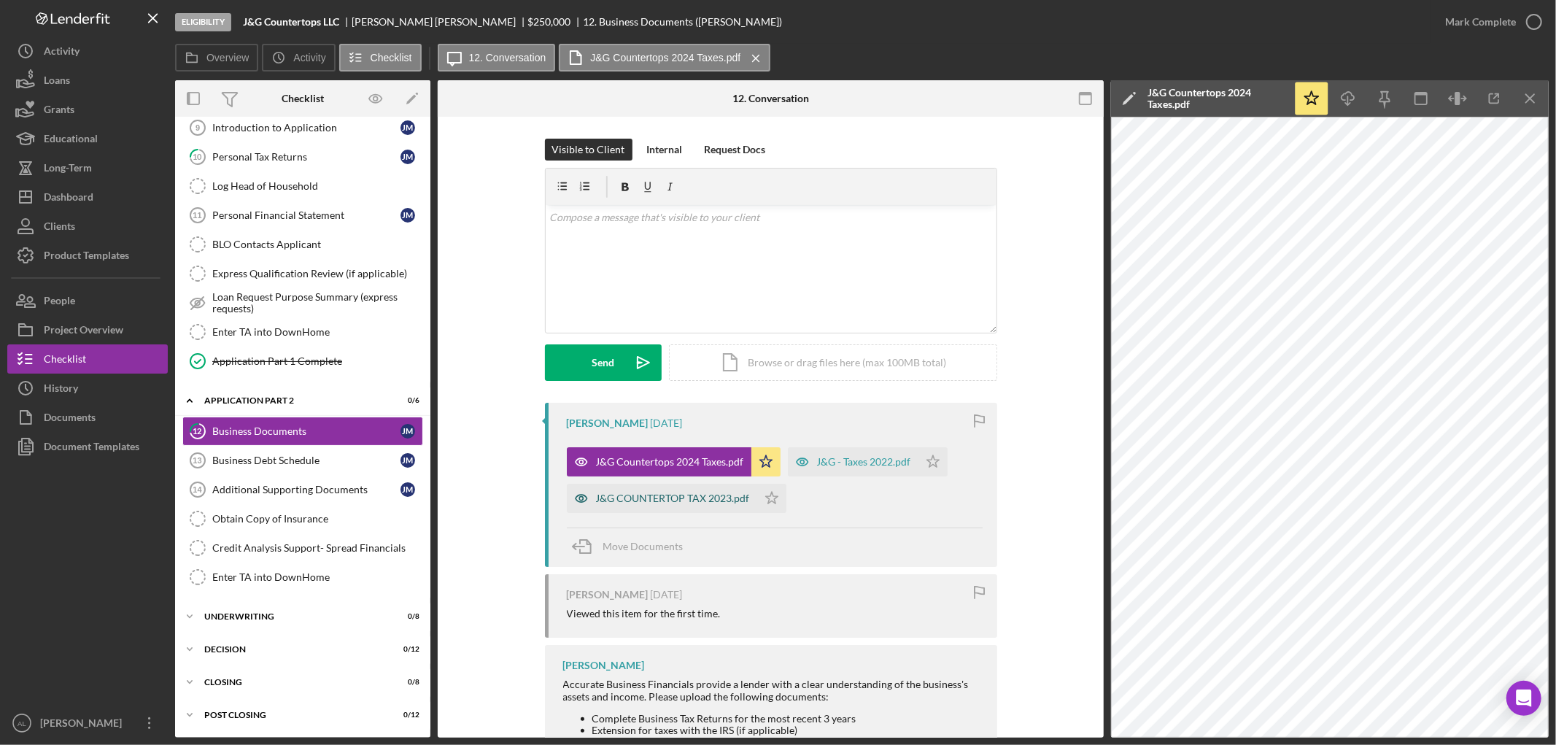
click at [675, 497] on div "J&G COUNTERTOP TAX 2023.pdf" at bounding box center [673, 498] width 154 height 12
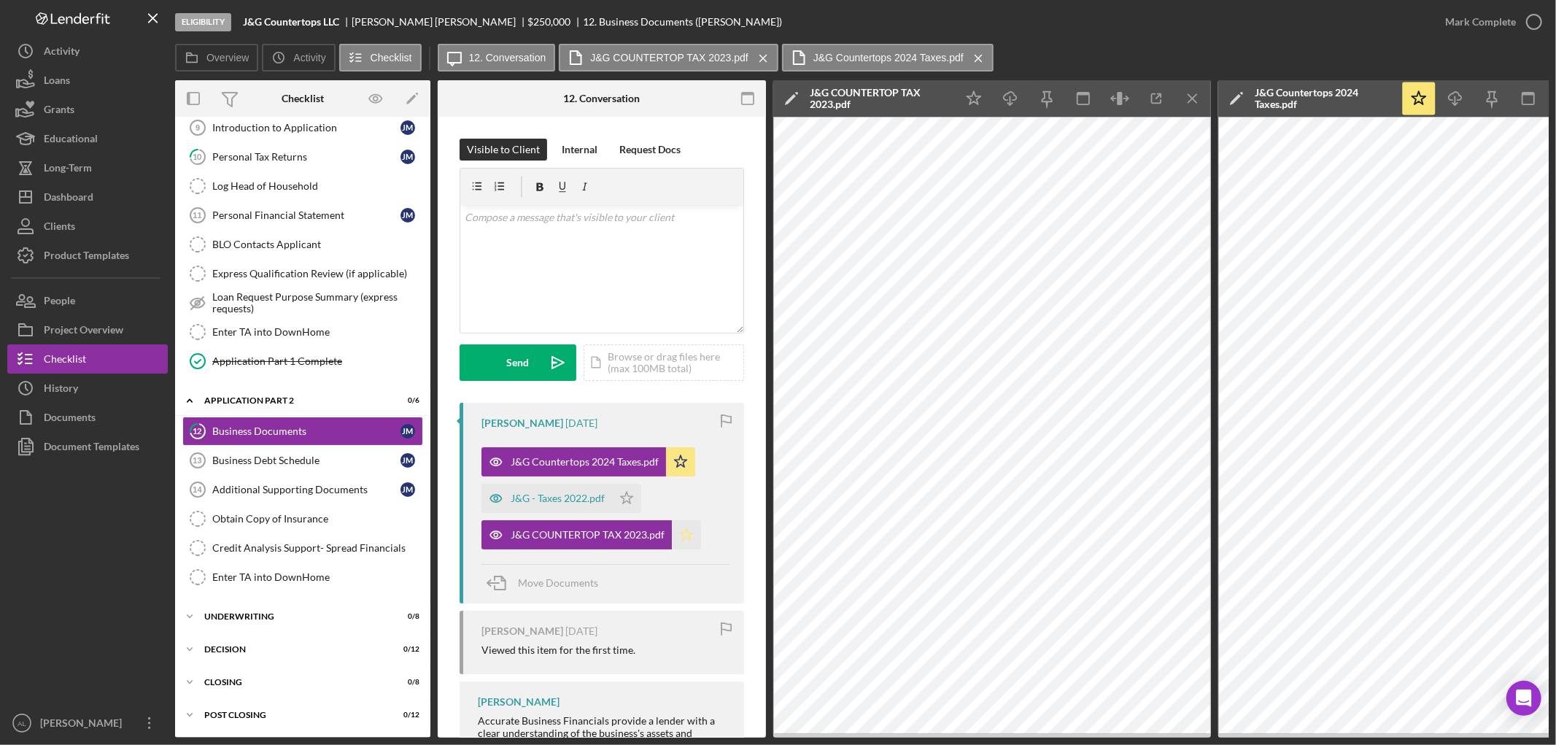
click at [681, 534] on polygon "button" at bounding box center [687, 534] width 12 height 12
click at [558, 496] on div "J&G - Taxes 2022.pdf" at bounding box center [558, 498] width 94 height 12
click at [625, 500] on icon "Icon/Star" at bounding box center [626, 498] width 29 height 29
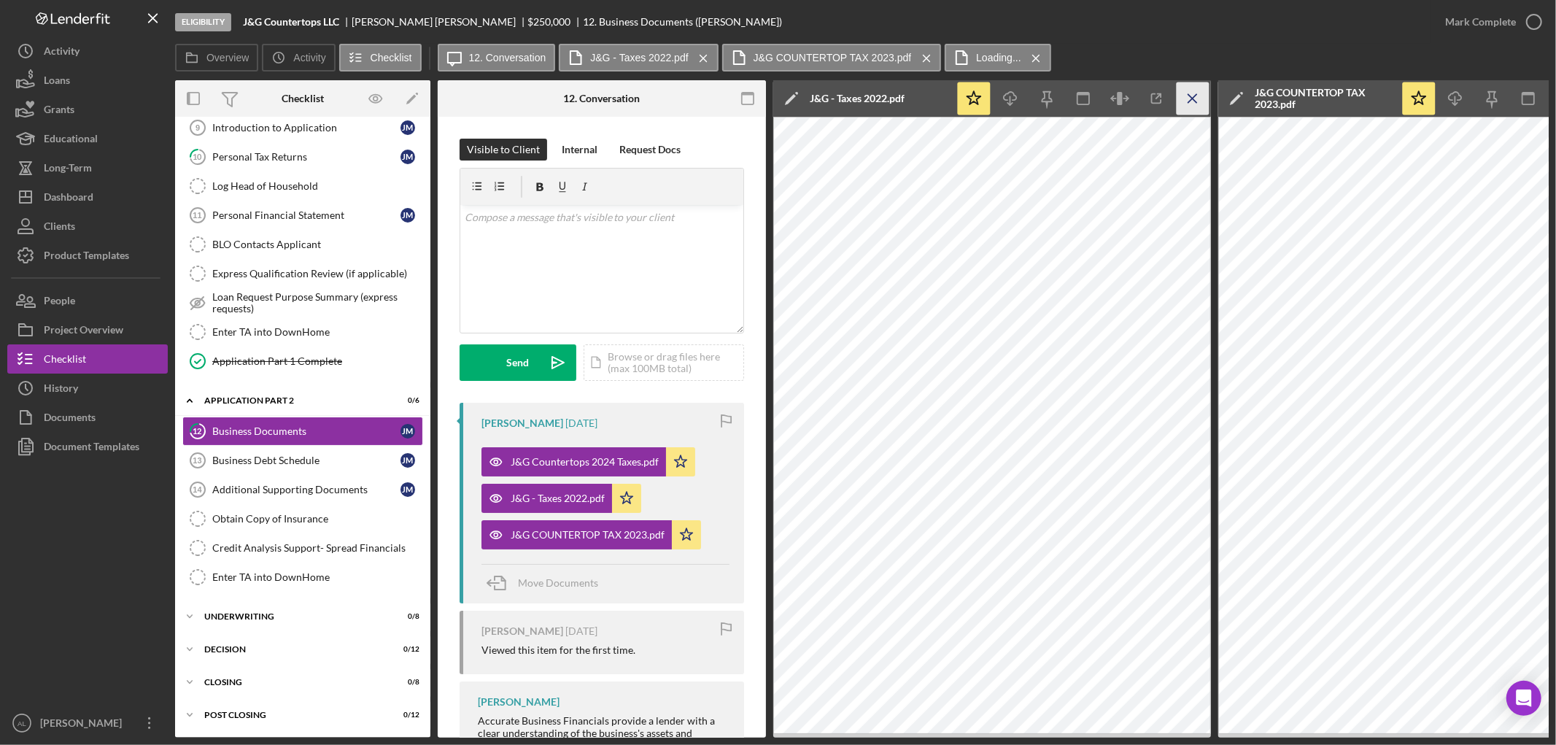
click at [1190, 100] on line "button" at bounding box center [1192, 98] width 8 height 8
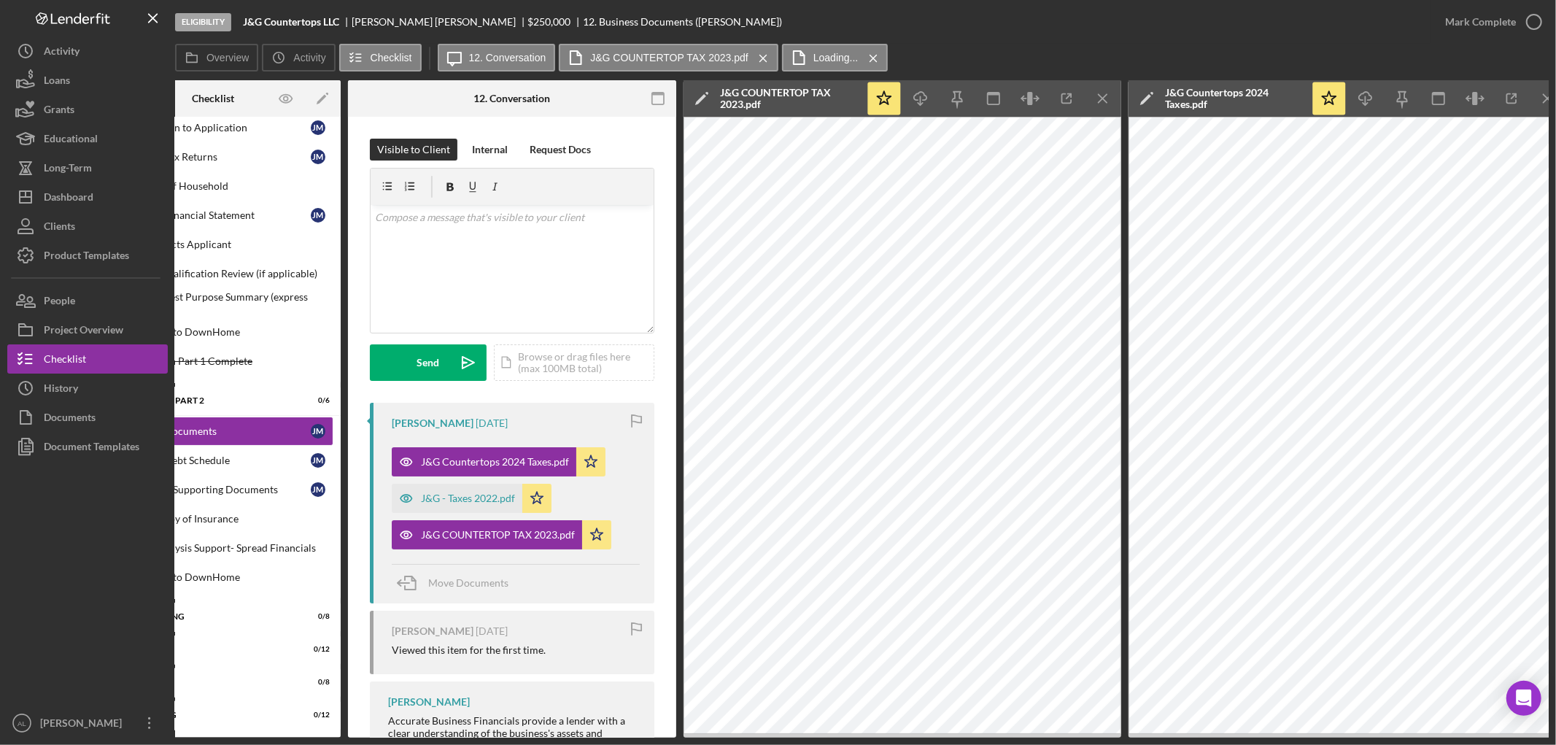
scroll to position [0, 106]
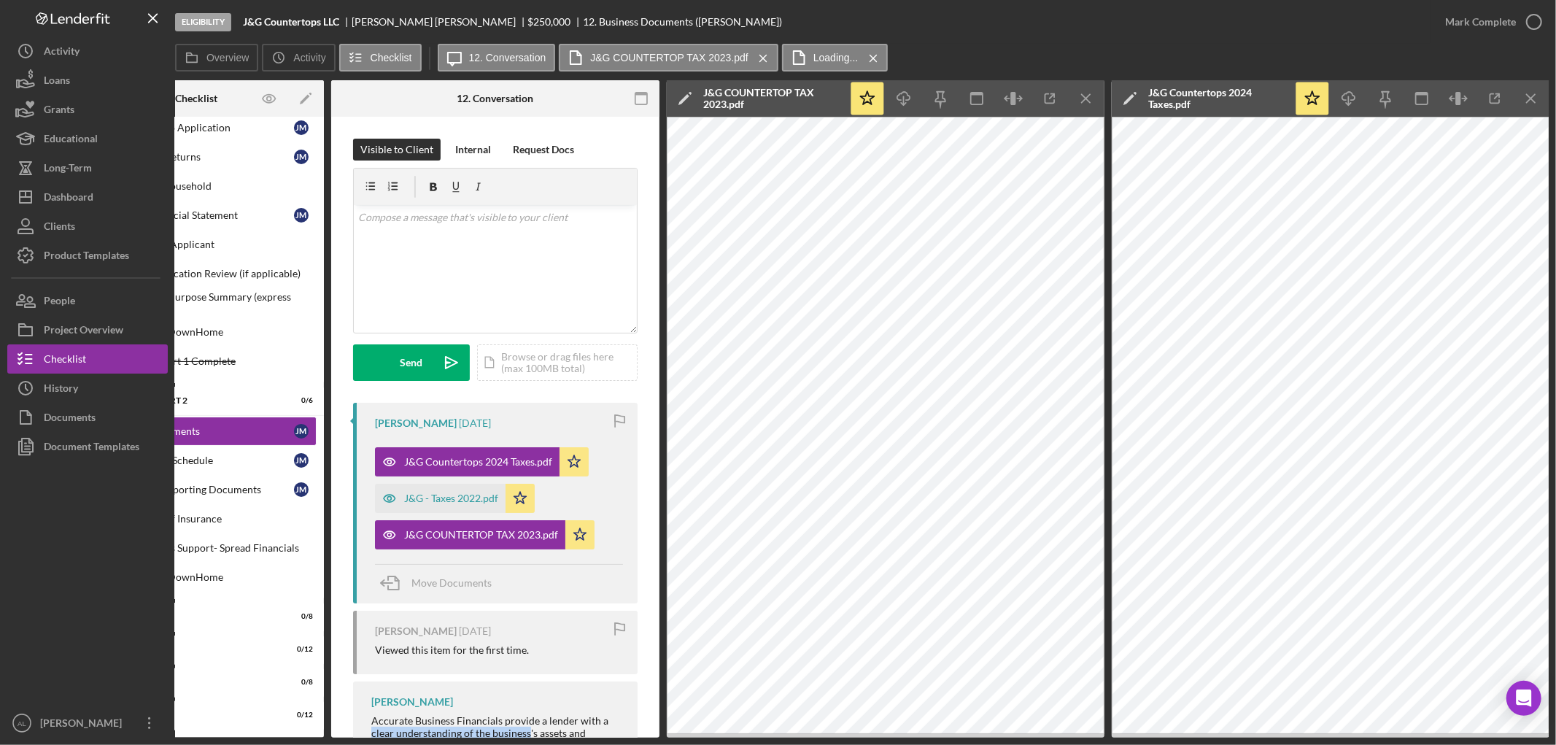
drag, startPoint x: 527, startPoint y: 738, endPoint x: 333, endPoint y: 739, distance: 194.0
click at [333, 739] on div "Eligibility J&G Countertops LLC [PERSON_NAME] $250,000 $62,500 12. Business Doc…" at bounding box center [778, 372] width 1556 height 745
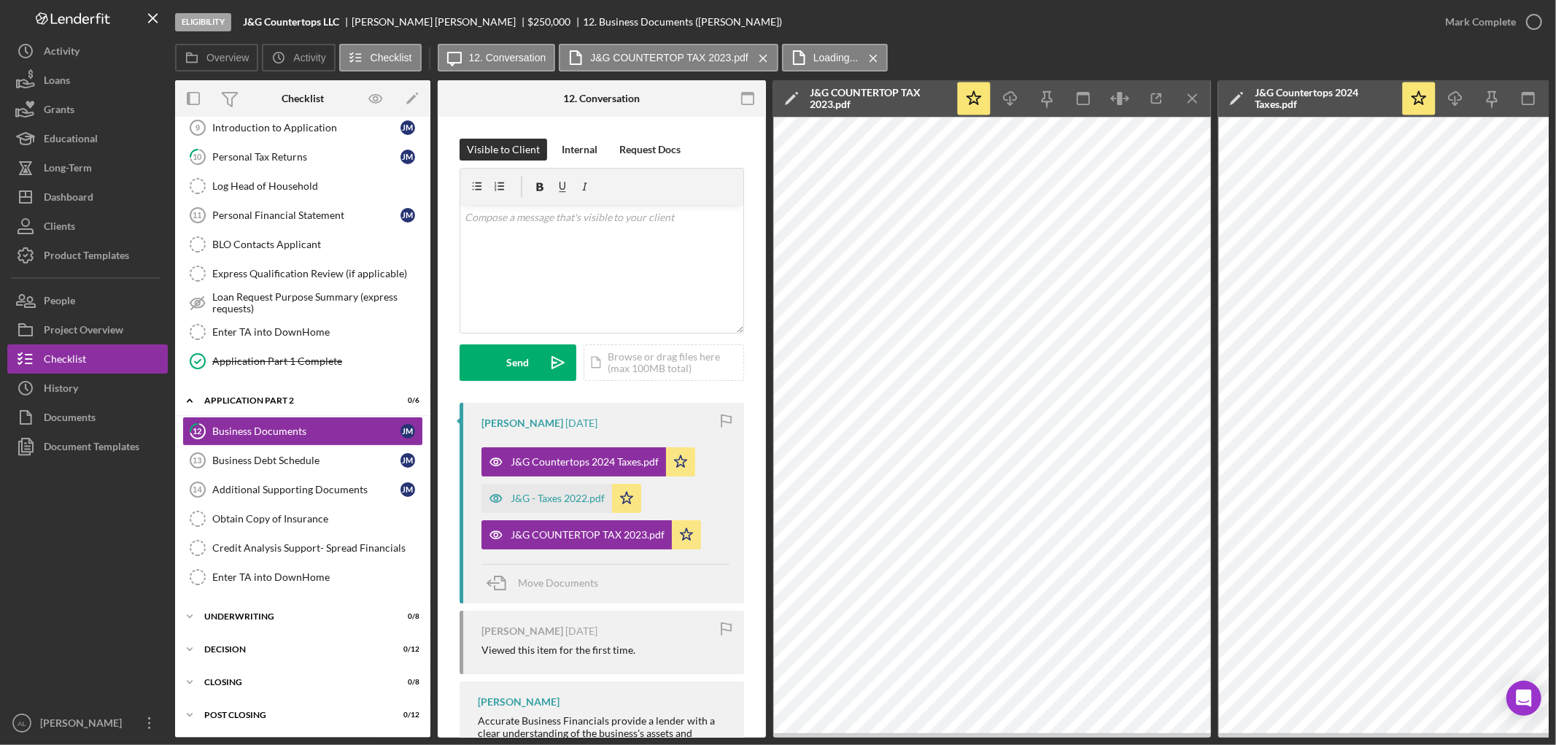
click at [776, 740] on div "Eligibility J&G Countertops LLC [PERSON_NAME] $250,000 $62,500 12. Business Doc…" at bounding box center [778, 372] width 1556 height 745
click at [397, 93] on icon "Icon/Edit" at bounding box center [412, 98] width 33 height 33
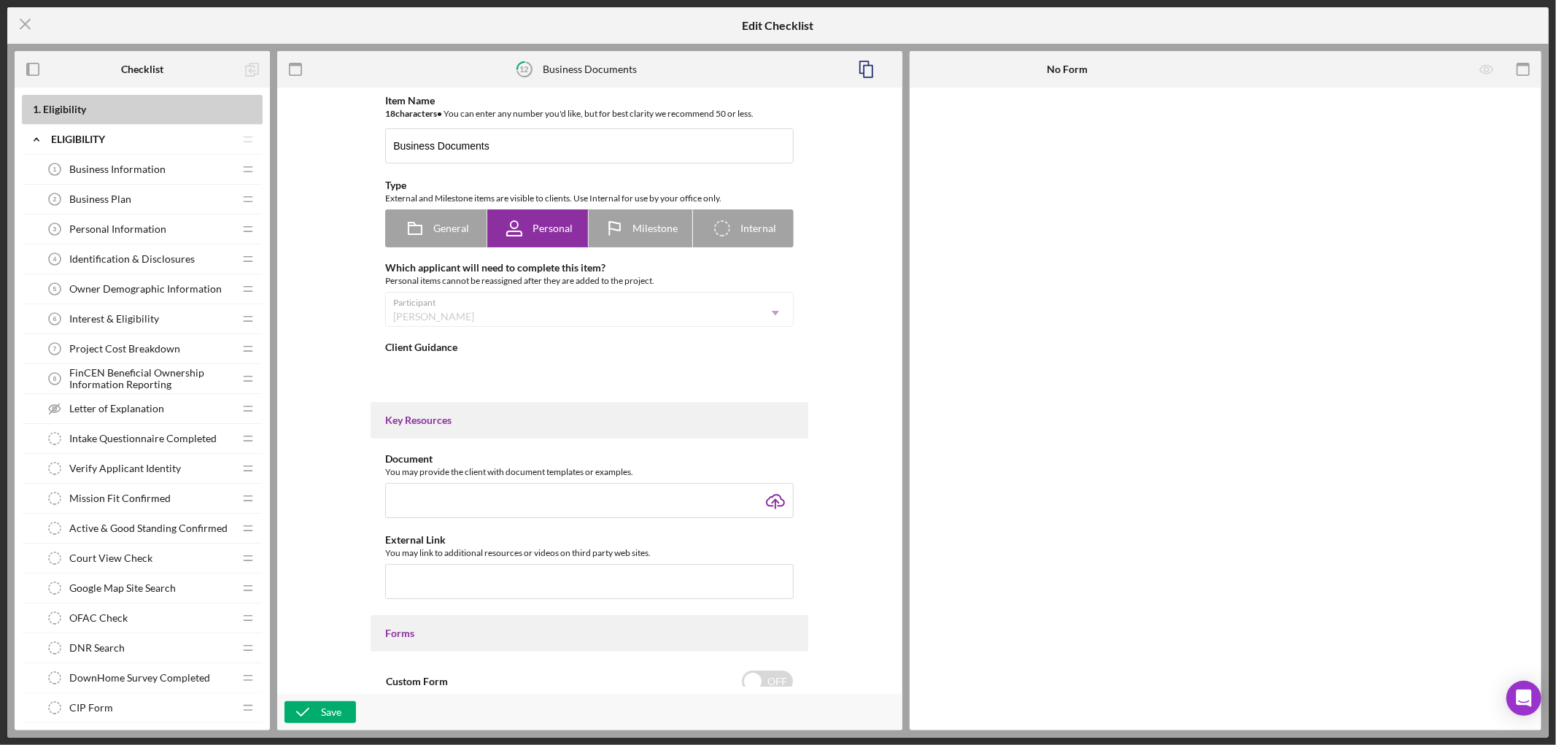
type textarea "<div>Accurate Business Financials provide a lender with a clear understanding o…"
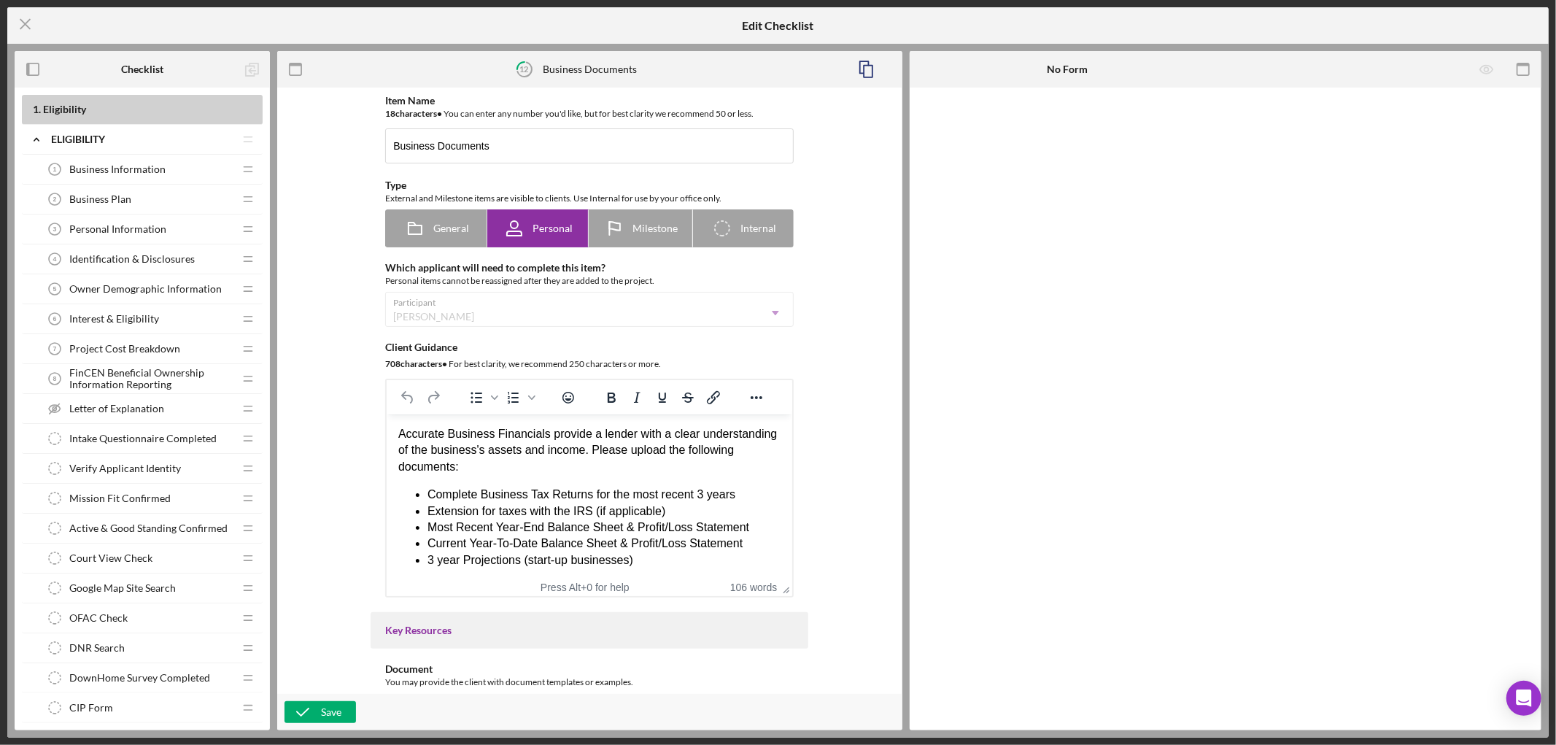
click at [139, 175] on span "Business Information" at bounding box center [117, 169] width 96 height 12
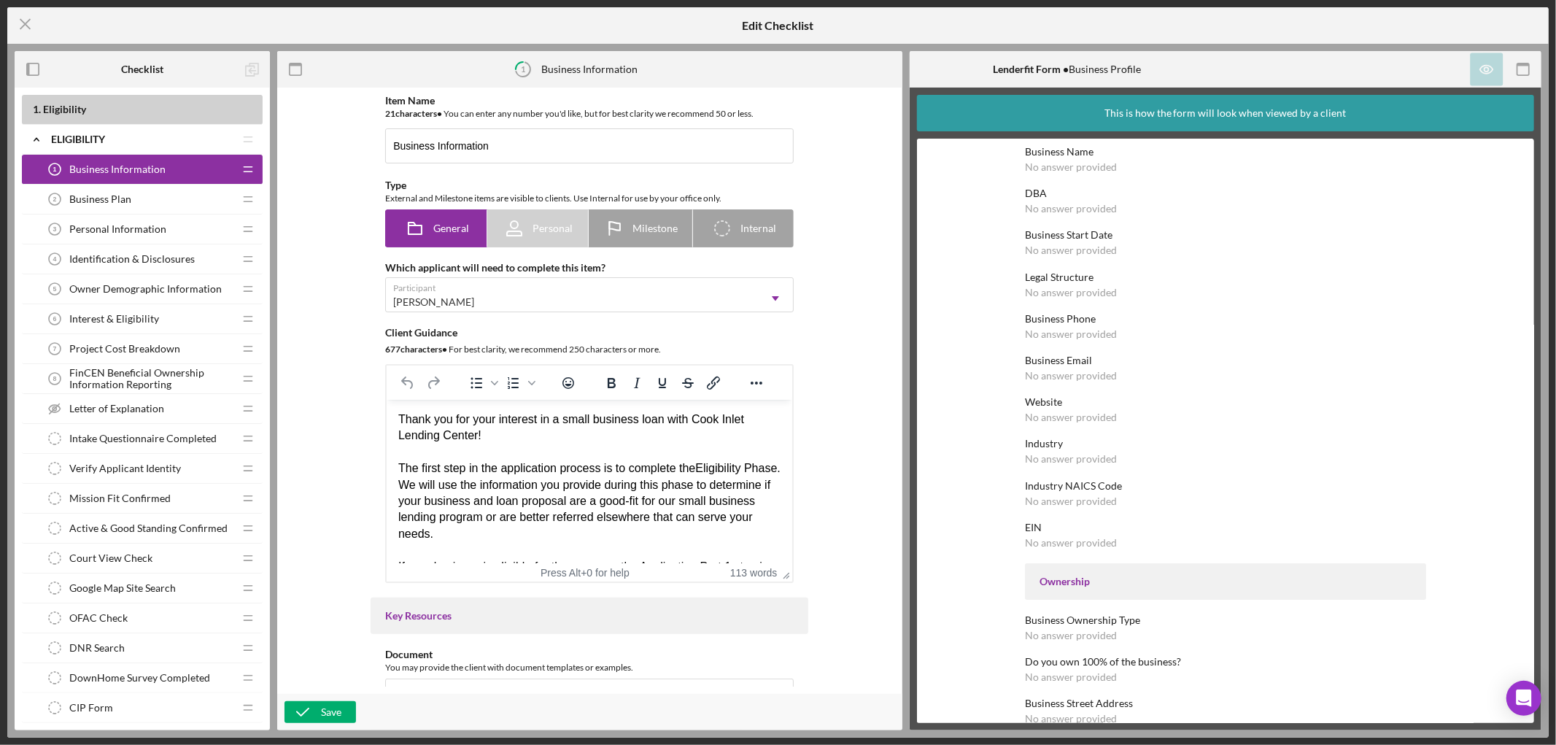
click at [125, 478] on div "Verify Applicant Identity Verify Applicant Identity" at bounding box center [136, 468] width 193 height 29
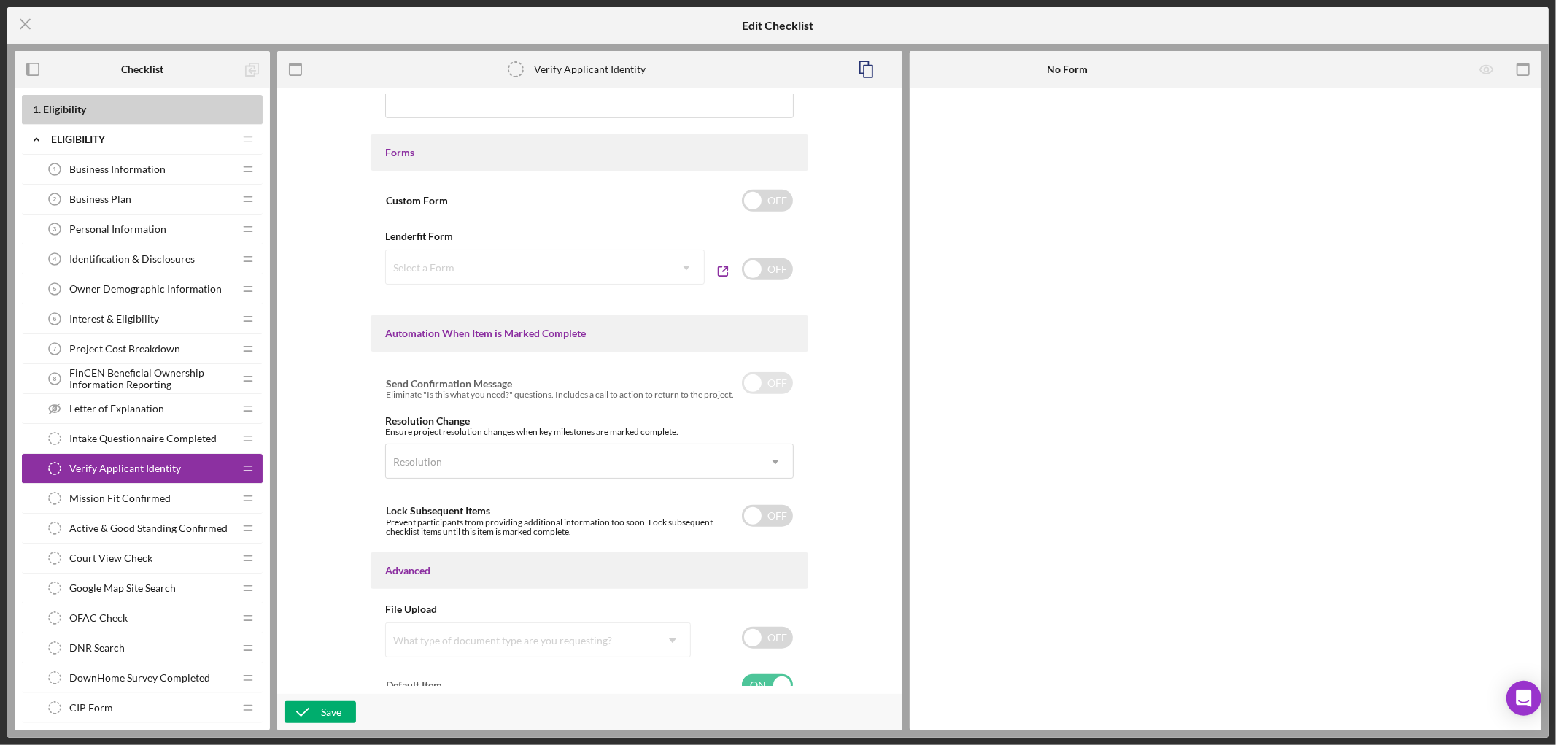
scroll to position [693, 0]
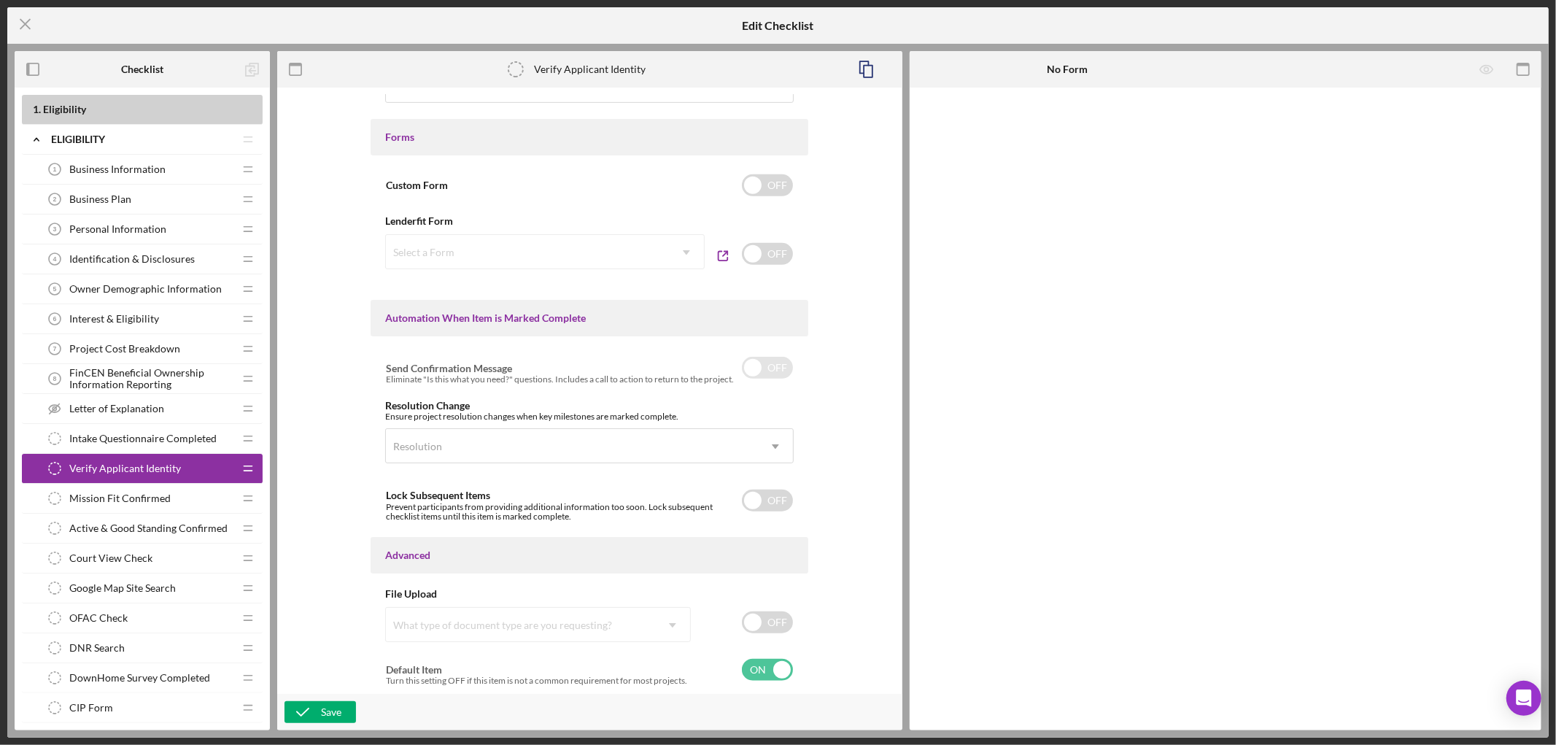
click at [110, 543] on div "Active & Good Standing Confirmed Active & Good Standing Confirmed Icon/Drag" at bounding box center [142, 528] width 241 height 30
click at [103, 564] on span "Court View Check" at bounding box center [110, 558] width 83 height 12
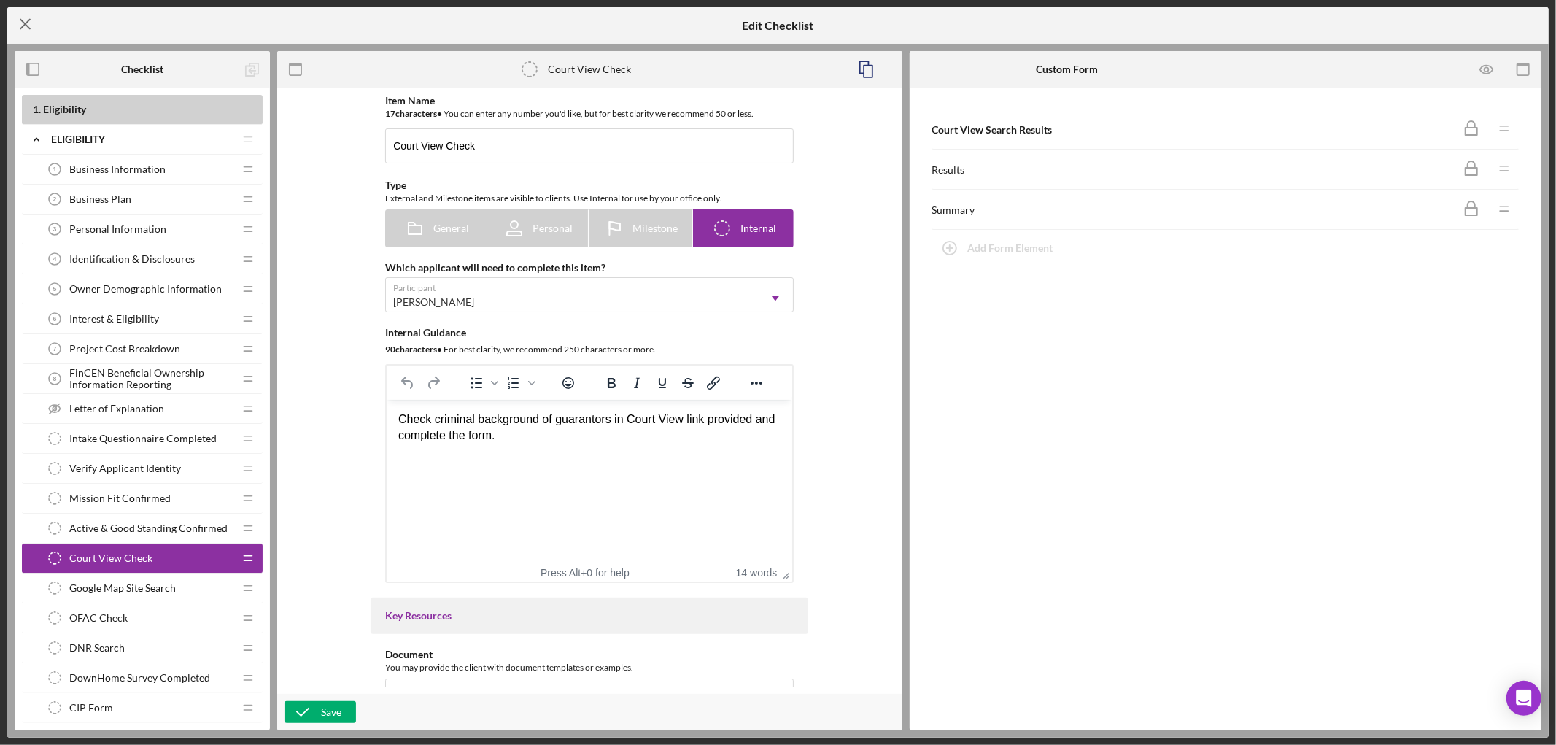
click at [23, 23] on icon "Icon/Menu Close" at bounding box center [25, 24] width 36 height 36
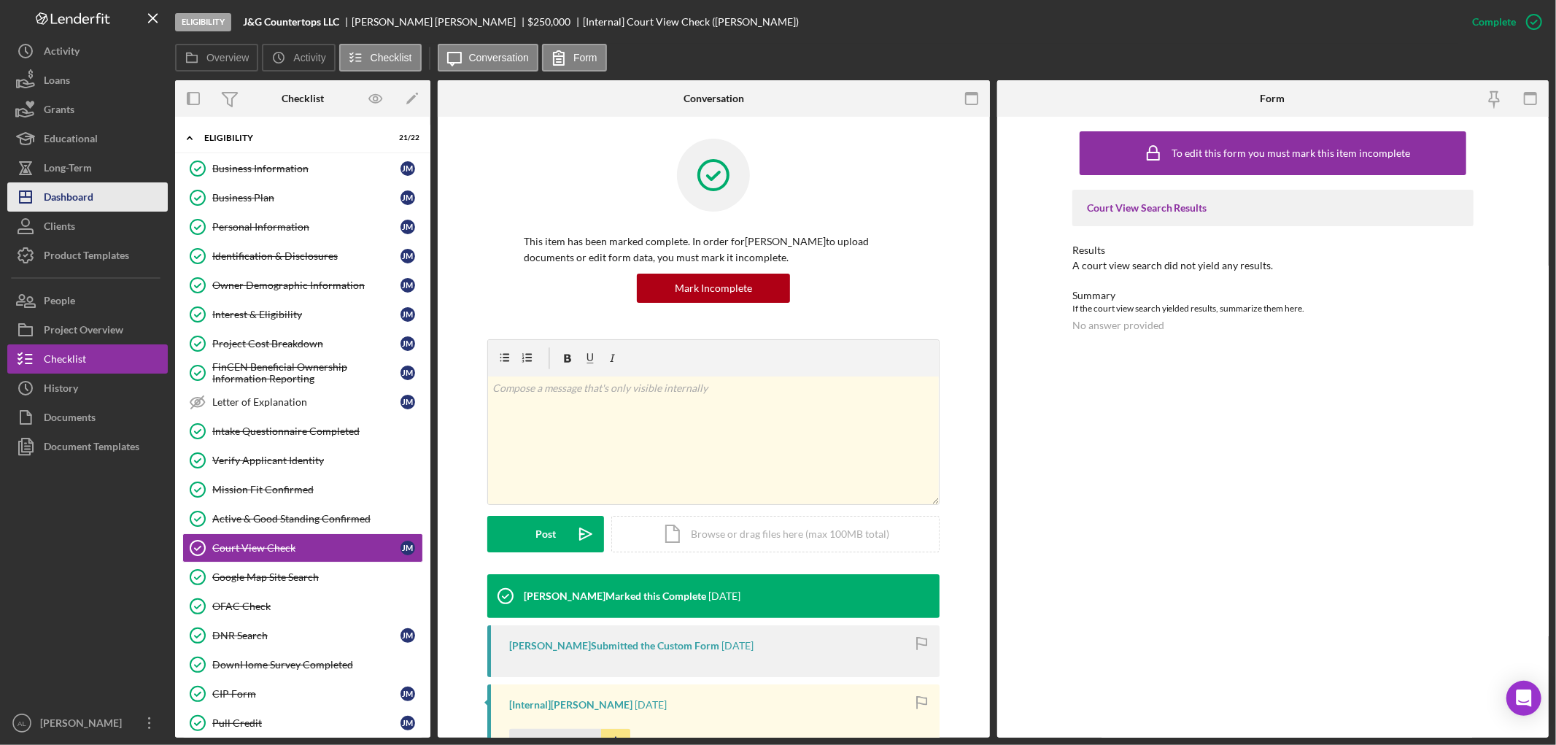
click at [114, 206] on button "Icon/Dashboard Dashboard" at bounding box center [87, 196] width 160 height 29
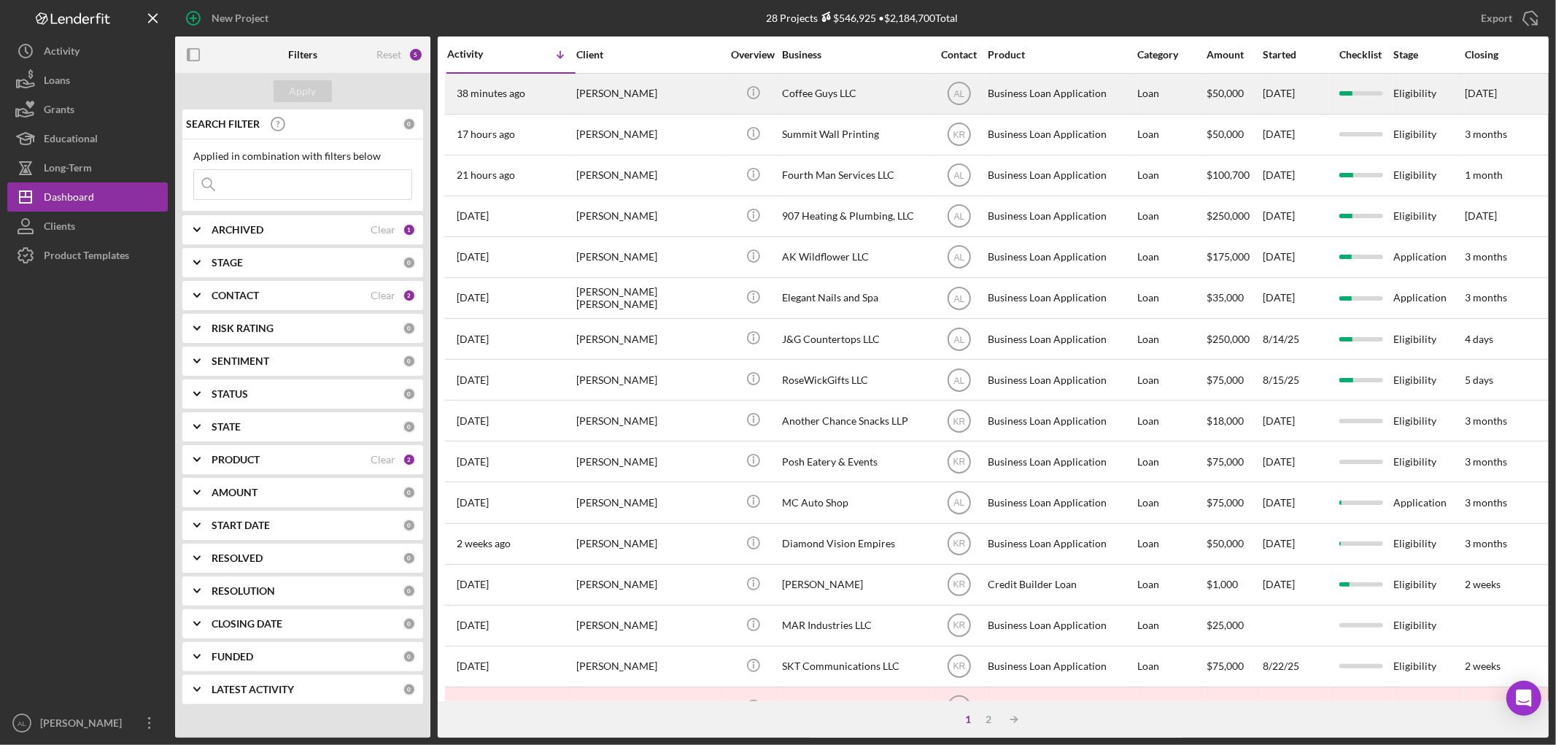
click at [695, 106] on div "[PERSON_NAME]" at bounding box center [649, 93] width 146 height 39
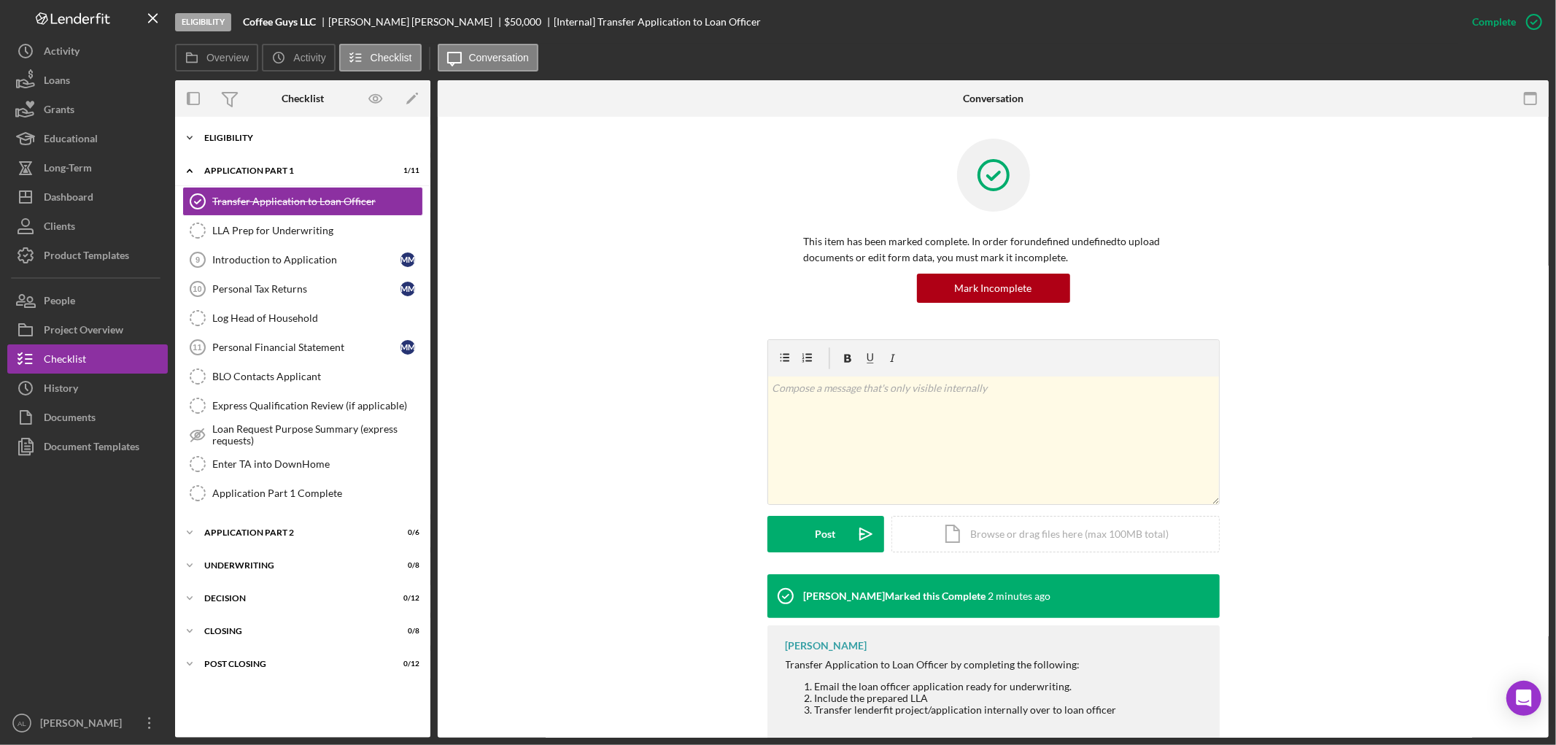
click at [306, 135] on div "Eligibility" at bounding box center [308, 137] width 208 height 9
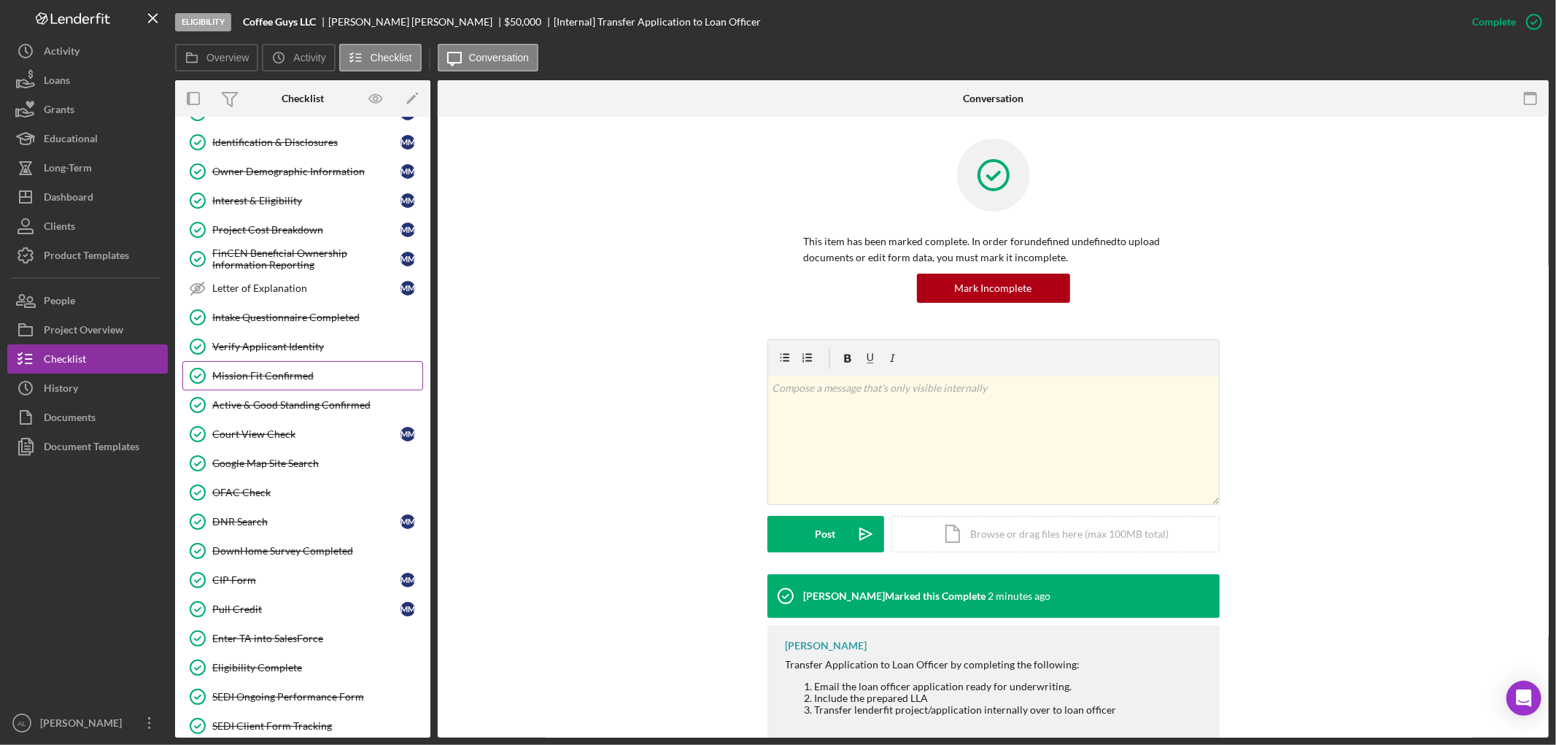
scroll to position [162, 0]
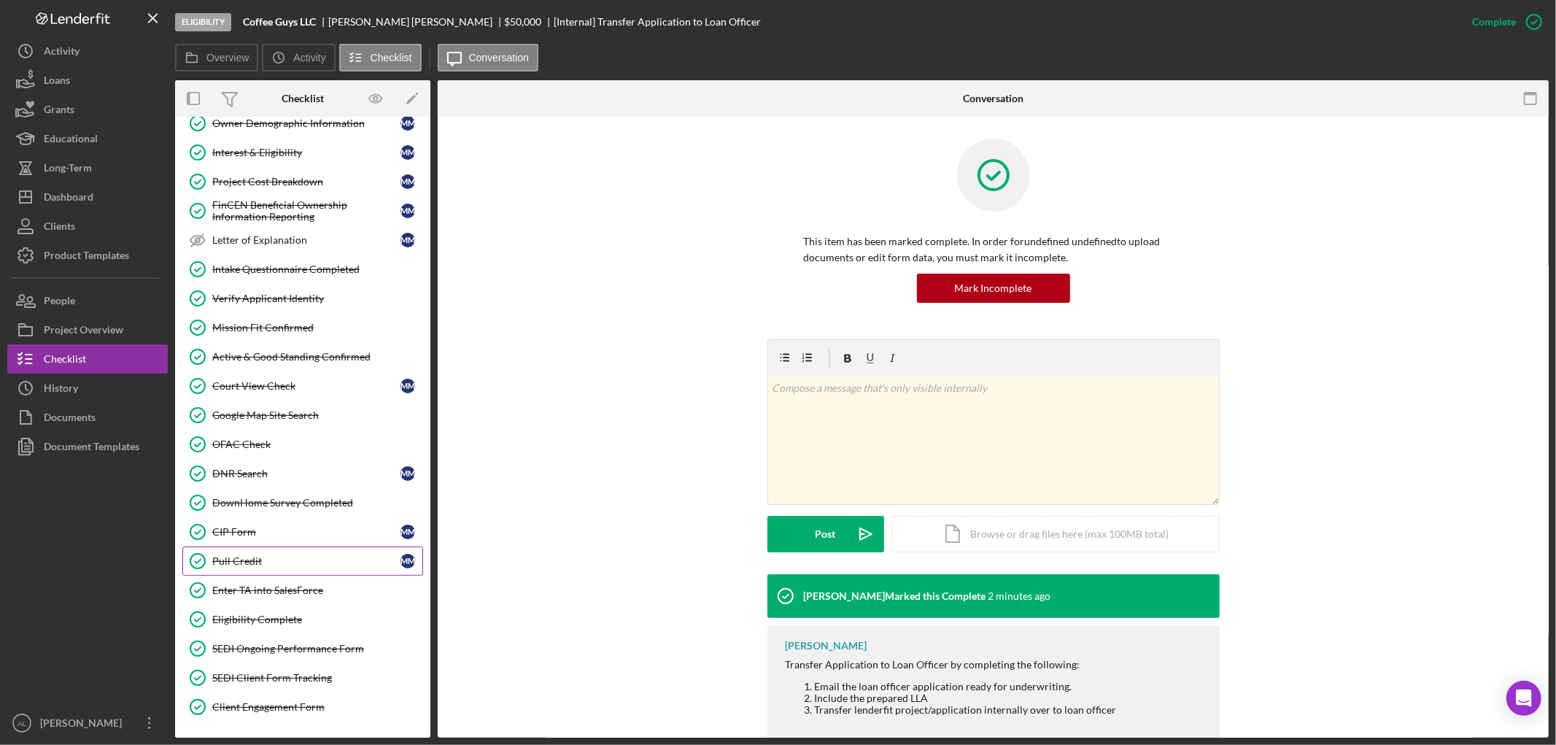
click at [316, 555] on link "Pull Credit Pull Credit M M" at bounding box center [302, 560] width 241 height 29
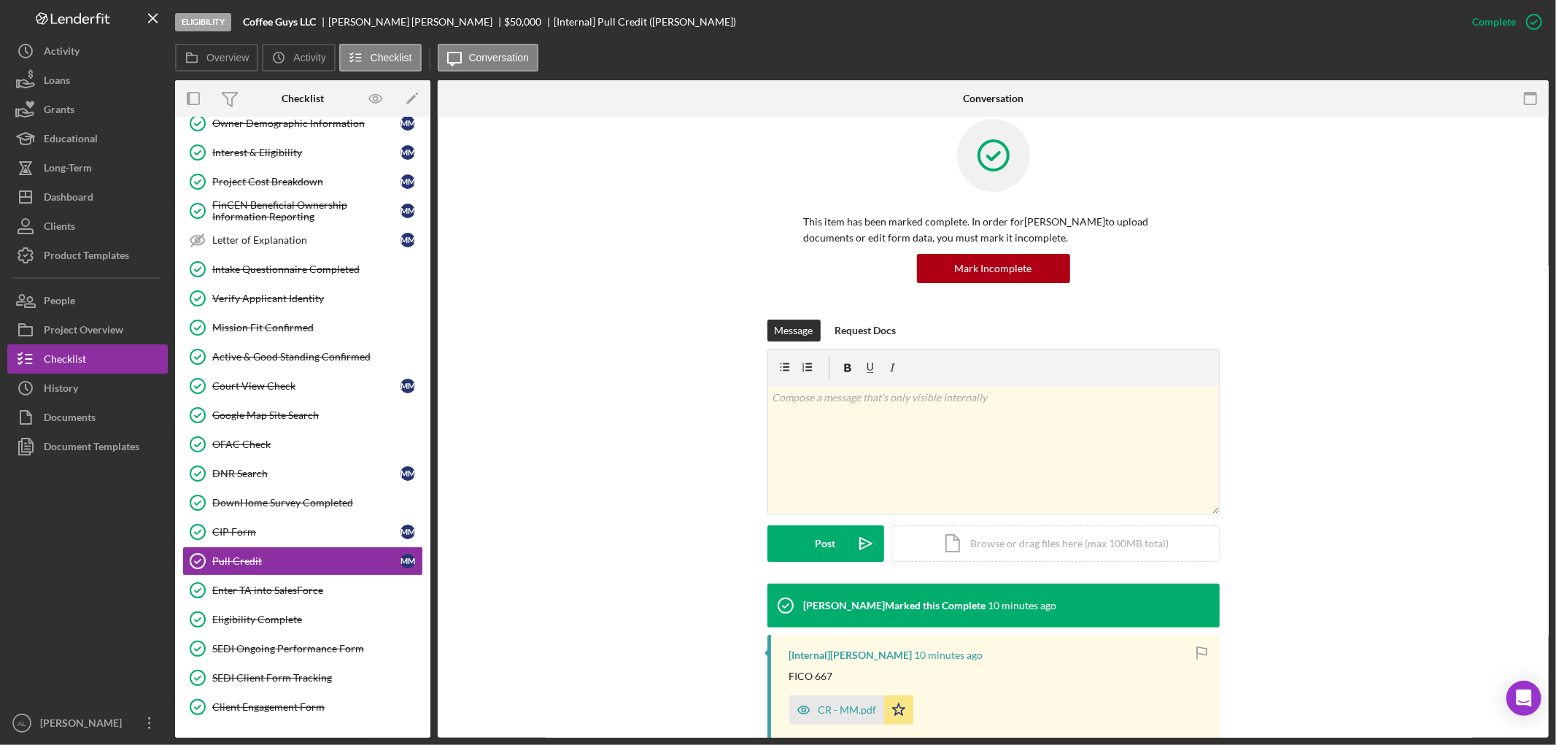
scroll to position [81, 0]
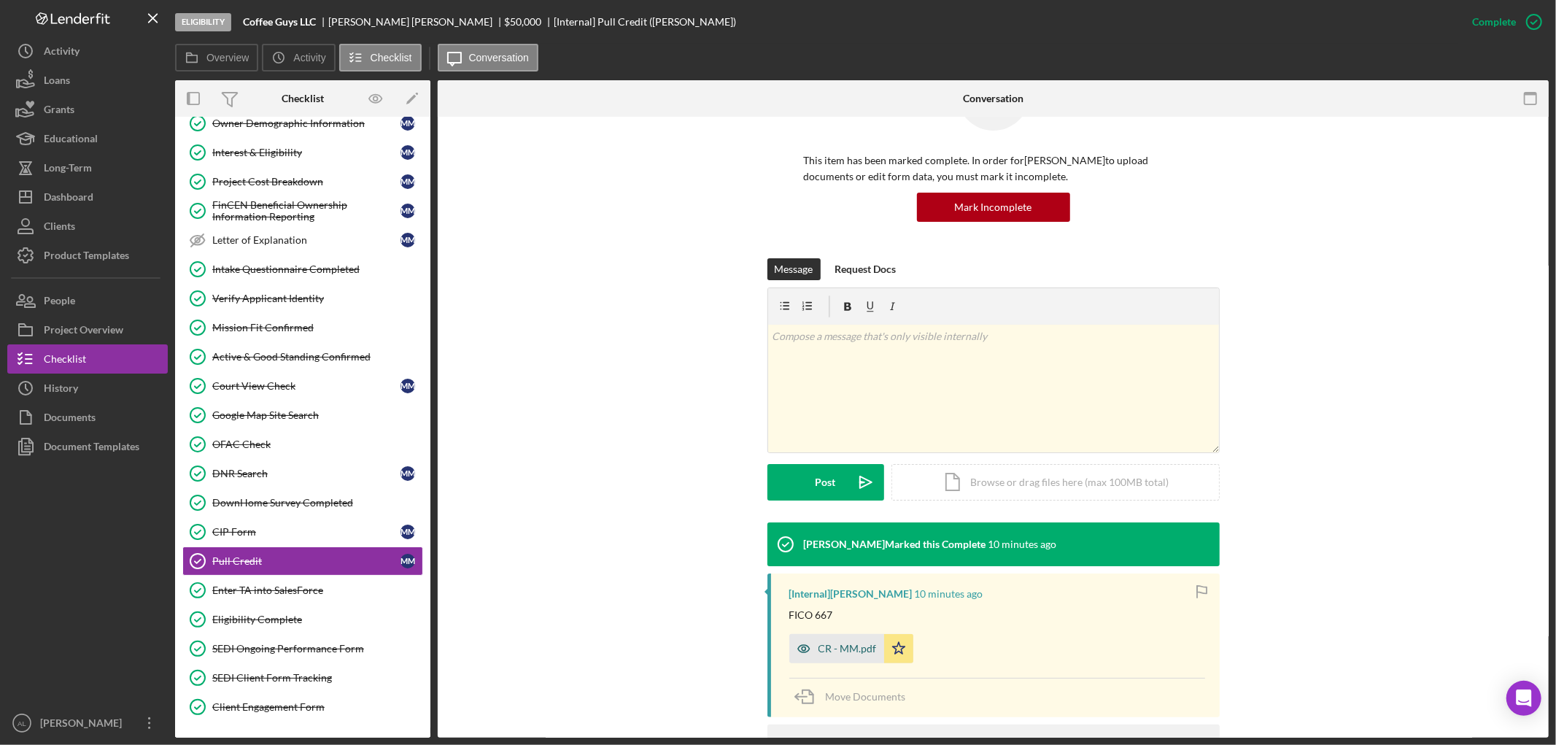
click at [820, 647] on div "CR - MM.pdf" at bounding box center [847, 649] width 58 height 12
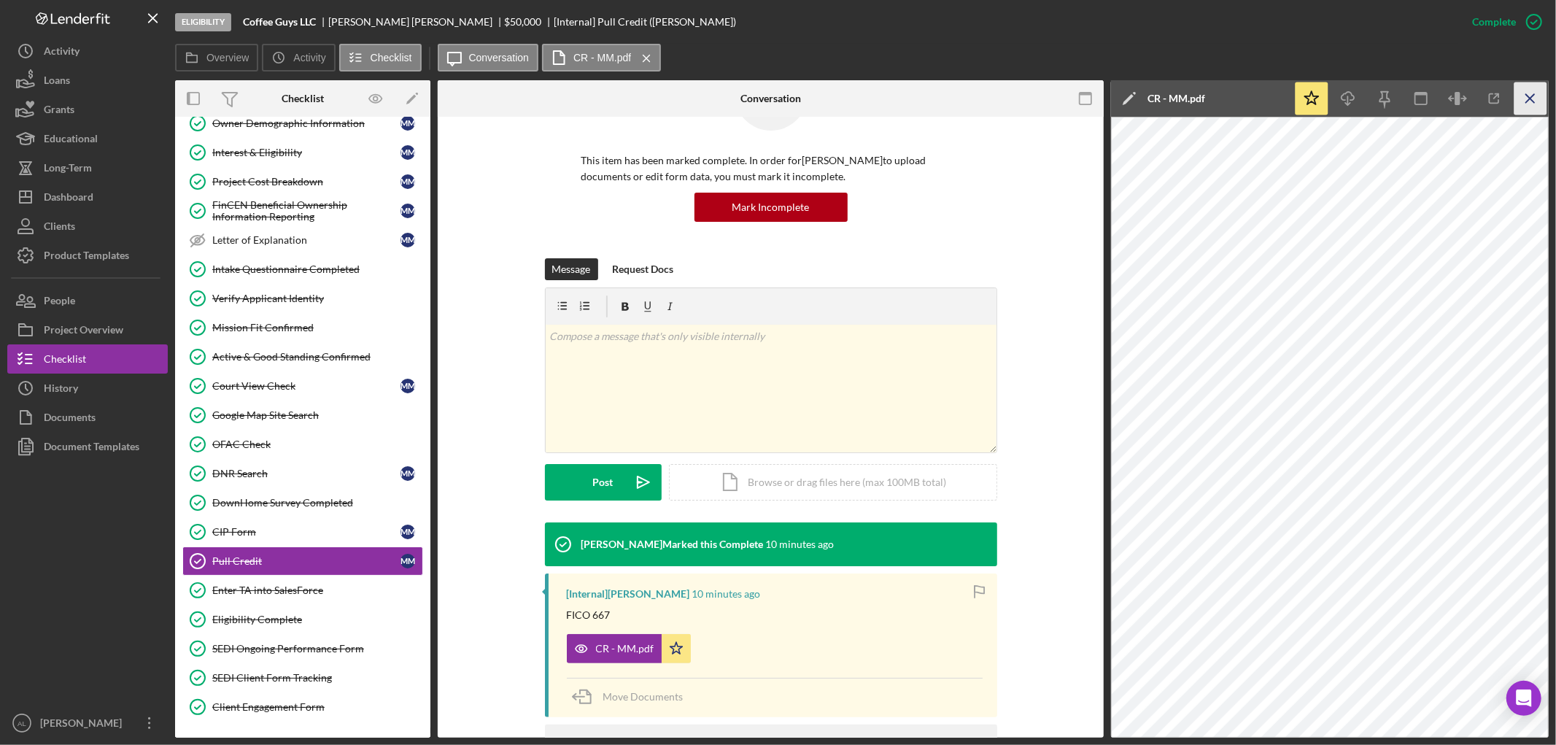
click at [1532, 88] on icon "Icon/Menu Close" at bounding box center [1530, 98] width 33 height 33
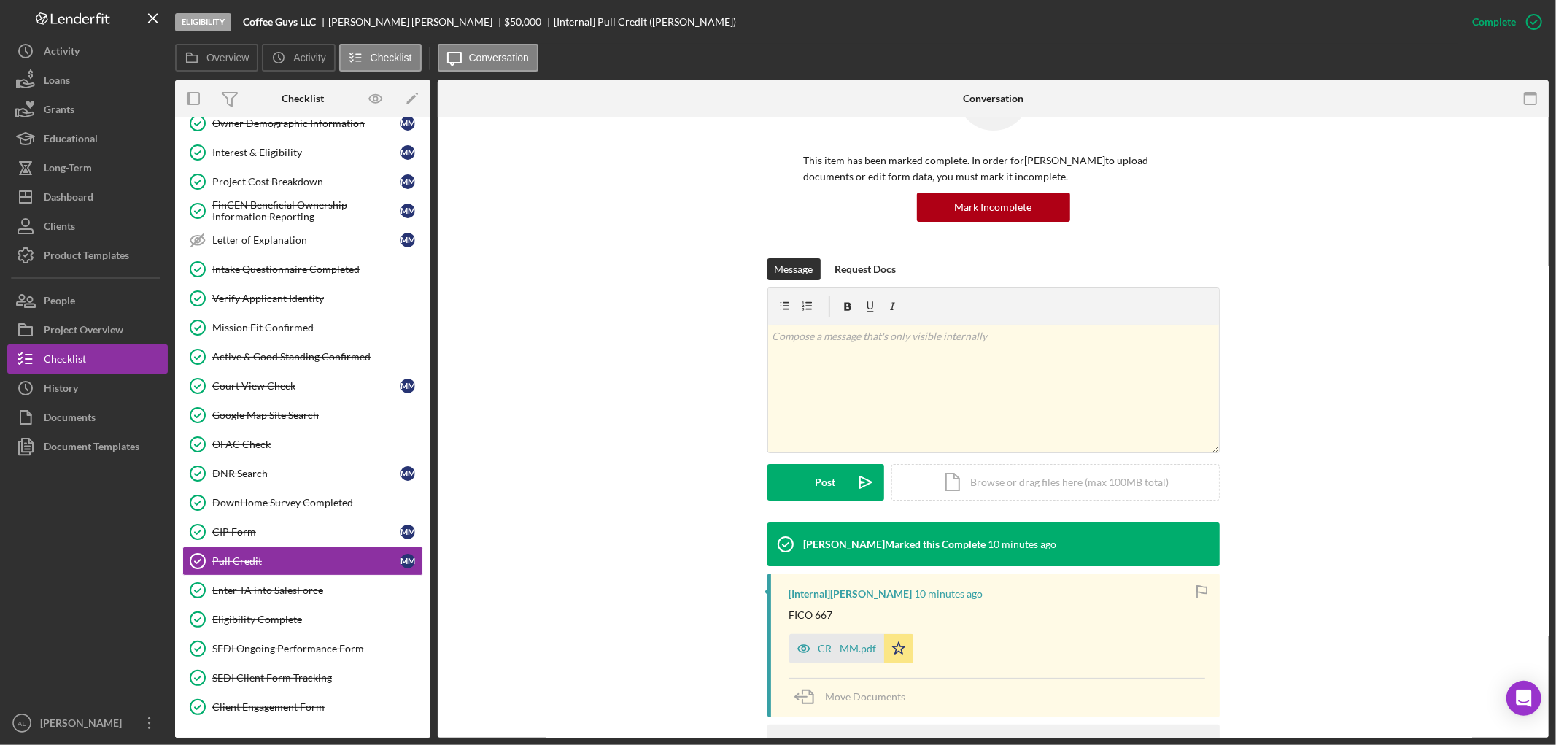
click at [635, 322] on div "Message Request Docs v Color teal Color pink Remove color Add row above Add row…" at bounding box center [993, 390] width 1067 height 264
click at [579, 620] on div "[PERSON_NAME] Marked this Complete 10 minutes ago [Internal] [PERSON_NAME] 10 m…" at bounding box center [993, 677] width 1067 height 310
click at [509, 328] on div "Message Request Docs v Color teal Color pink Remove color Add row above Add row…" at bounding box center [993, 390] width 1067 height 264
click at [103, 190] on button "Icon/Dashboard Dashboard" at bounding box center [87, 196] width 160 height 29
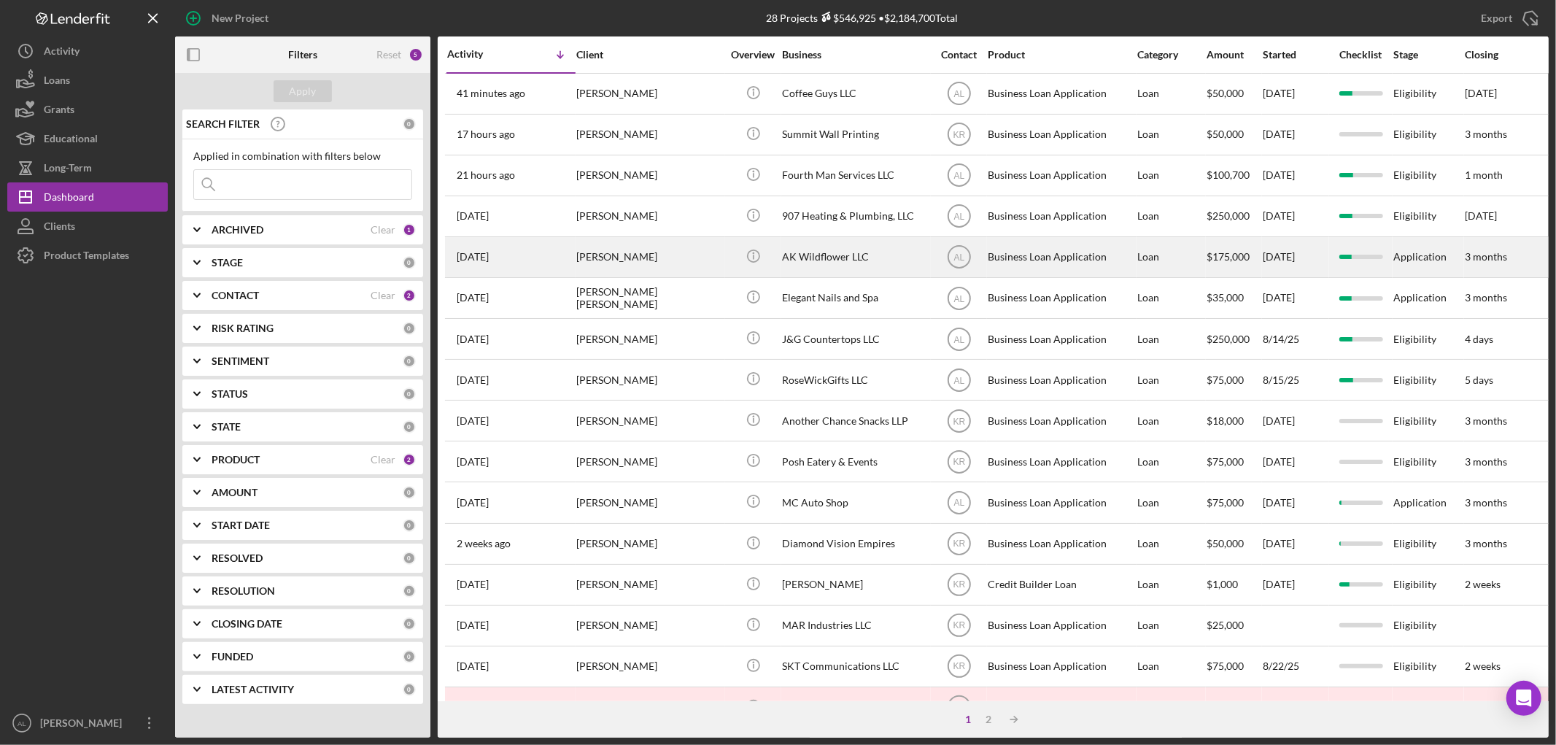
click at [580, 257] on div "[PERSON_NAME]" at bounding box center [649, 257] width 146 height 39
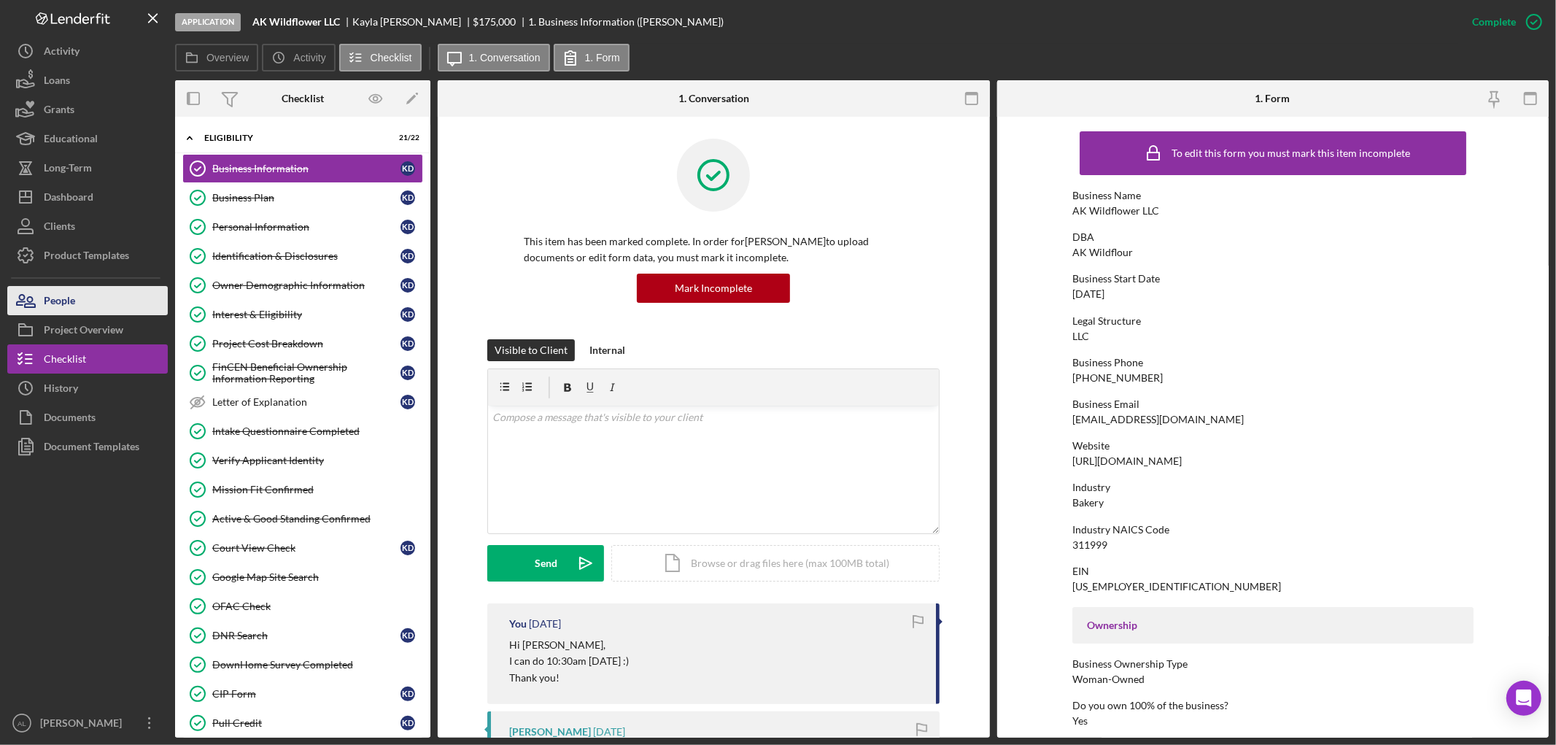
click at [104, 303] on button "People" at bounding box center [87, 300] width 160 height 29
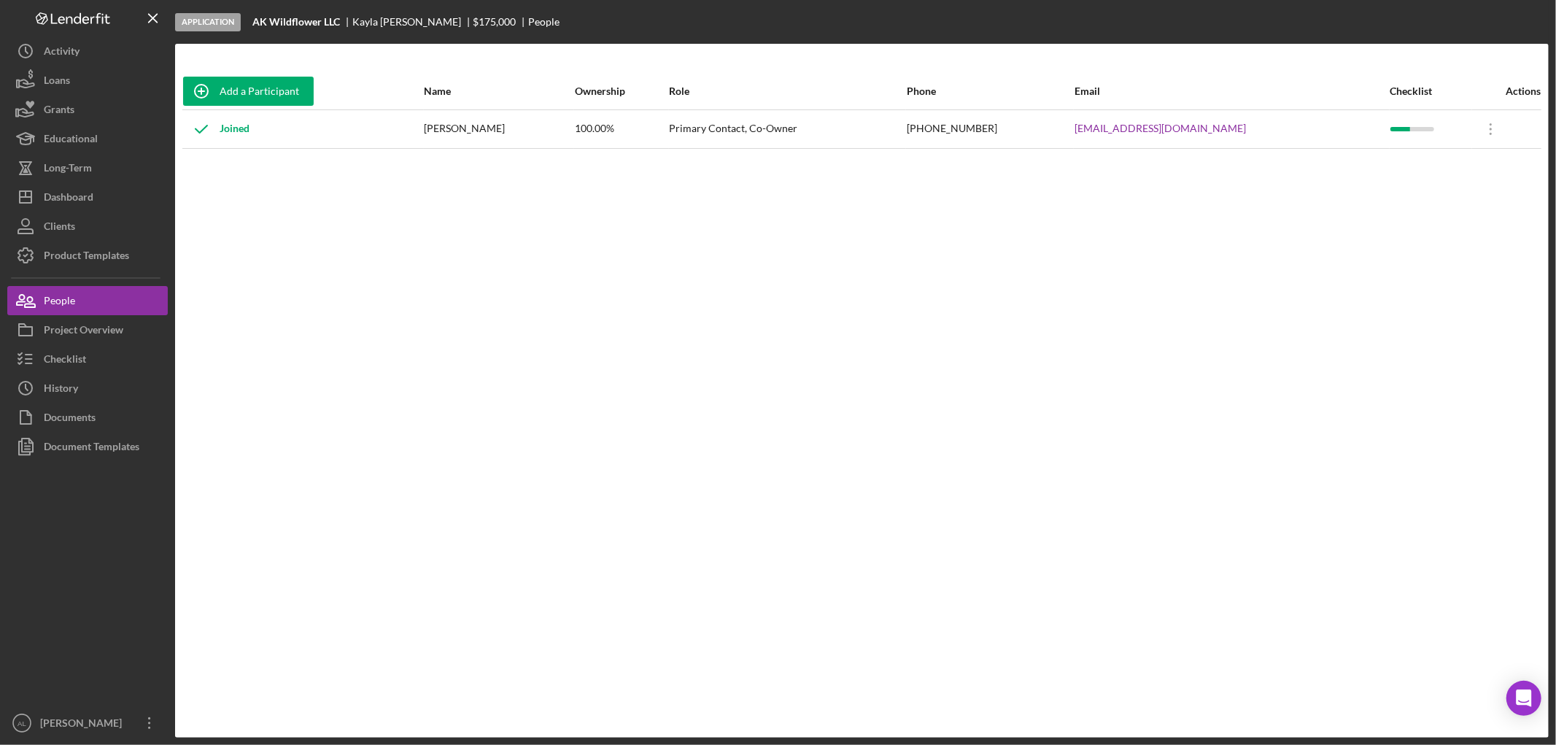
click at [433, 239] on div "Add a Participant Name Ownership Role Phone Email Checklist Actions Joined [PER…" at bounding box center [861, 390] width 1373 height 635
click at [64, 637] on div at bounding box center [87, 584] width 160 height 247
click at [100, 199] on button "Icon/Dashboard Dashboard" at bounding box center [87, 196] width 160 height 29
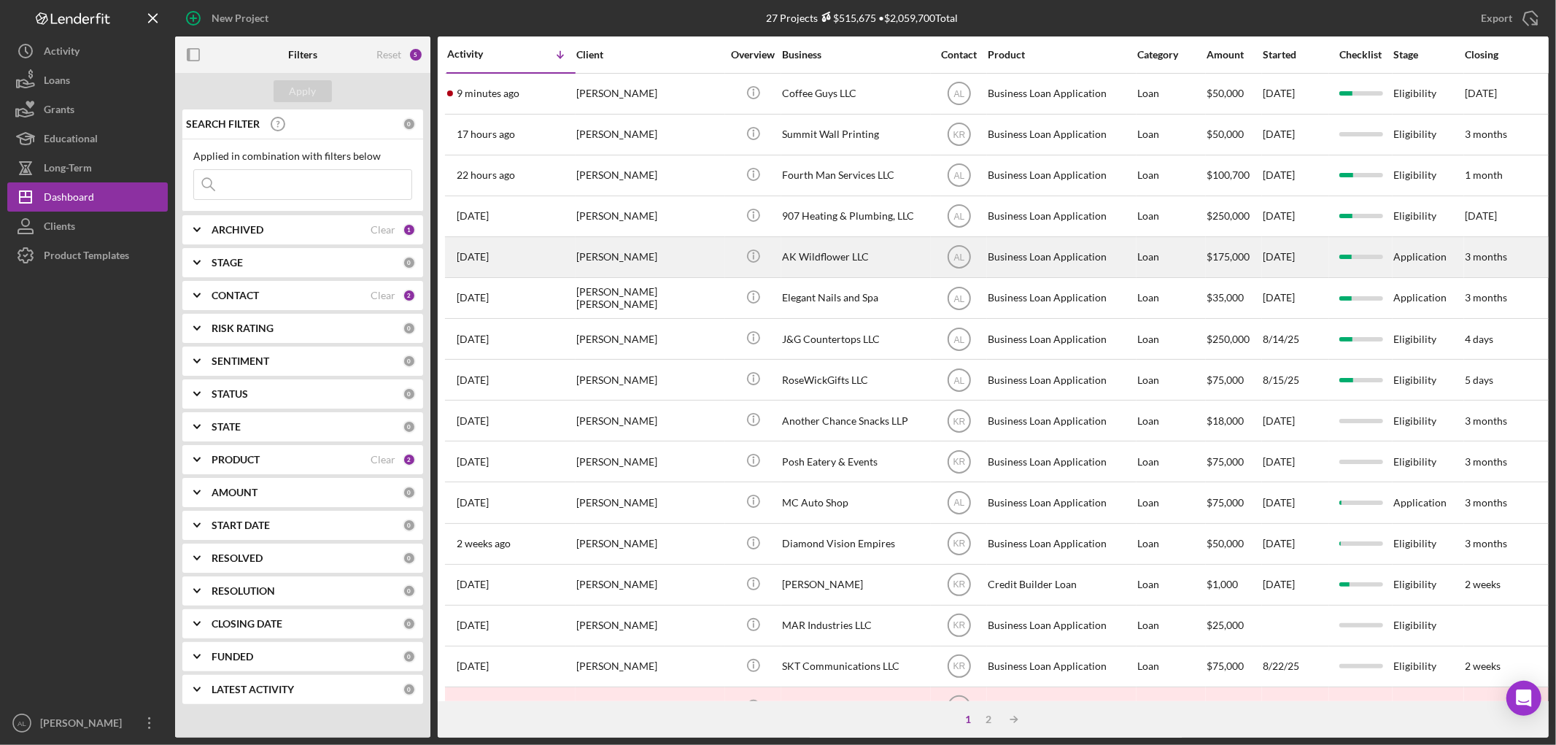
click at [600, 260] on div "[PERSON_NAME]" at bounding box center [649, 257] width 146 height 39
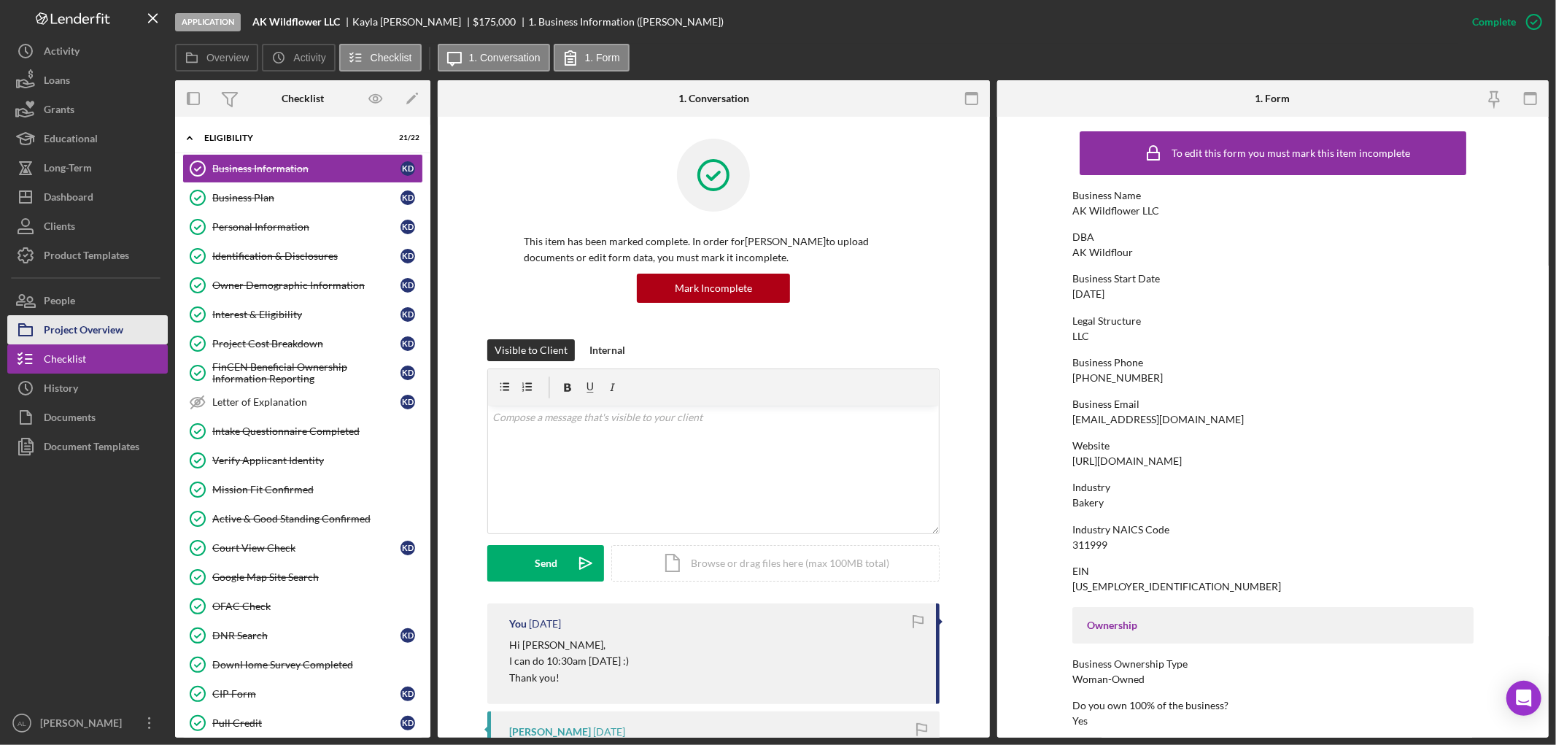
click at [112, 337] on div "Project Overview" at bounding box center [84, 331] width 80 height 33
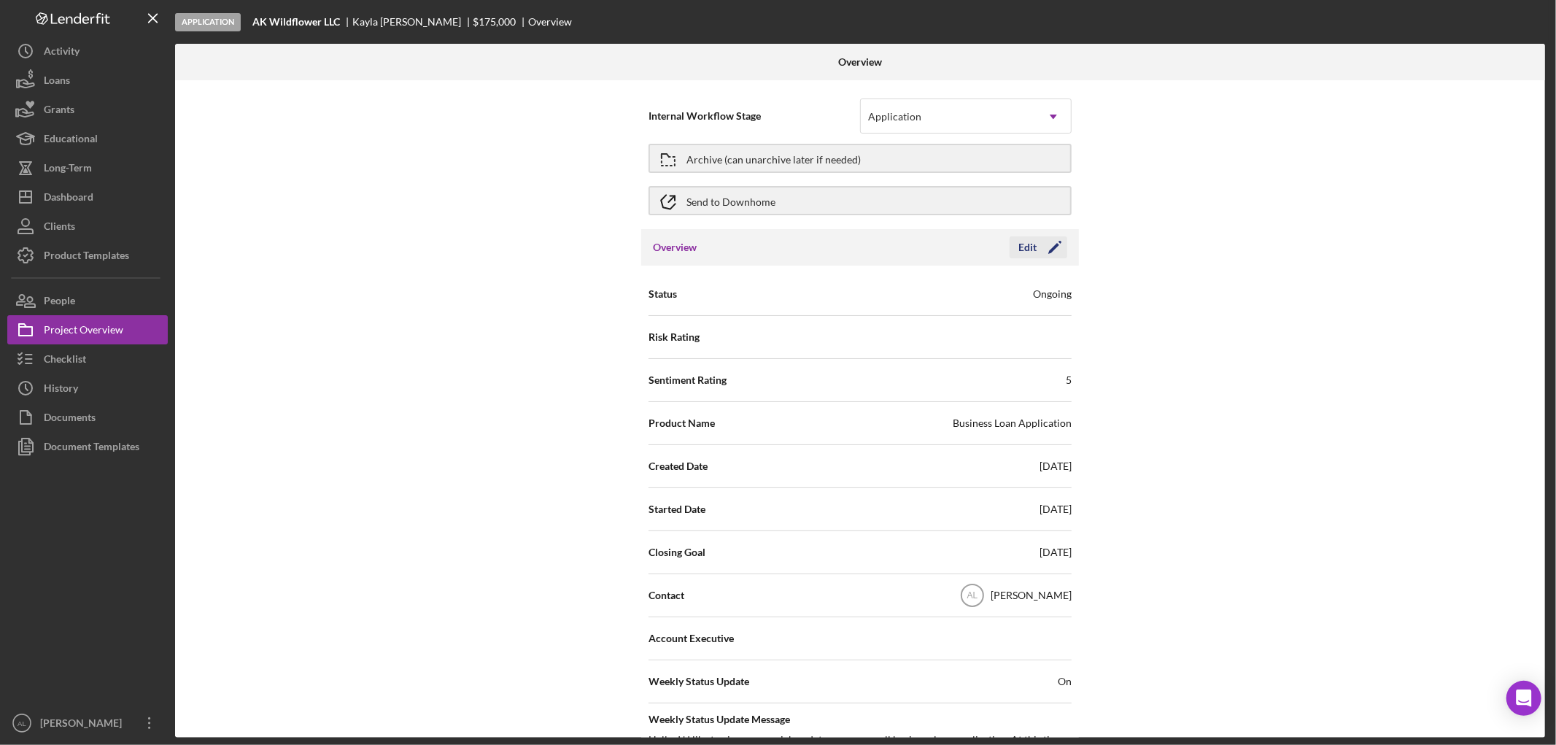
click at [1050, 249] on polygon "button" at bounding box center [1053, 248] width 11 height 11
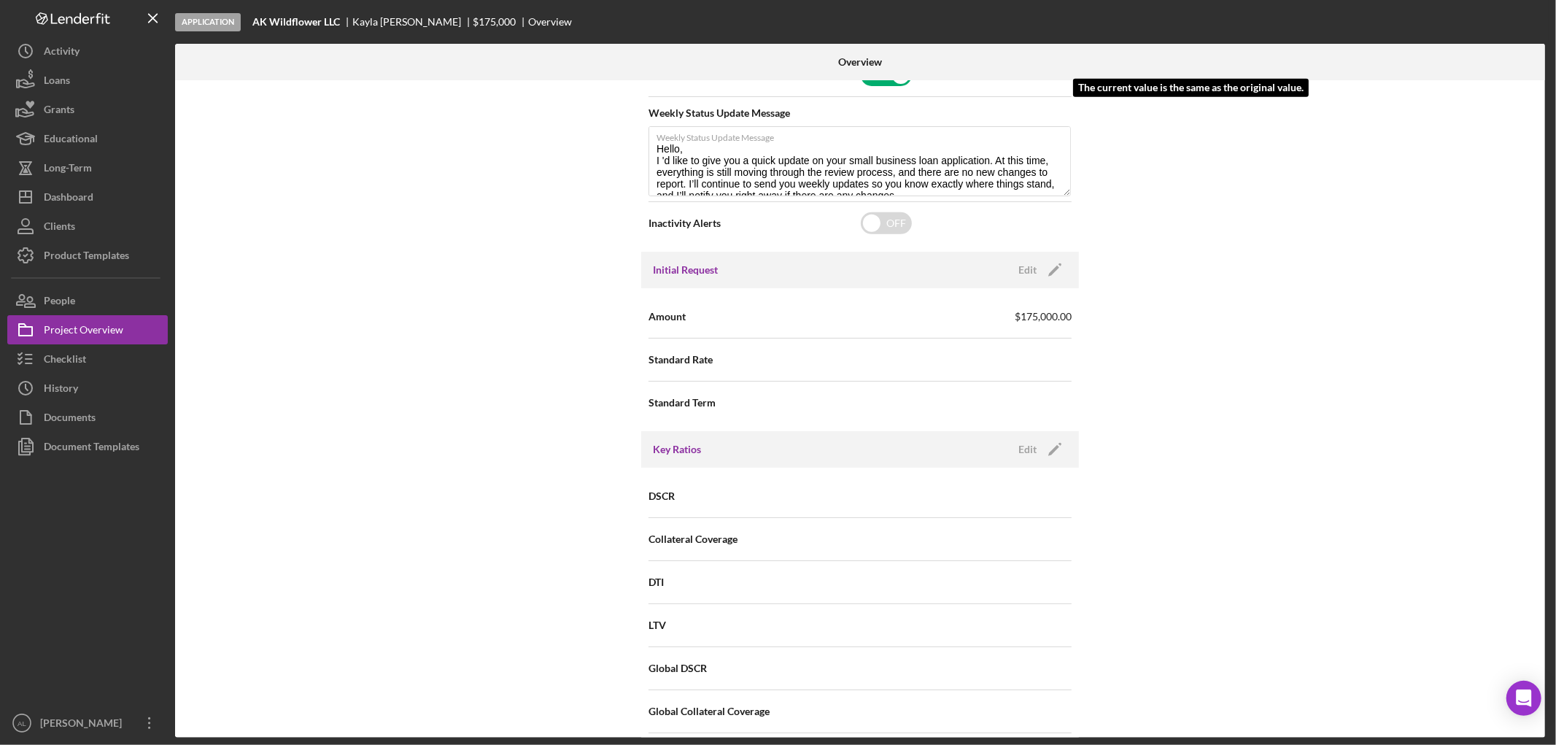
scroll to position [648, 0]
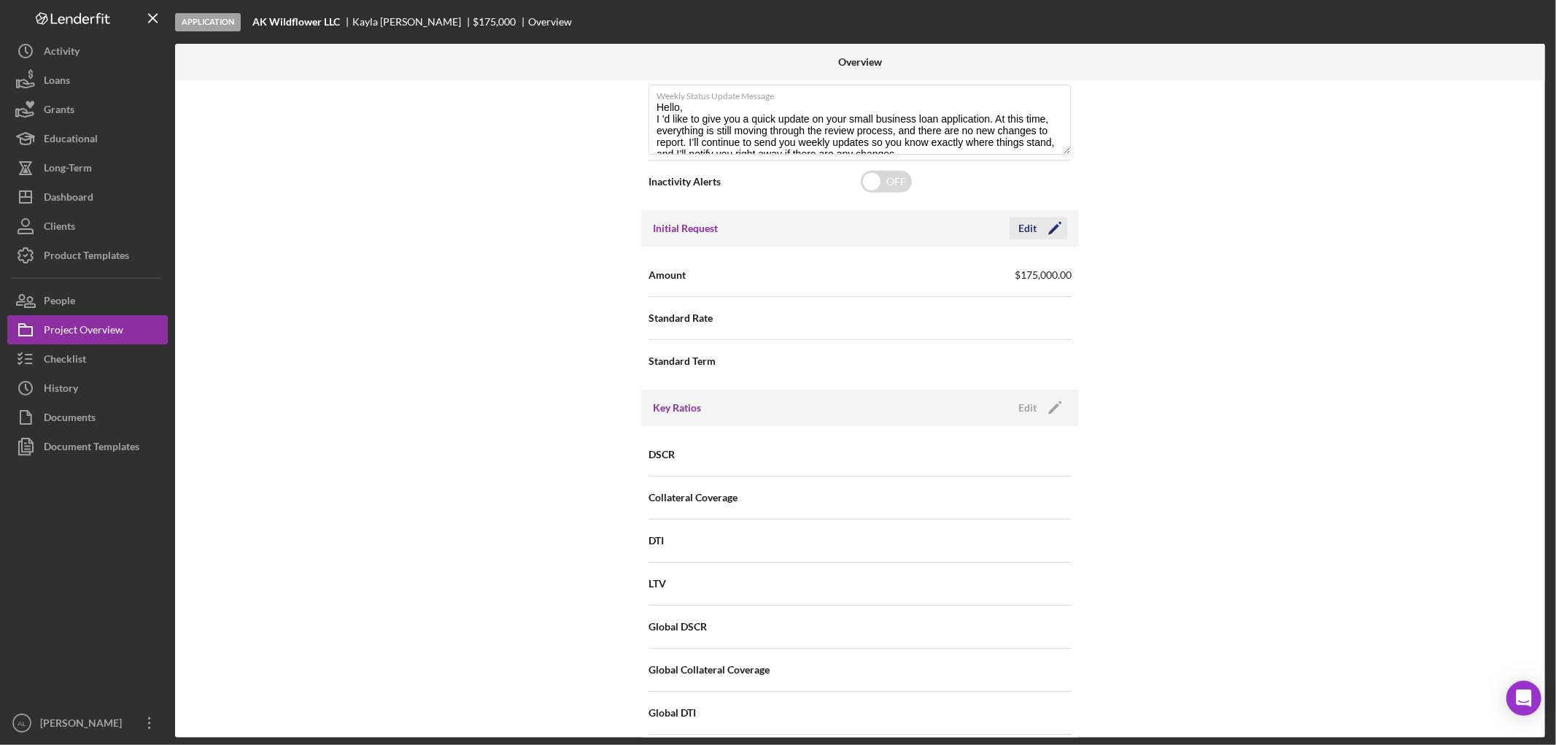
click at [1053, 231] on icon "Icon/Edit" at bounding box center [1054, 228] width 36 height 36
drag, startPoint x: 926, startPoint y: 279, endPoint x: 845, endPoint y: 279, distance: 81.7
click at [845, 279] on div "Amount $175,000" at bounding box center [859, 275] width 423 height 36
type input "$75,000"
click at [1054, 227] on button "Save" at bounding box center [1031, 228] width 71 height 22
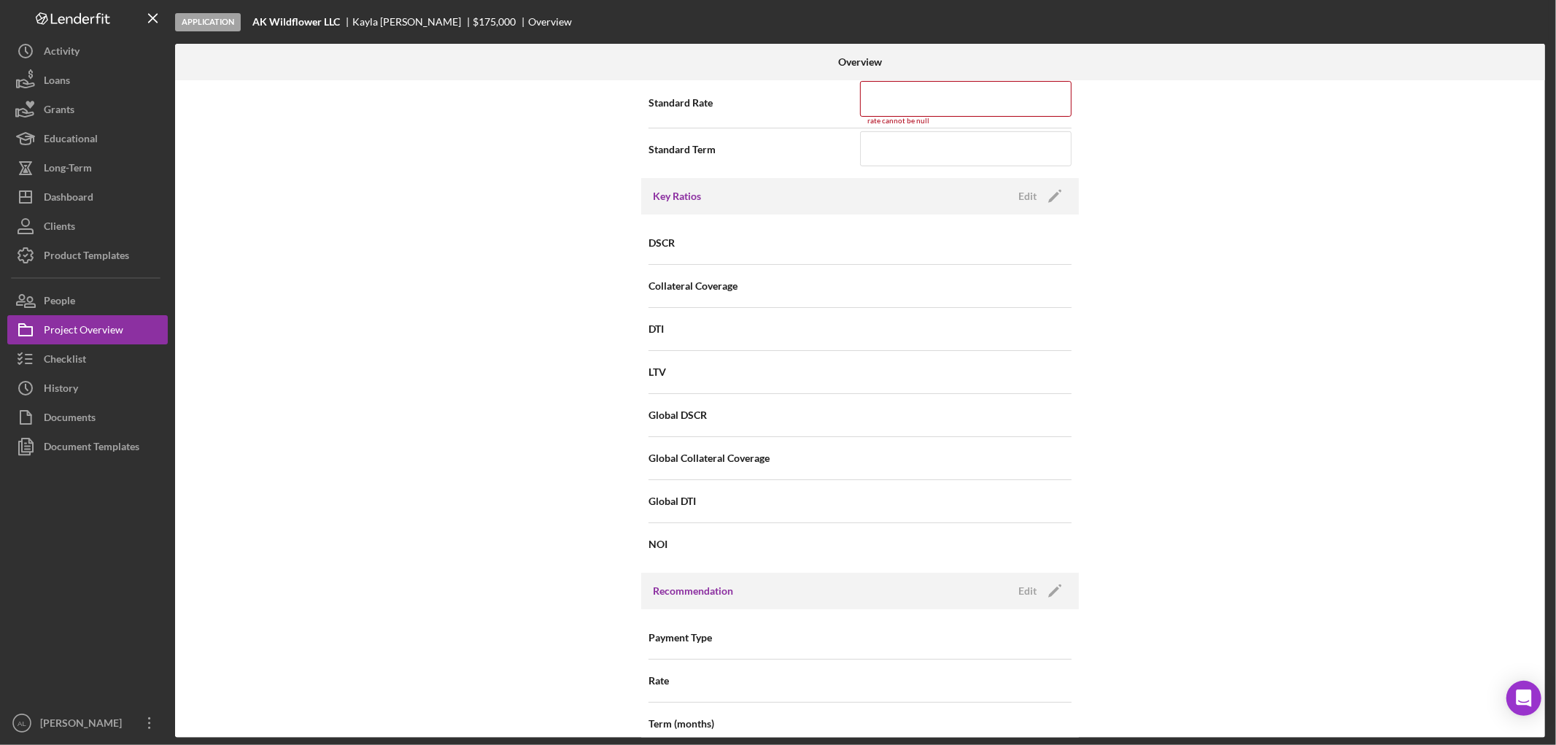
scroll to position [869, 0]
click at [919, 102] on input at bounding box center [966, 96] width 212 height 35
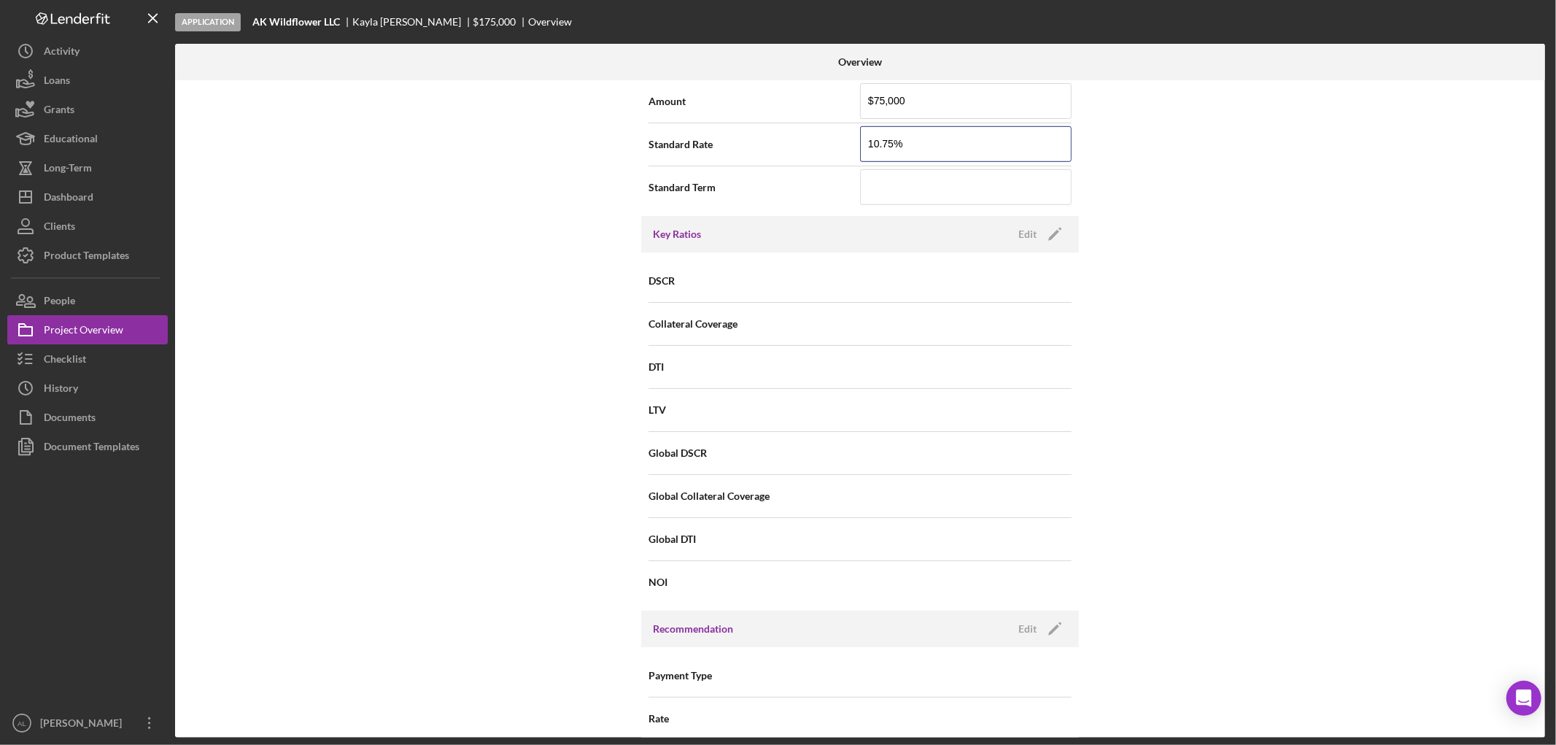
scroll to position [625, 0]
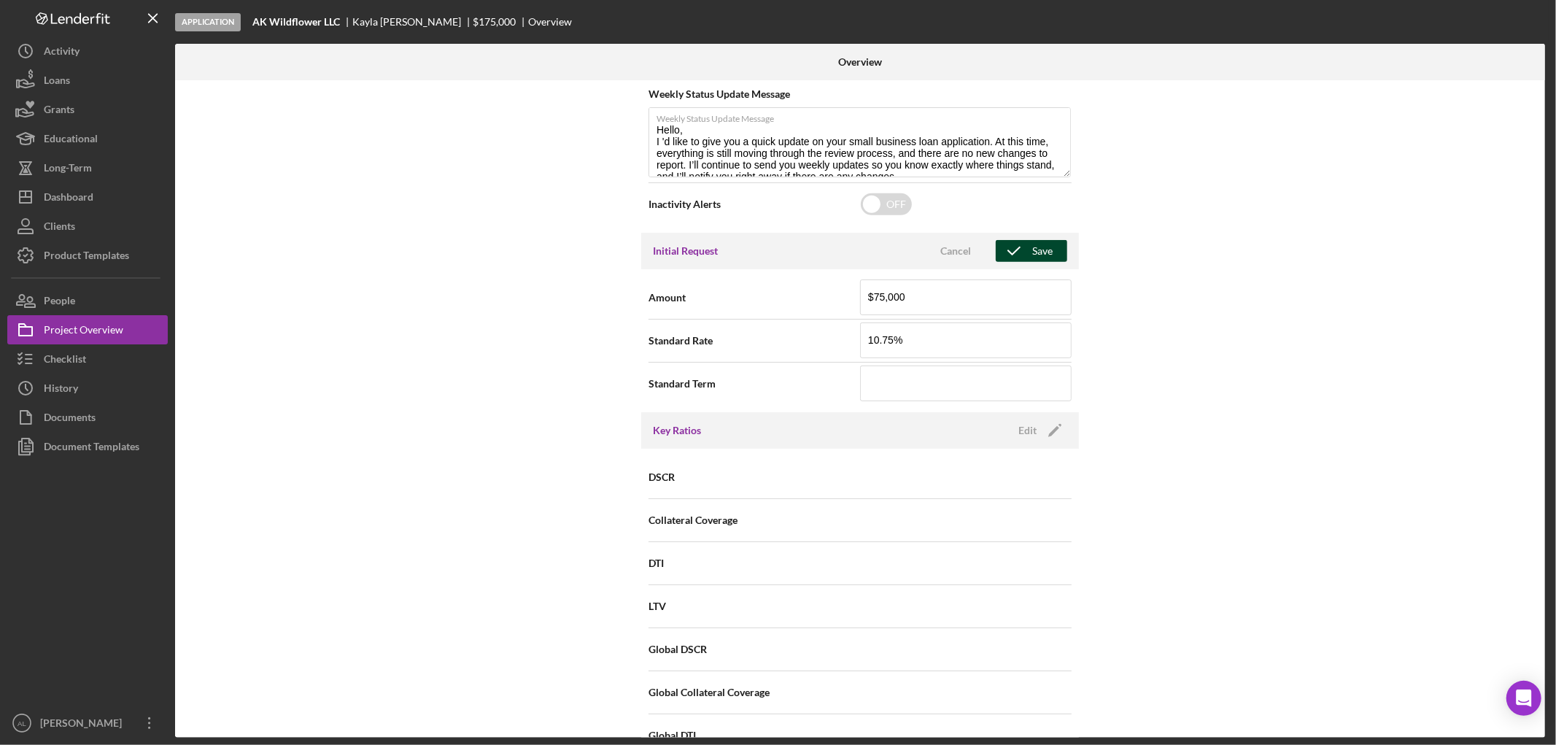
type input "10.750%"
click at [1039, 251] on div "Save" at bounding box center [1042, 251] width 20 height 22
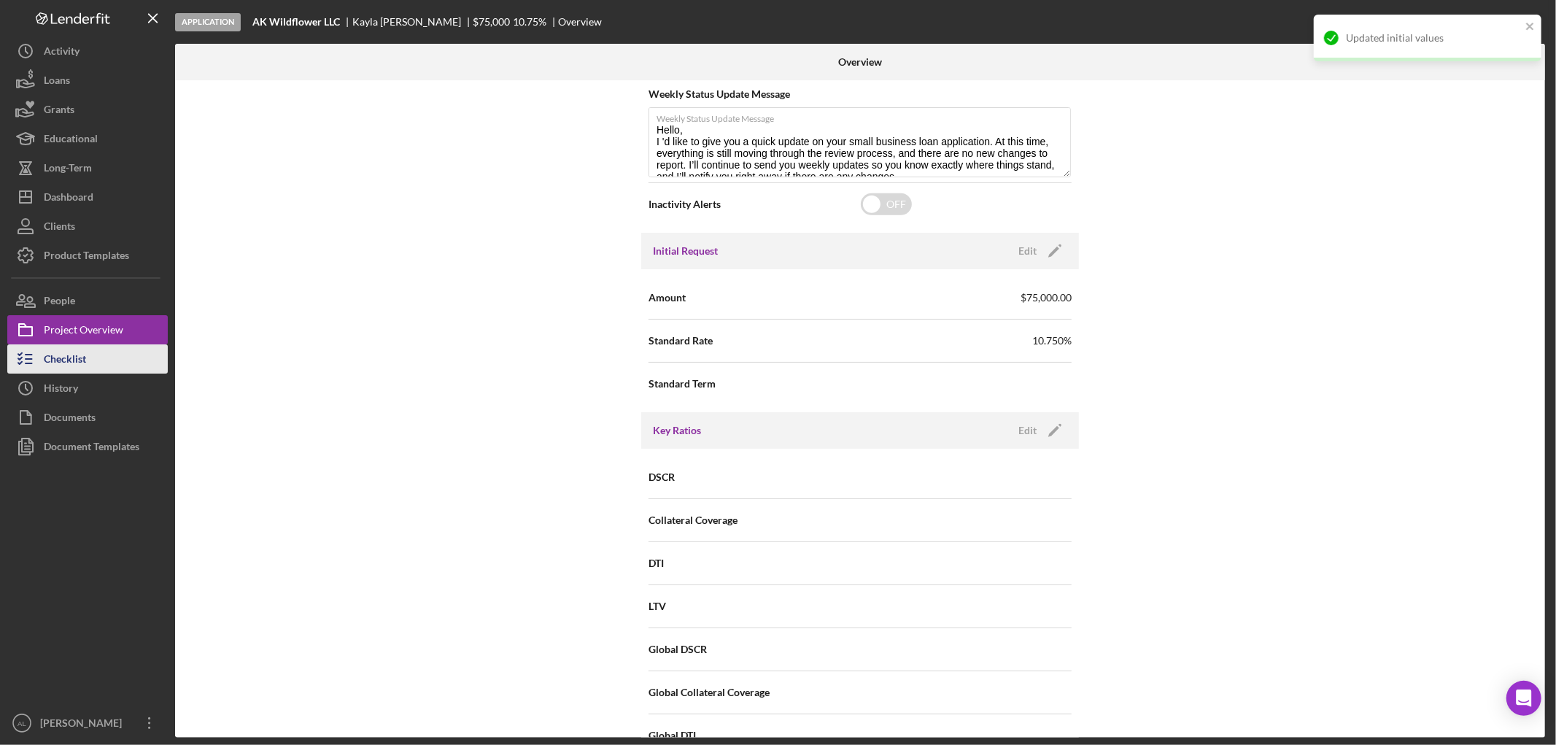
click at [85, 354] on div "Checklist" at bounding box center [65, 360] width 42 height 33
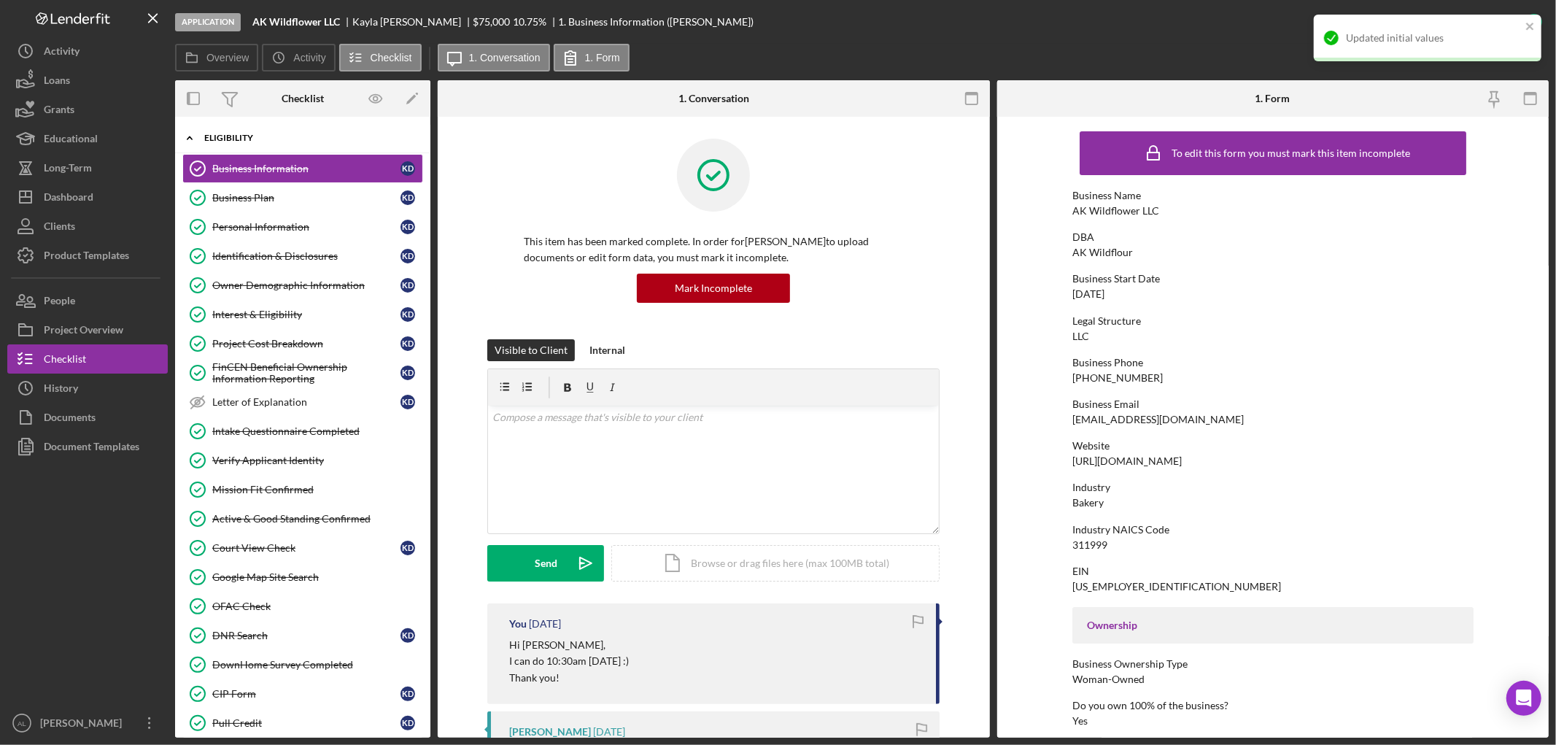
click at [265, 136] on div "Eligibility" at bounding box center [308, 137] width 208 height 9
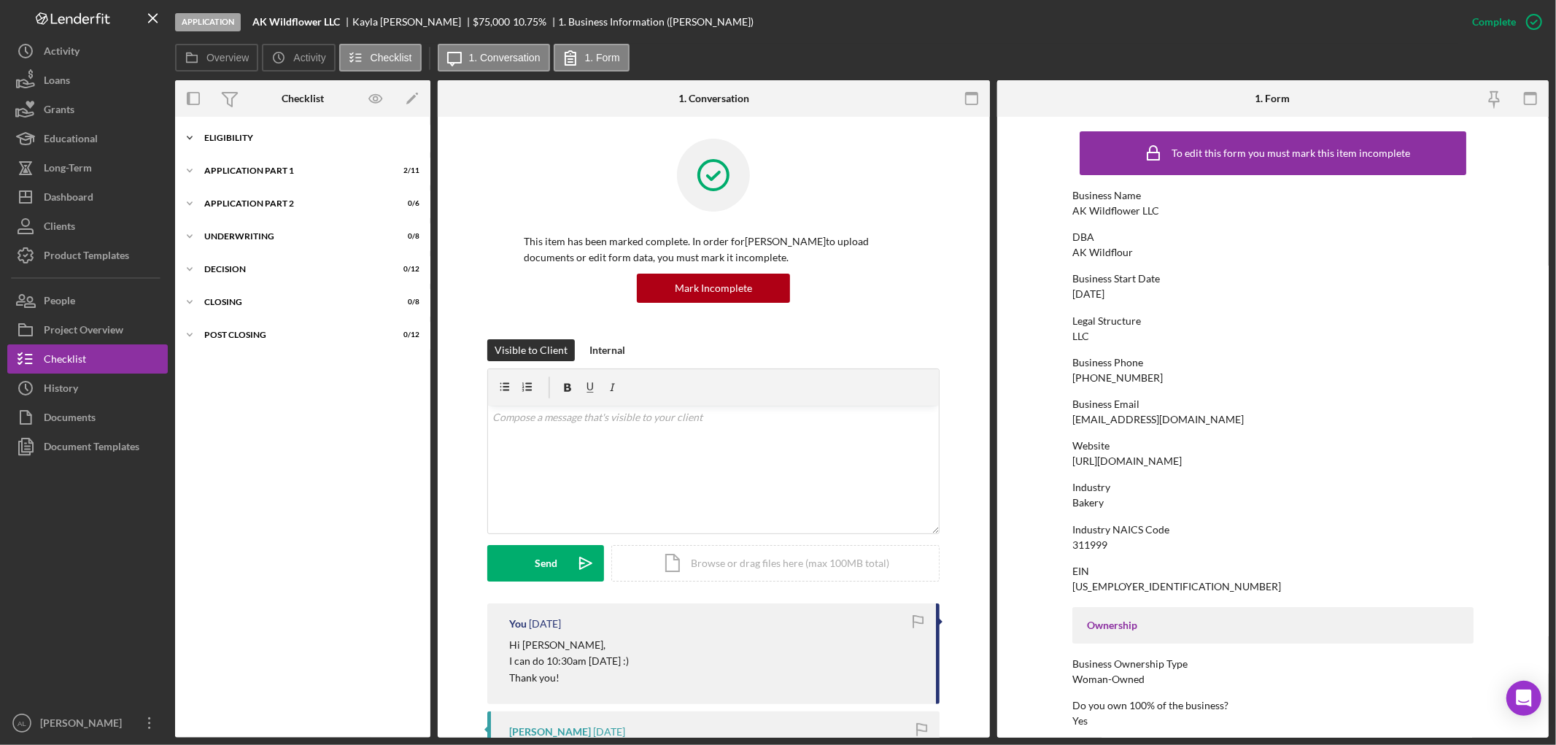
click at [263, 141] on div "Eligibility" at bounding box center [308, 137] width 208 height 9
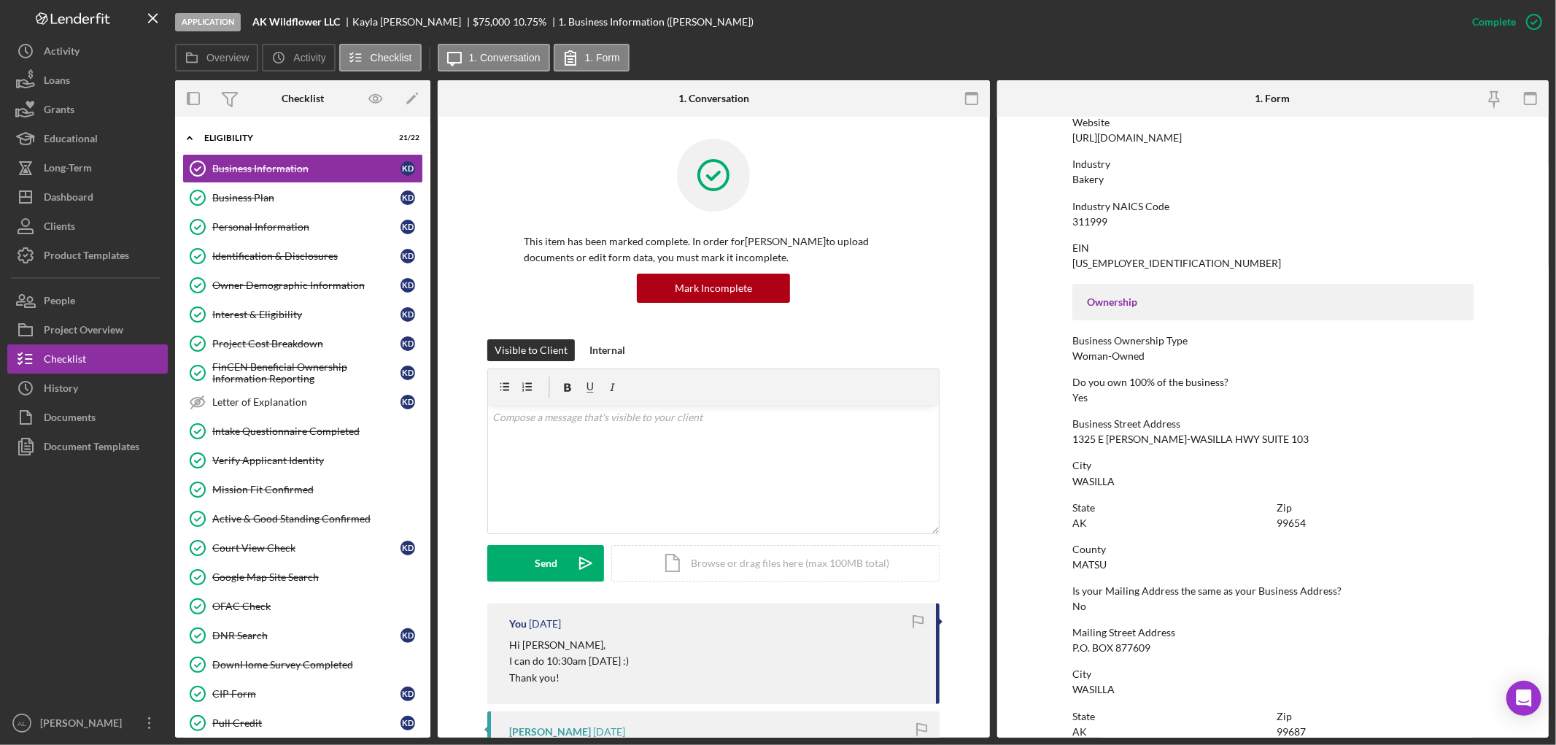
scroll to position [324, 0]
drag, startPoint x: 1278, startPoint y: 435, endPoint x: 1048, endPoint y: 435, distance: 229.8
click at [1048, 435] on form "To edit this form you must mark this item incomplete Business Name AK Wildflowe…" at bounding box center [1273, 427] width 552 height 621
copy div "1325 E [PERSON_NAME]-WASILLA HWY SUITE 103"
click at [1470, 403] on div "To edit this form you must mark this item incomplete Business Name AK Wildflowe…" at bounding box center [1272, 426] width 401 height 1252
